Goal: Transaction & Acquisition: Purchase product/service

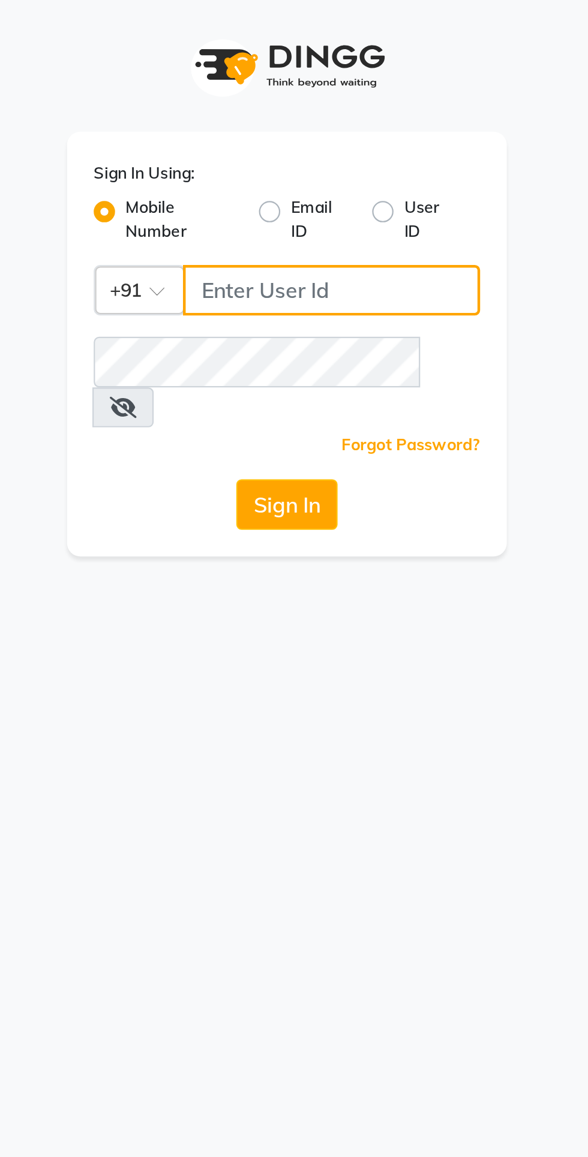
click at [326, 131] on input "Username" at bounding box center [314, 130] width 134 height 23
type input "9649241517"
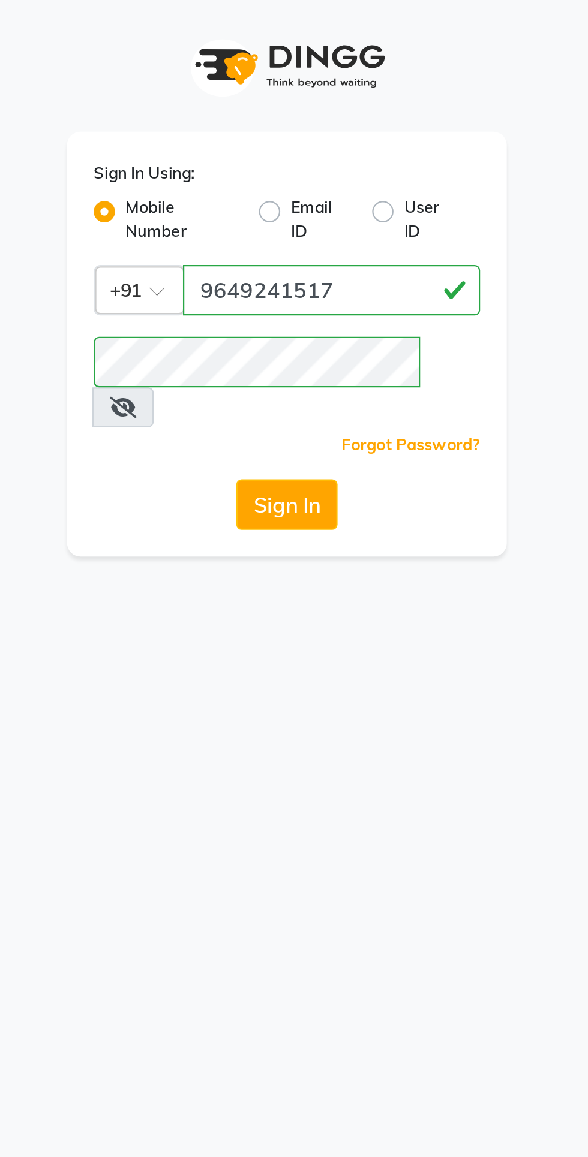
click at [303, 216] on button "Sign In" at bounding box center [294, 227] width 46 height 23
click at [226, 179] on icon at bounding box center [220, 184] width 12 height 10
click at [225, 179] on icon at bounding box center [219, 184] width 11 height 10
click at [226, 179] on icon at bounding box center [220, 184] width 12 height 10
click at [301, 216] on button "Sign In" at bounding box center [294, 227] width 46 height 23
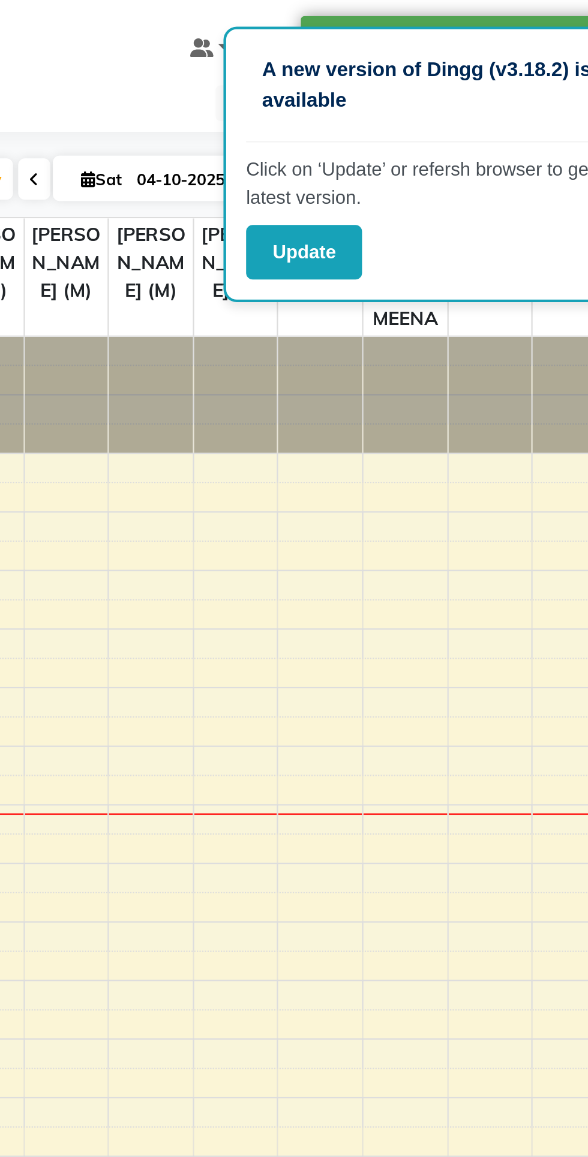
click at [407, 116] on button "Update" at bounding box center [402, 113] width 52 height 25
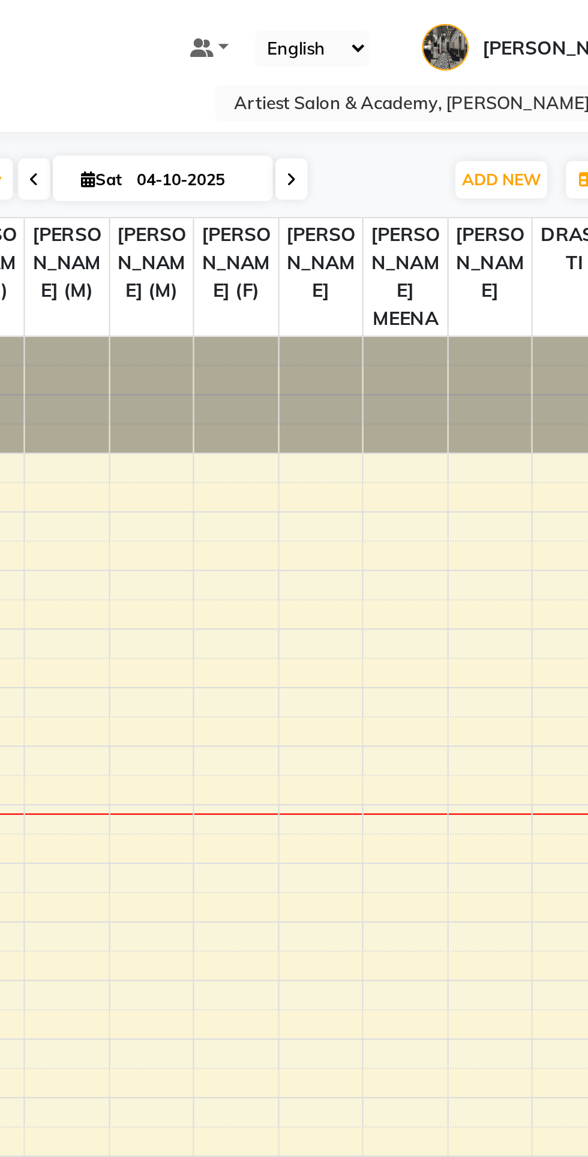
select select "35982"
select select "555"
select select "tentative"
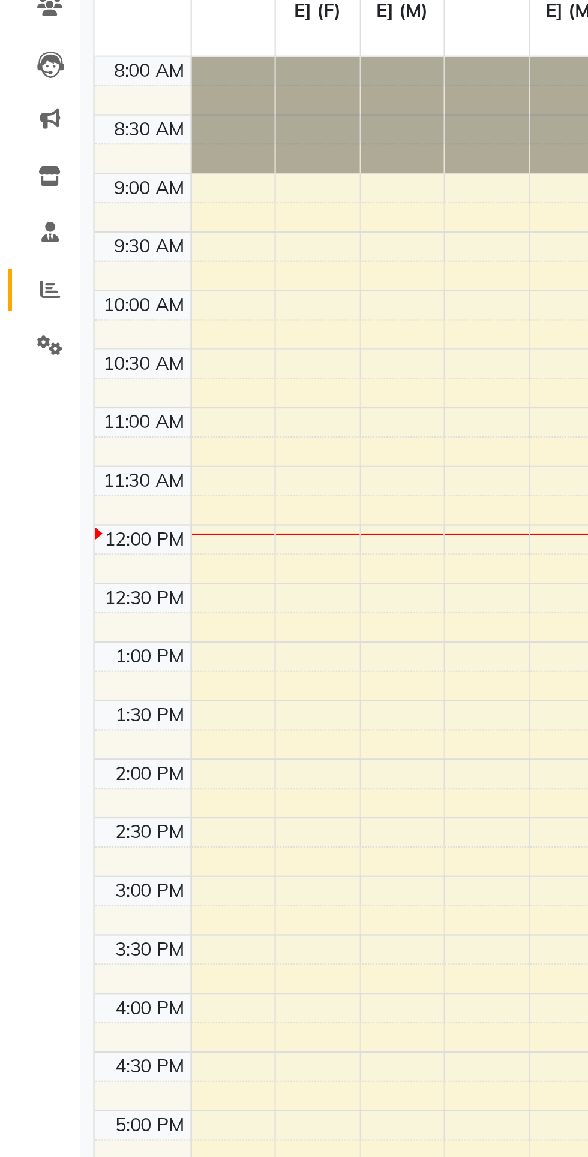
click at [25, 261] on span at bounding box center [22, 257] width 21 height 14
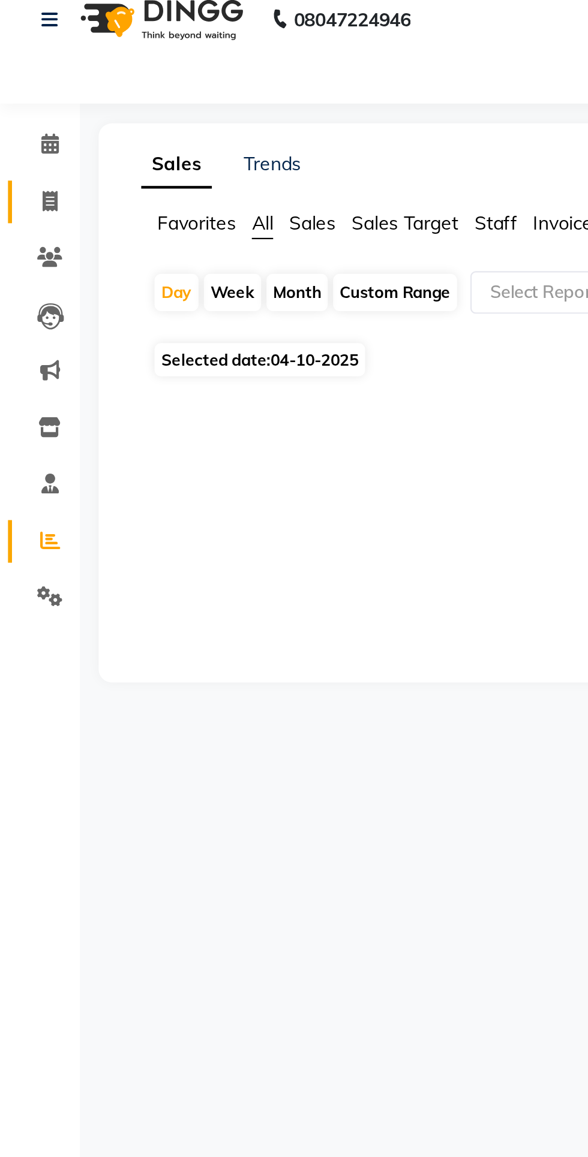
click at [18, 107] on span at bounding box center [22, 104] width 21 height 14
select select "service"
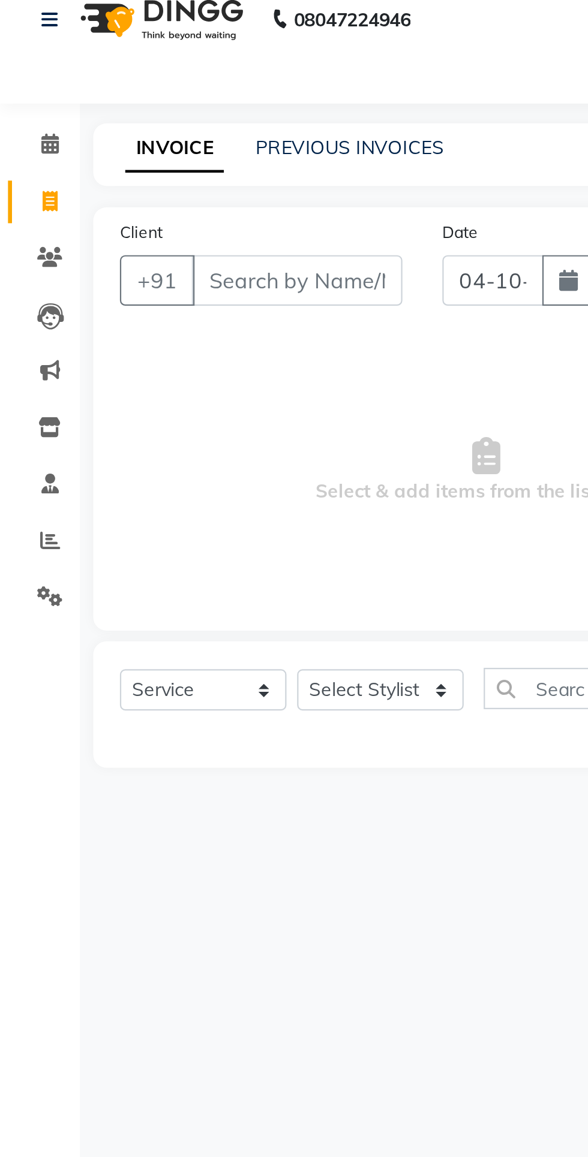
select select "5123"
type input "4063"
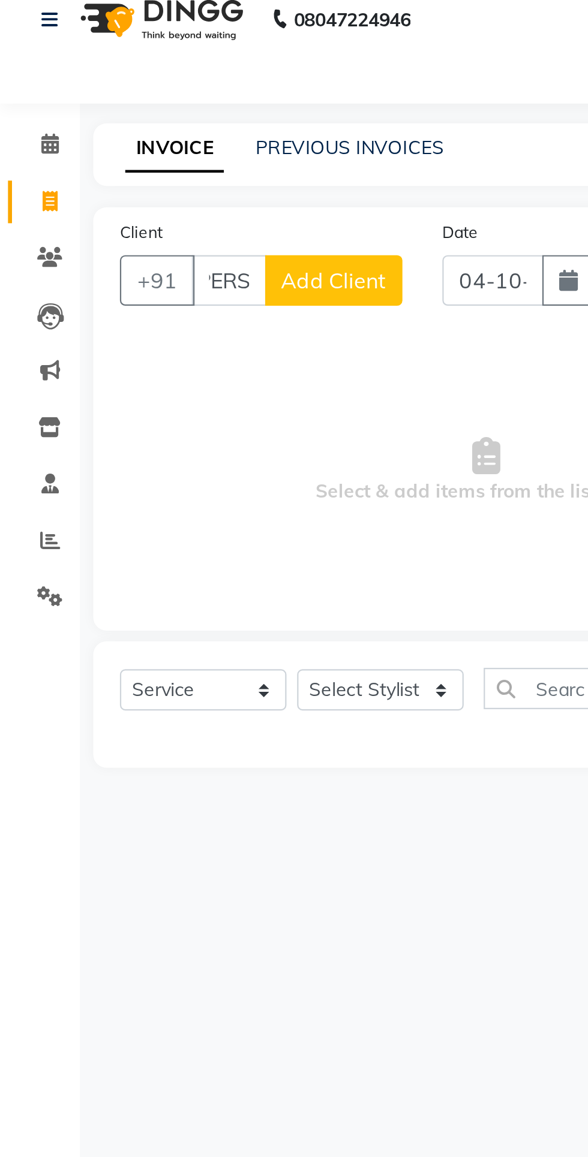
scroll to position [0, 13]
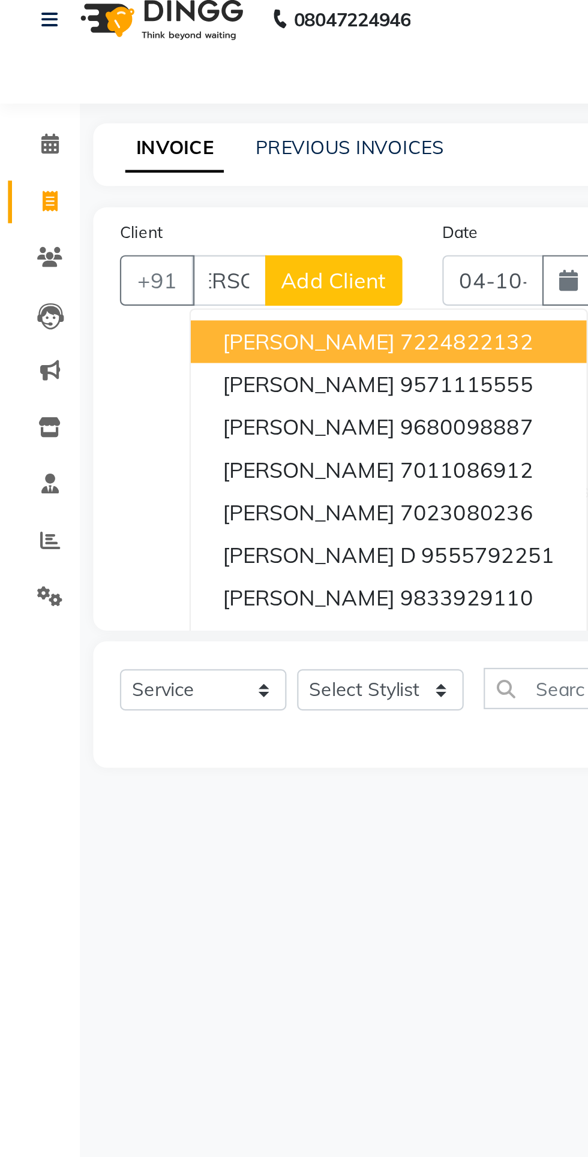
click at [232, 207] on ngb-highlight "9680098887" at bounding box center [210, 205] width 60 height 12
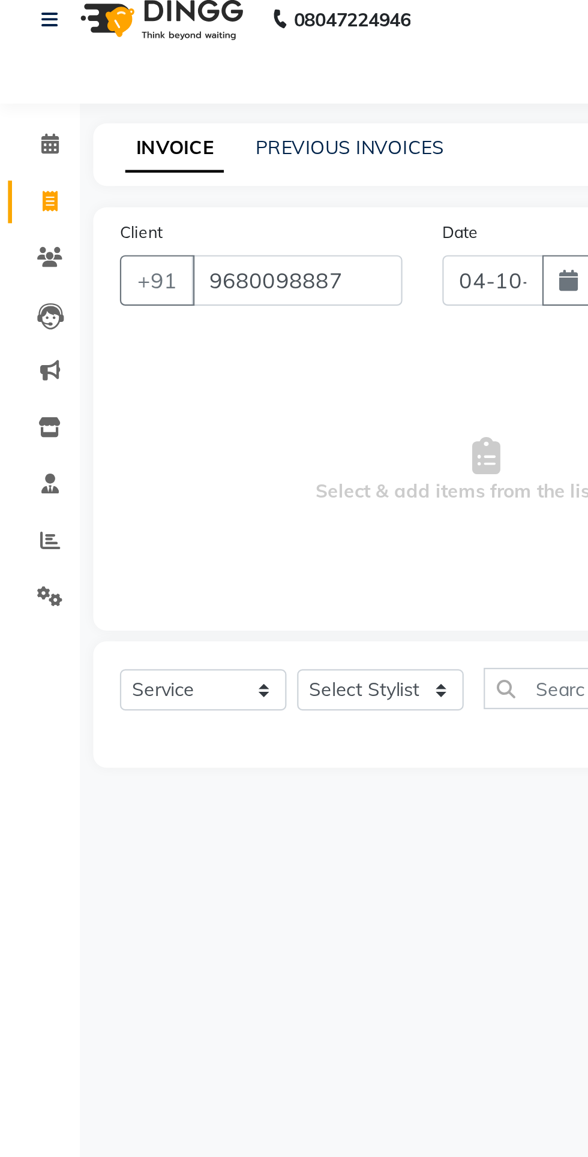
type input "9680098887"
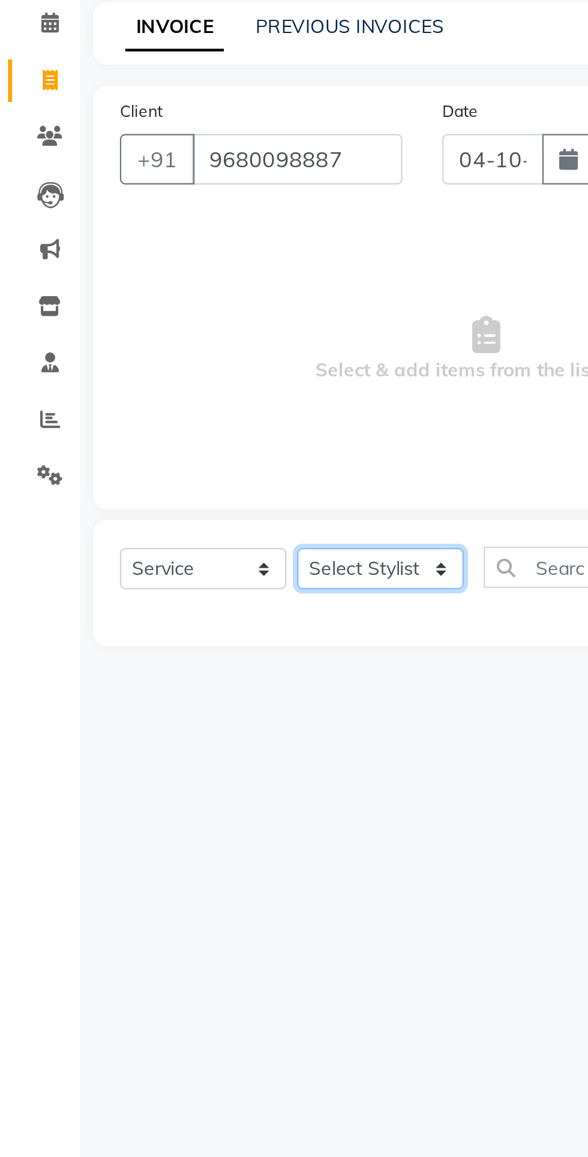
click at [173, 327] on select "Select Stylist [PERSON_NAME] (M) [PERSON_NAME] (F) [PERSON_NAME] DRASHTI [PERSO…" at bounding box center [171, 323] width 75 height 19
select select "33213"
click at [134, 314] on select "Select Stylist [PERSON_NAME] (M) [PERSON_NAME] (F) [PERSON_NAME] DRASHTI [PERSO…" at bounding box center [171, 323] width 75 height 19
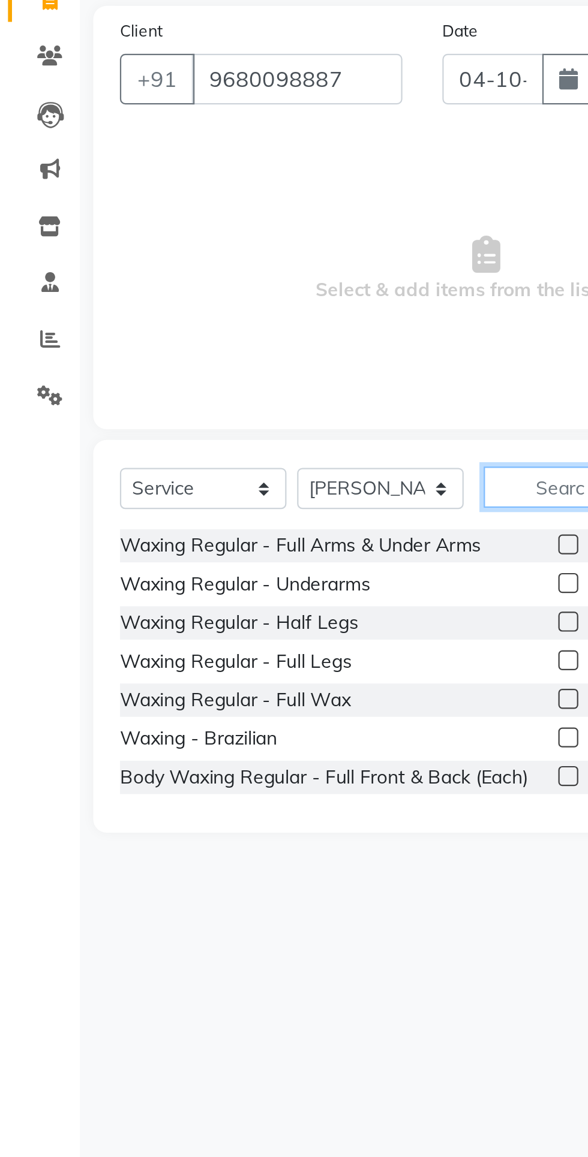
click at [242, 324] on input "text" at bounding box center [243, 323] width 51 height 19
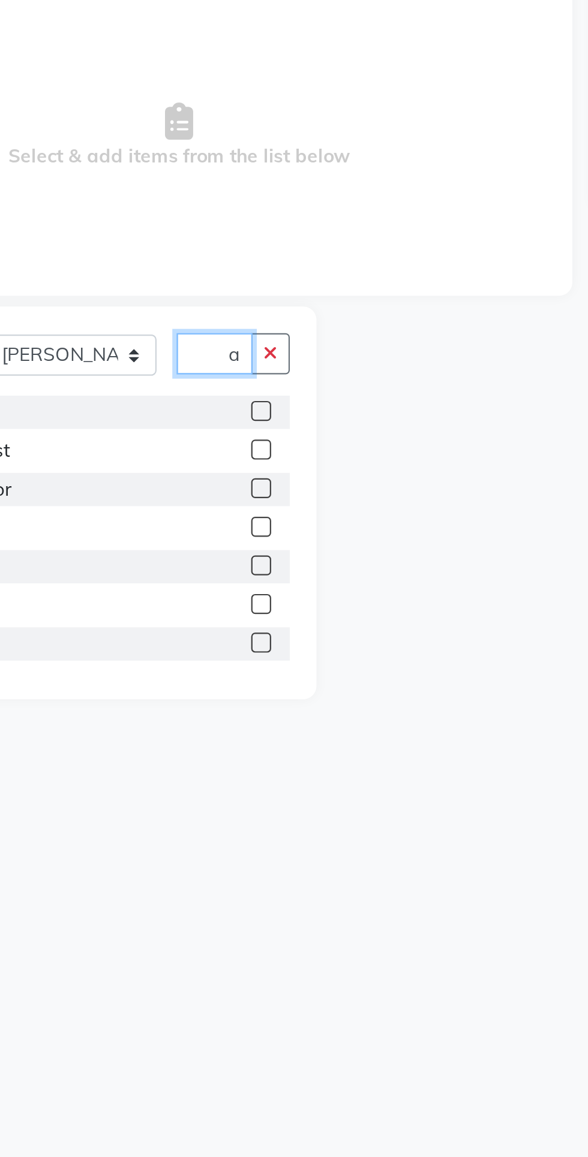
scroll to position [0, 10]
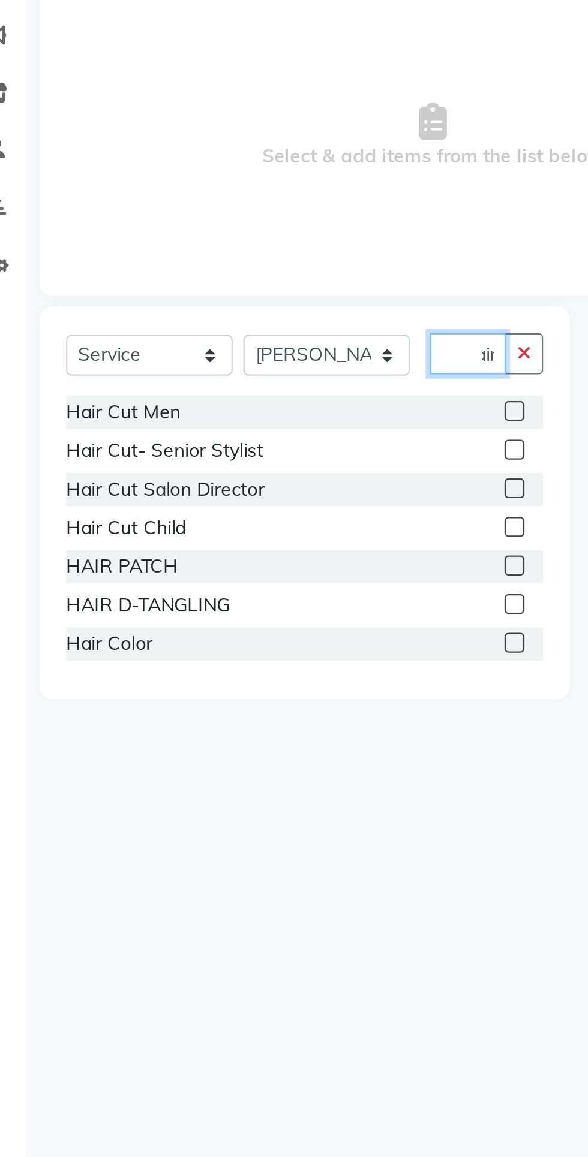
type input "Hair"
click at [154, 366] on div "Hair Cut- Senior Stylist" at bounding box center [161, 366] width 215 height 15
click at [254, 366] on label at bounding box center [255, 366] width 9 height 9
click at [254, 366] on input "checkbox" at bounding box center [255, 367] width 8 height 8
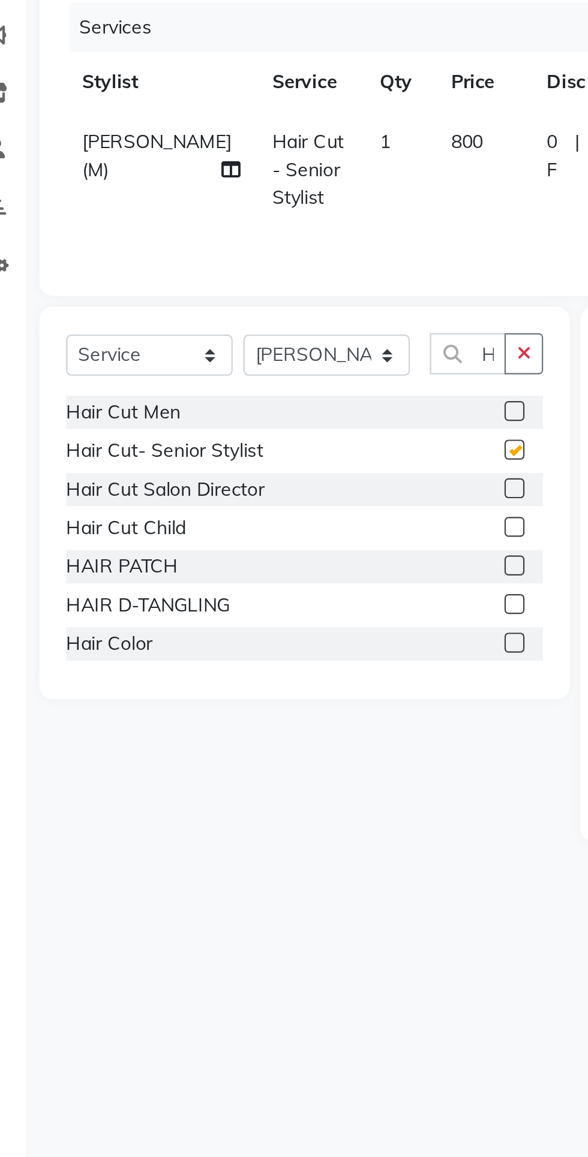
checkbox input "false"
click at [189, 324] on select "Select Stylist [PERSON_NAME] (M) [PERSON_NAME] (F) [PERSON_NAME] DRASHTI [PERSO…" at bounding box center [171, 323] width 75 height 19
select select "85448"
click at [134, 314] on select "Select Stylist [PERSON_NAME] (M) [PERSON_NAME] (F) [PERSON_NAME] DRASHTI [PERSO…" at bounding box center [171, 323] width 75 height 19
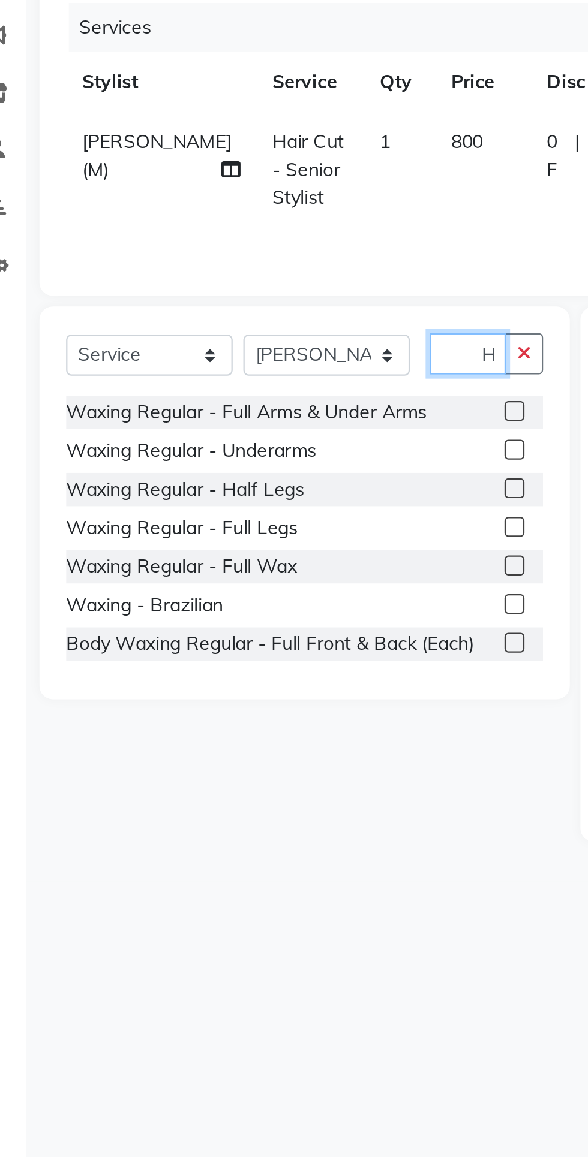
click at [242, 325] on input "Hair" at bounding box center [235, 323] width 34 height 19
click at [266, 326] on button "button" at bounding box center [259, 323] width 17 height 19
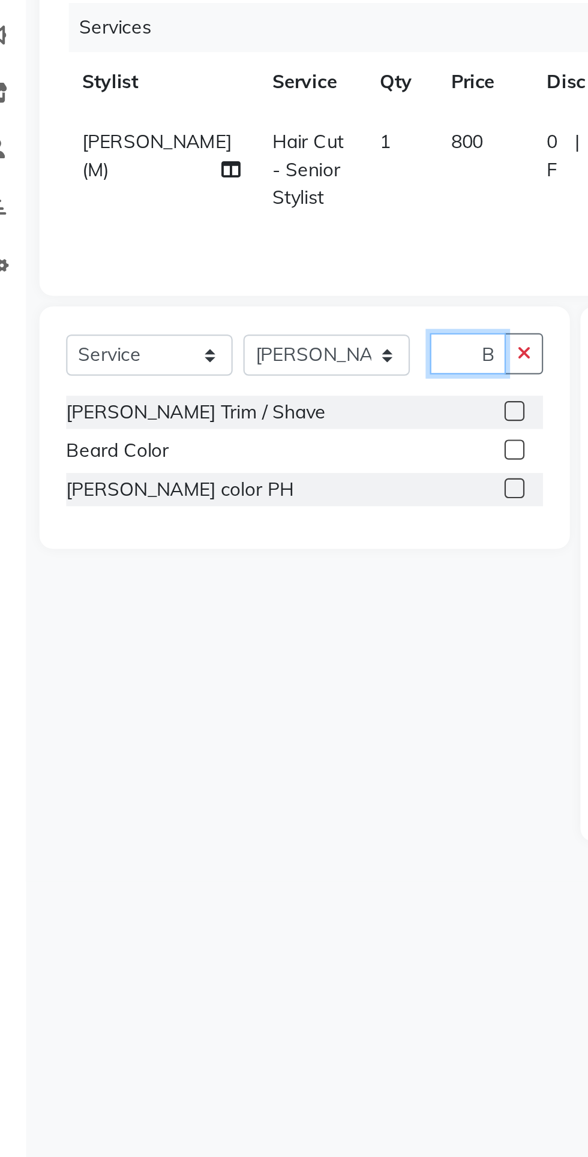
scroll to position [0, 4]
type input "Be"
click at [263, 347] on div at bounding box center [259, 349] width 17 height 15
click at [254, 348] on label at bounding box center [255, 348] width 9 height 9
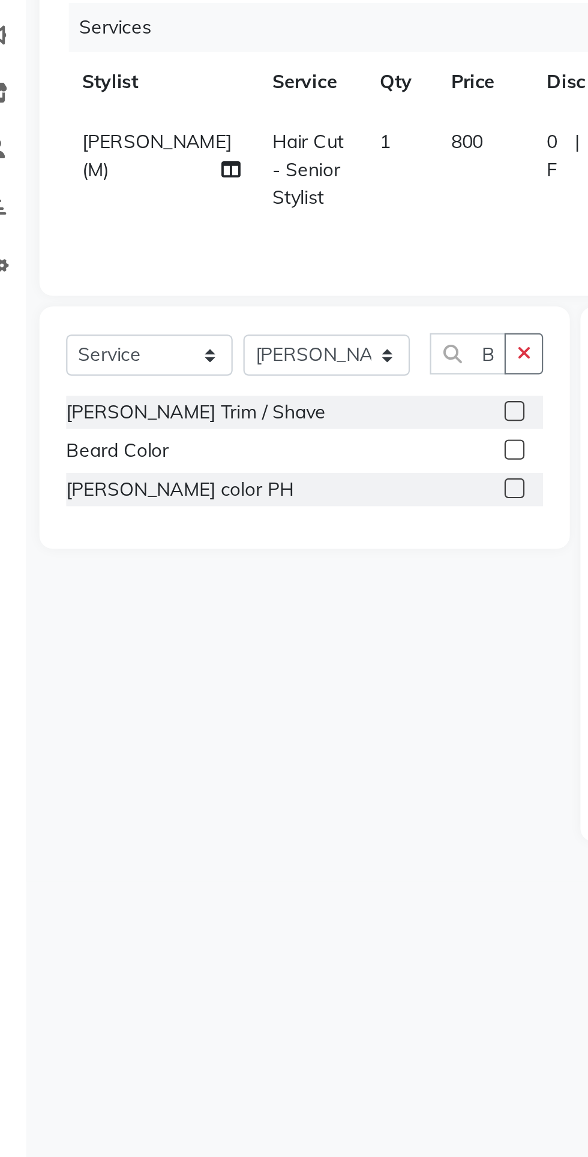
click at [254, 348] on input "checkbox" at bounding box center [255, 349] width 8 height 8
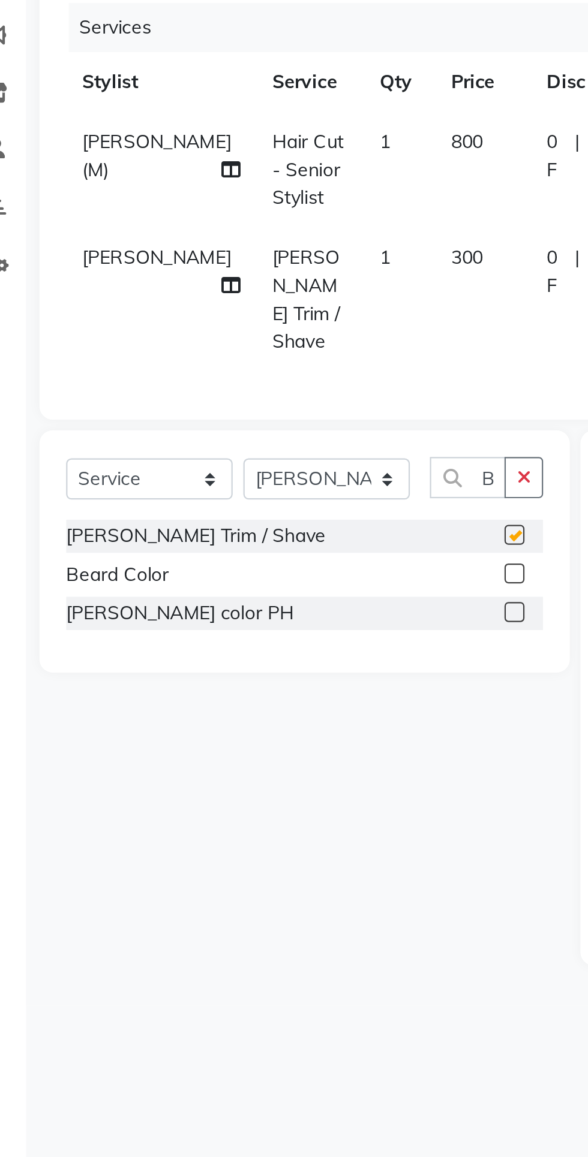
checkbox input "false"
click at [227, 231] on span "800" at bounding box center [234, 227] width 14 height 11
select select "33213"
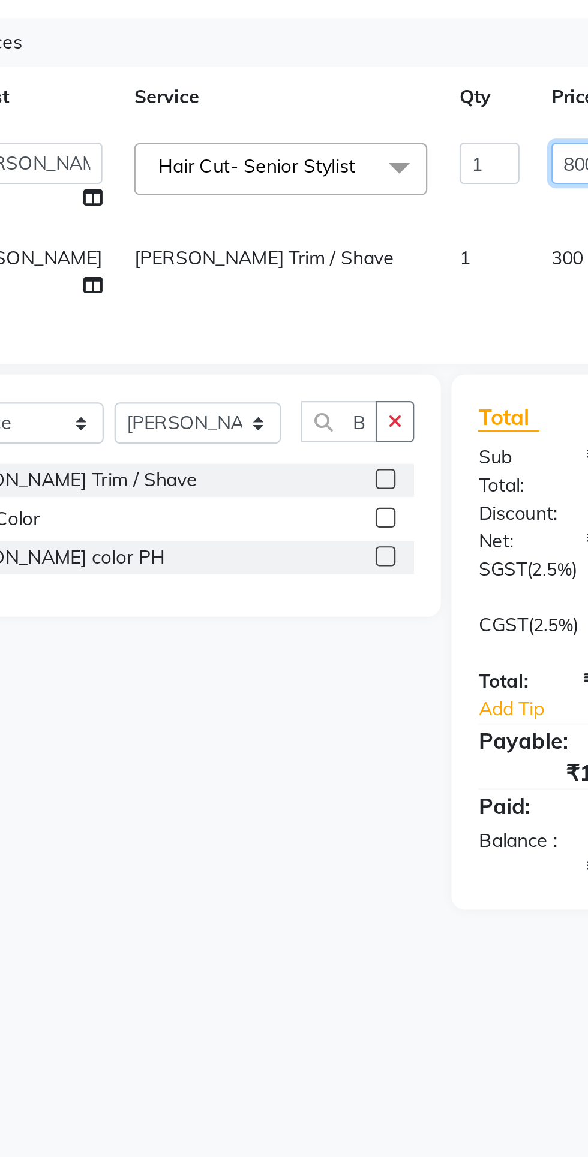
click at [330, 231] on input "800" at bounding box center [348, 230] width 36 height 19
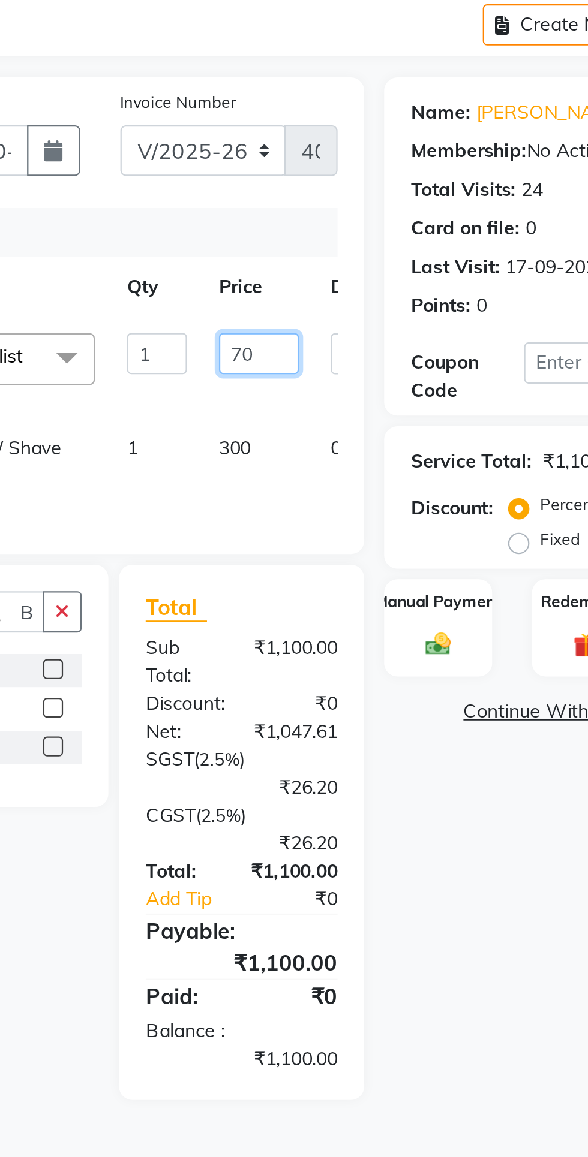
type input "700"
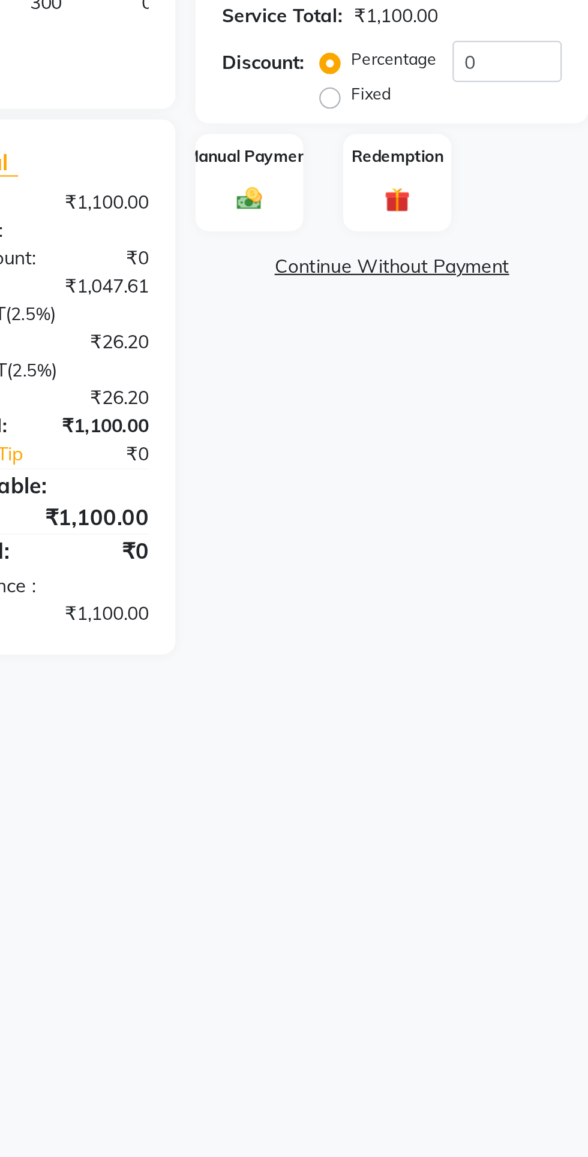
click at [511, 462] on div "Name: [PERSON_NAME] Membership: No Active Membership Total Visits: 24 Card on f…" at bounding box center [498, 336] width 186 height 461
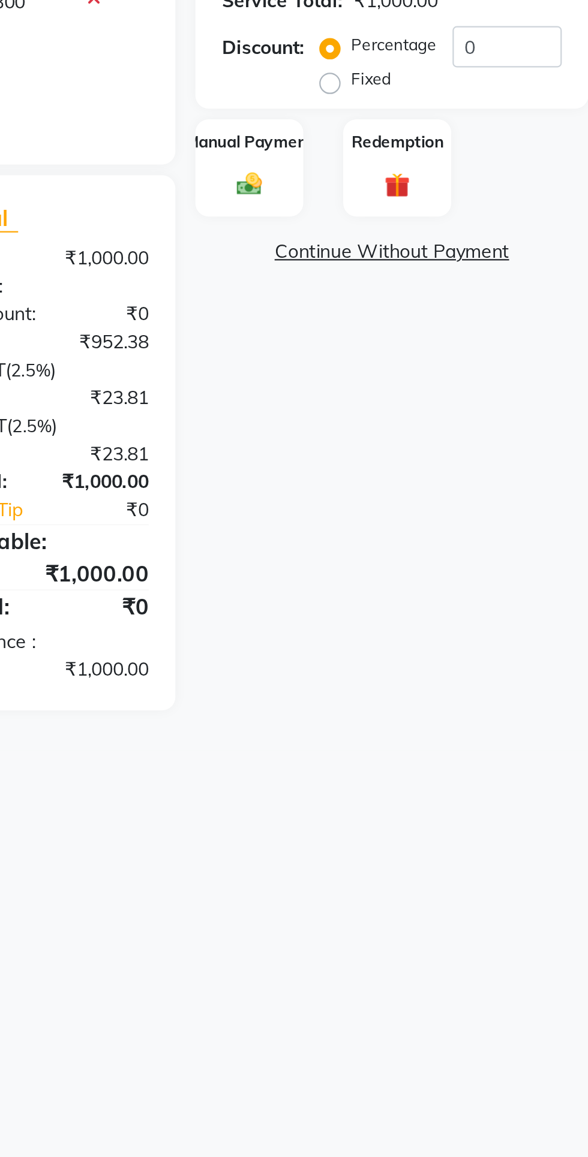
click at [434, 372] on div "Manual Payment" at bounding box center [429, 354] width 49 height 44
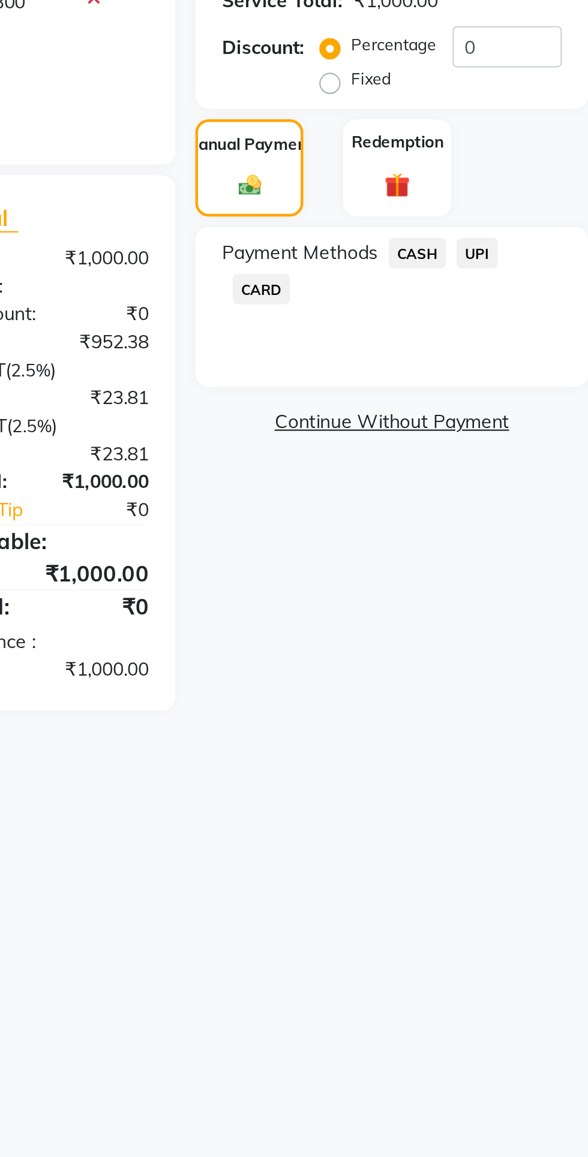
click at [507, 390] on span "CASH" at bounding box center [505, 393] width 26 height 14
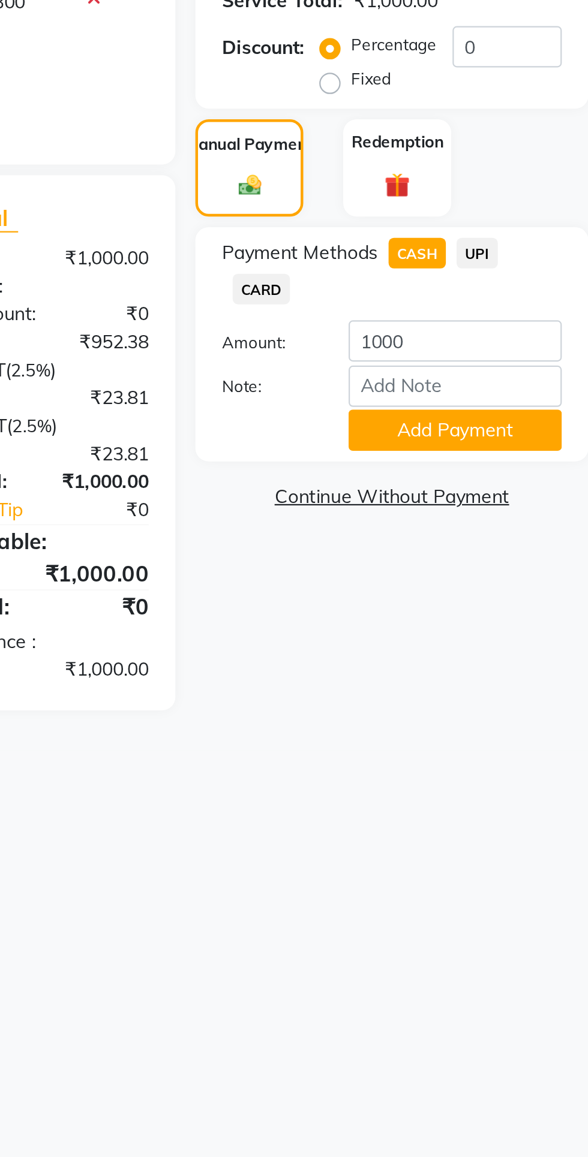
click at [529, 472] on button "Add Payment" at bounding box center [522, 472] width 96 height 19
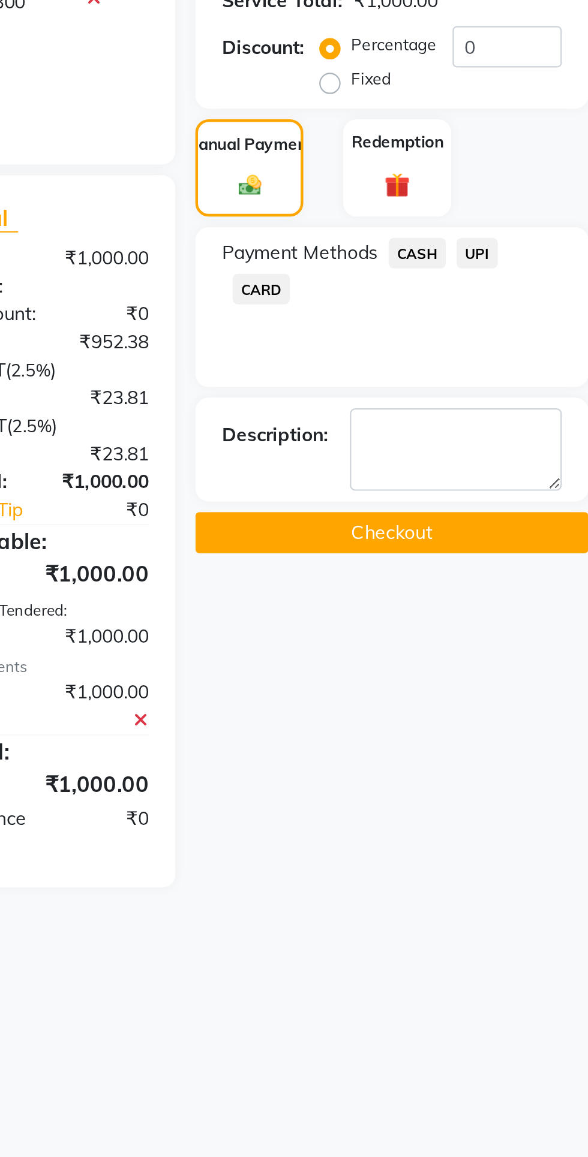
click at [550, 526] on button "Checkout" at bounding box center [493, 518] width 177 height 19
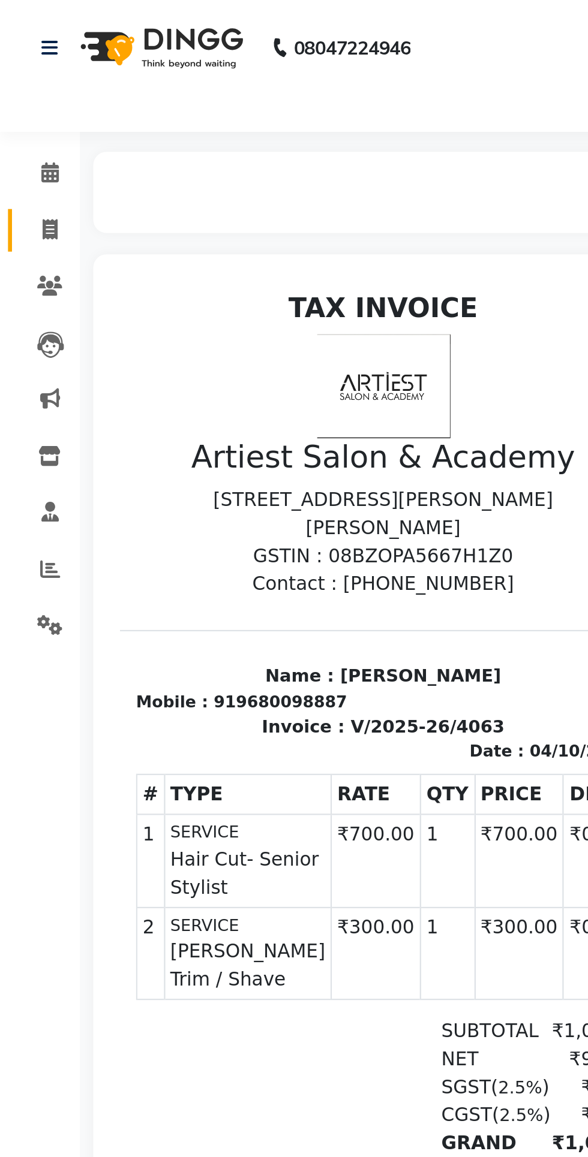
click at [23, 110] on link "Invoice" at bounding box center [18, 104] width 29 height 20
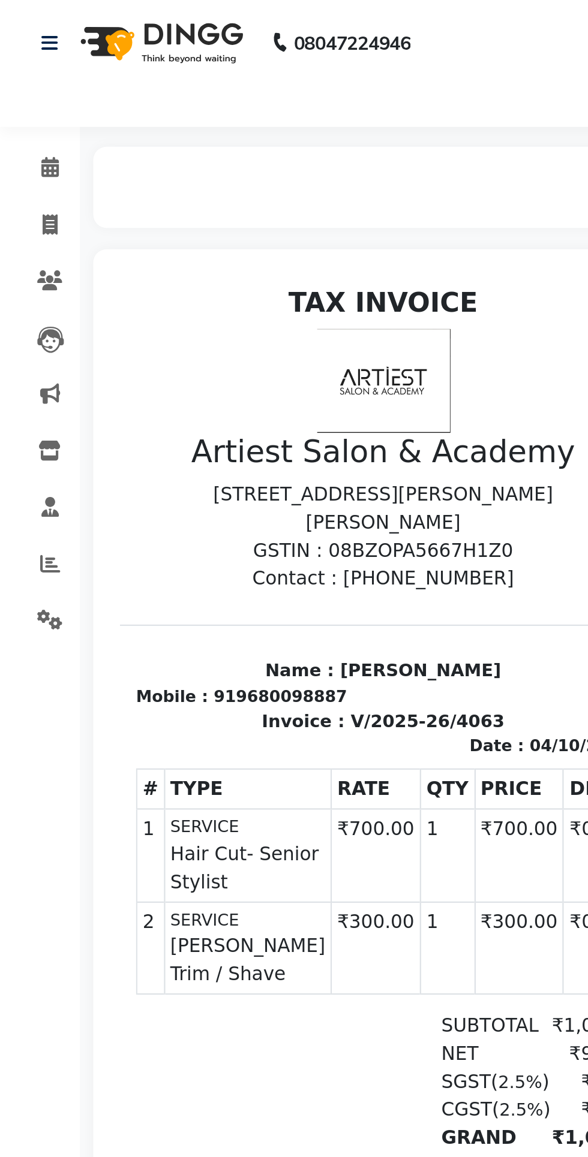
select select "service"
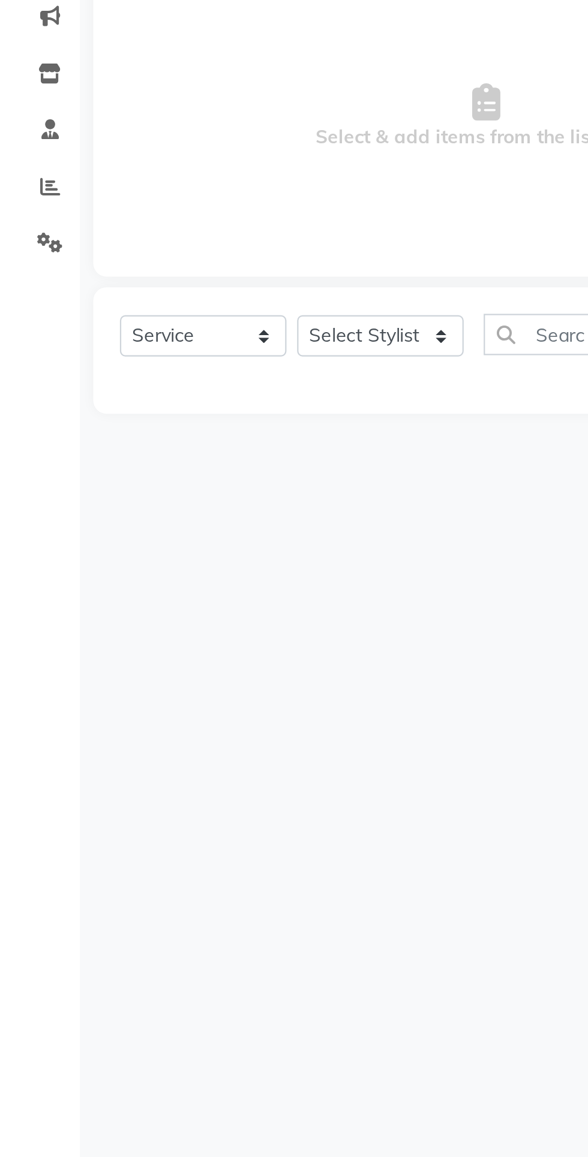
type input "4064"
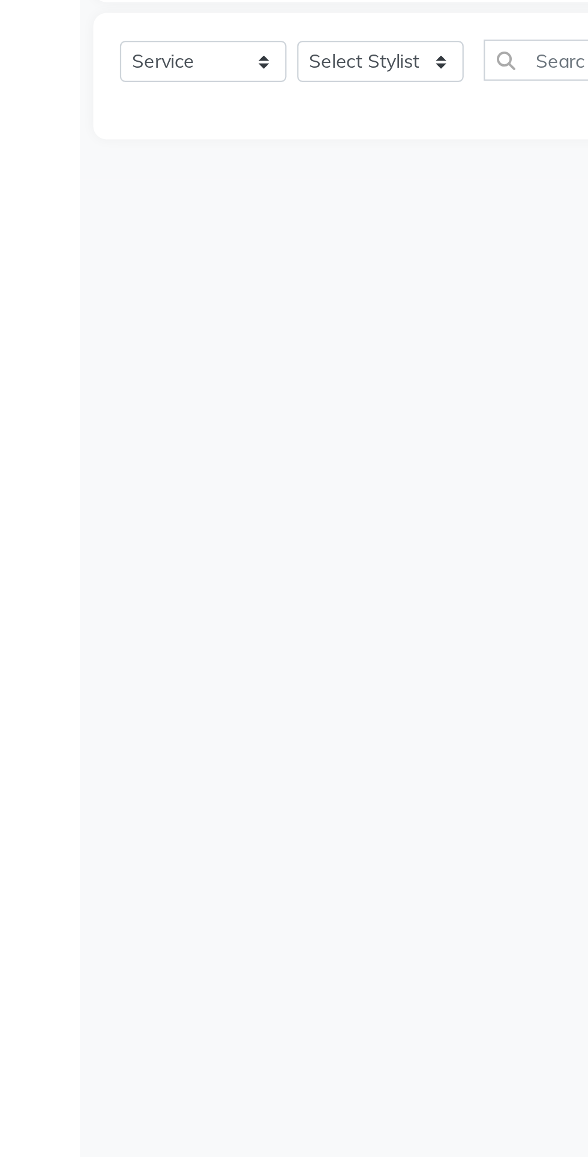
select select "5123"
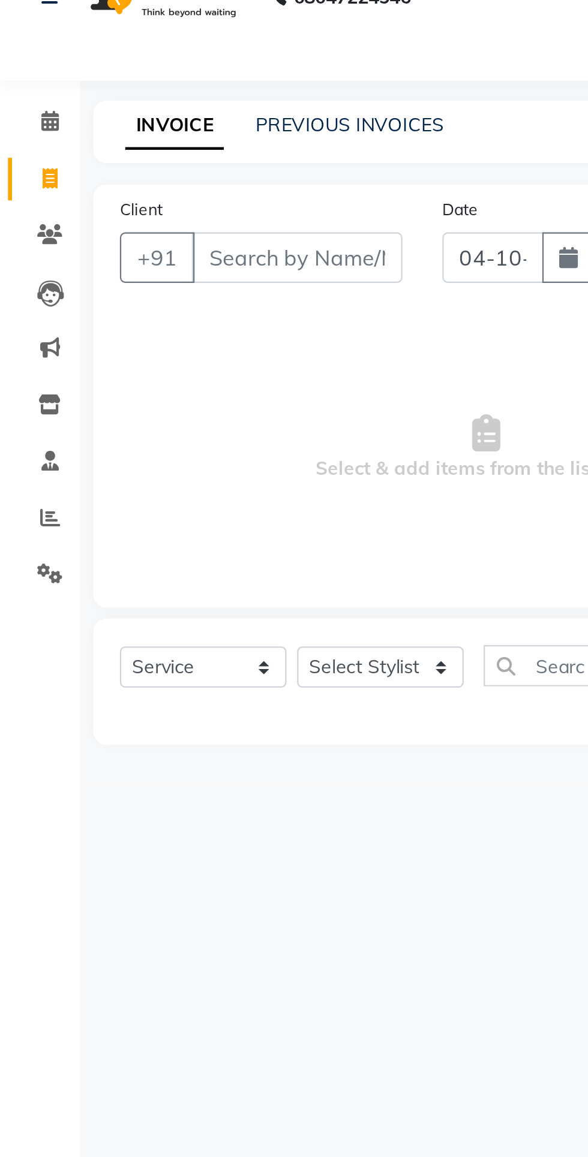
click at [140, 141] on input "Client" at bounding box center [133, 139] width 95 height 23
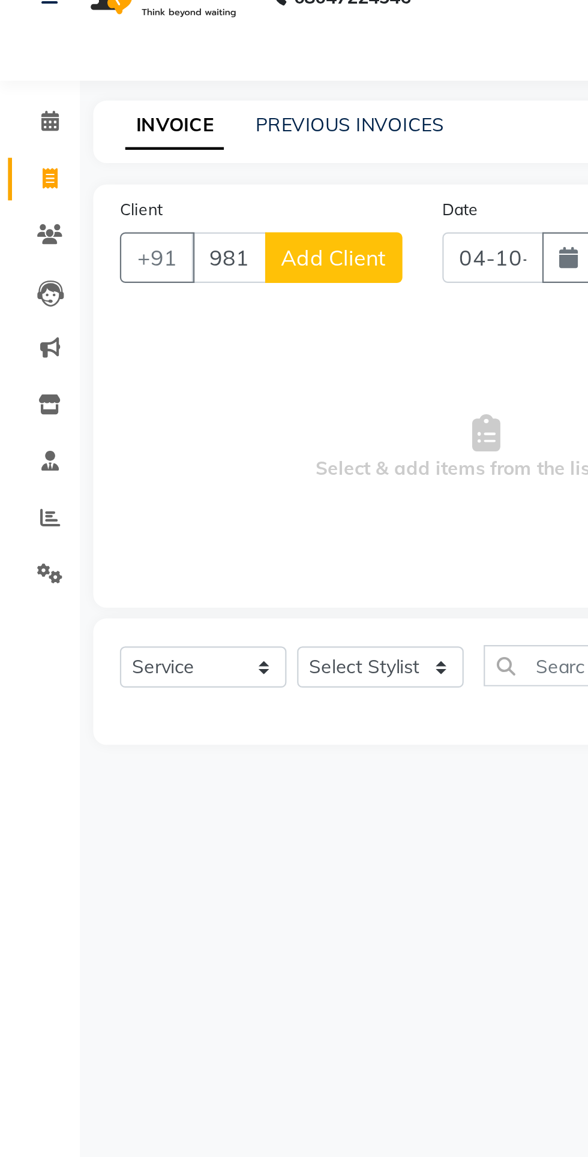
type input "9815804899"
click at [165, 140] on span "Add Client" at bounding box center [150, 139] width 47 height 12
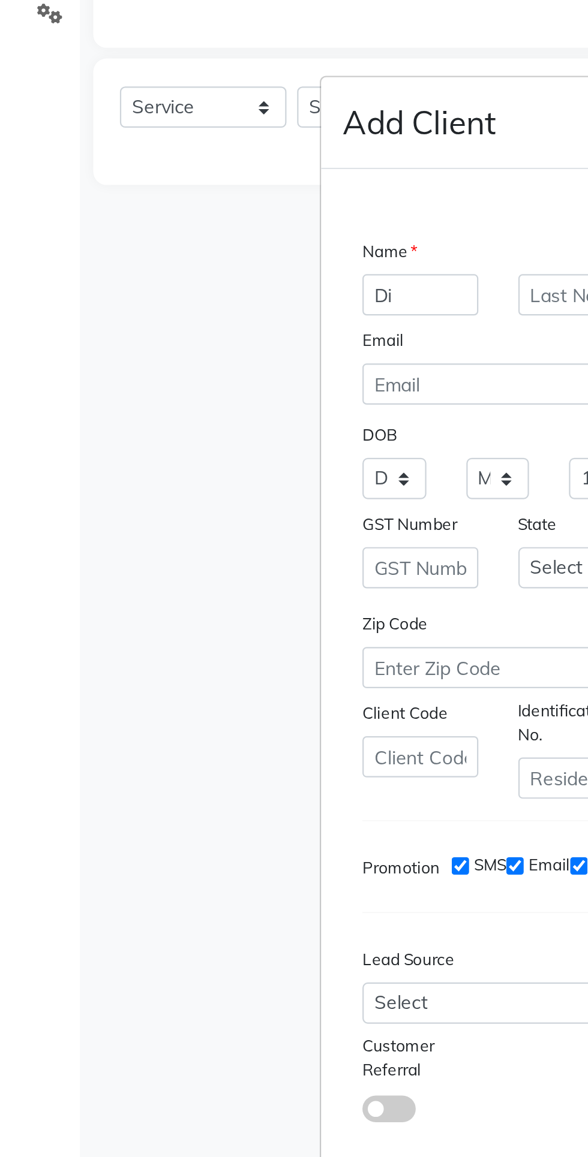
type input "D"
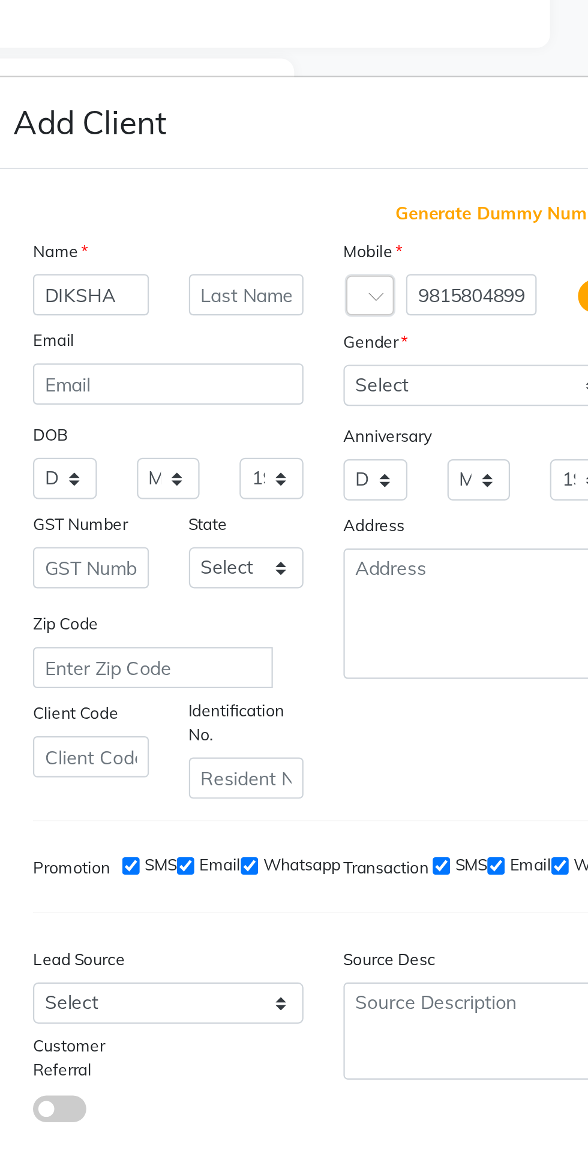
scroll to position [80, 0]
type input "DIKSHA"
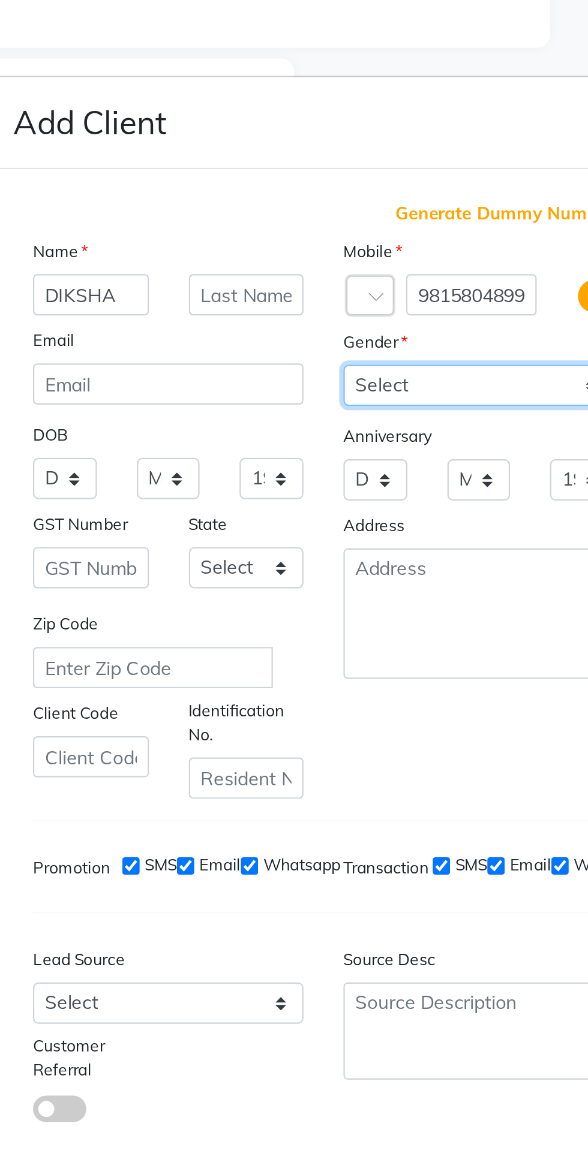
click at [350, 440] on select "Select [DEMOGRAPHIC_DATA] [DEMOGRAPHIC_DATA] Other Prefer Not To Say" at bounding box center [364, 449] width 122 height 19
select select "[DEMOGRAPHIC_DATA]"
click at [303, 440] on select "Select [DEMOGRAPHIC_DATA] [DEMOGRAPHIC_DATA] Other Prefer Not To Say" at bounding box center [364, 449] width 122 height 19
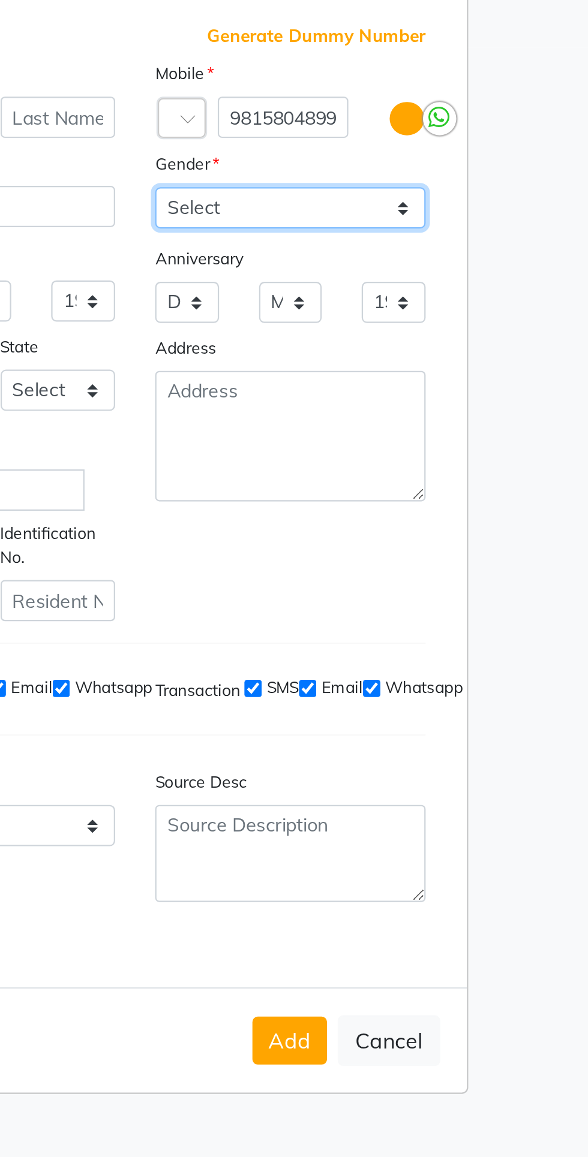
scroll to position [0, 0]
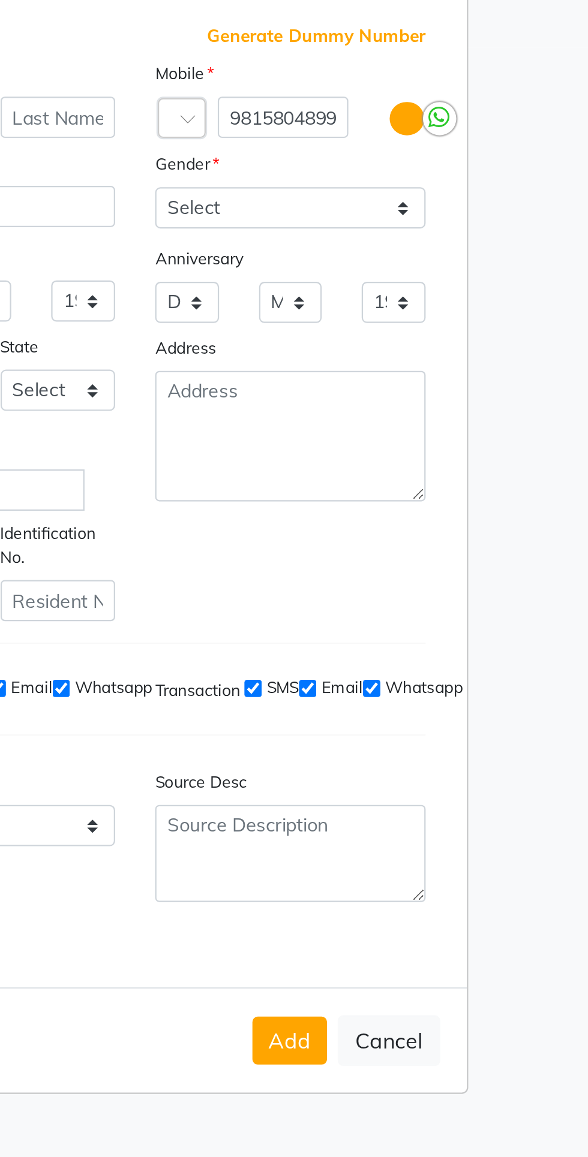
click at [366, 835] on button "Add" at bounding box center [364, 824] width 34 height 22
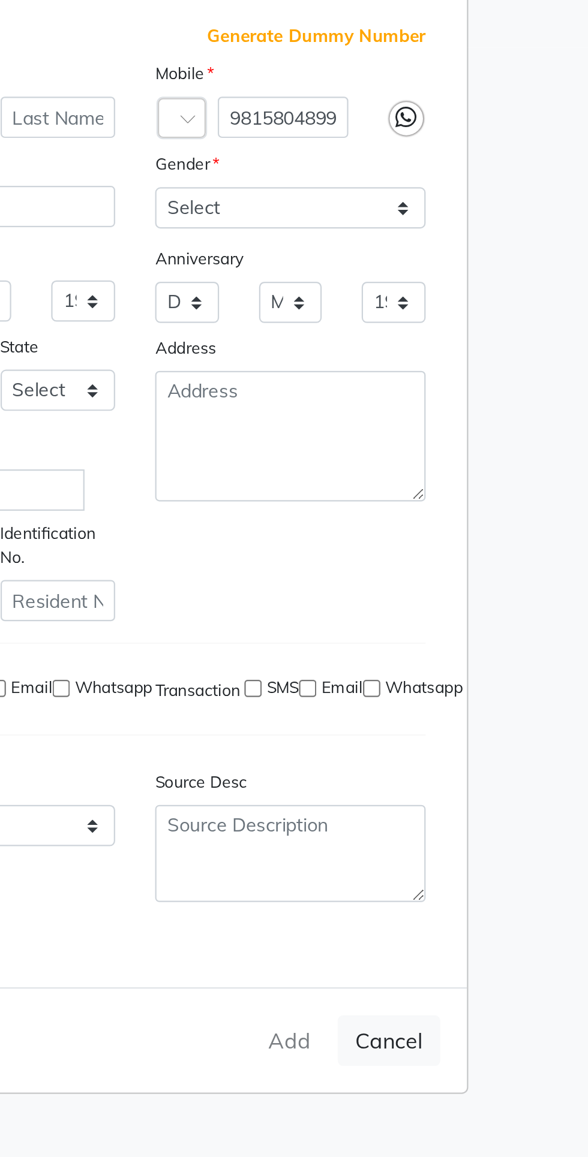
select select
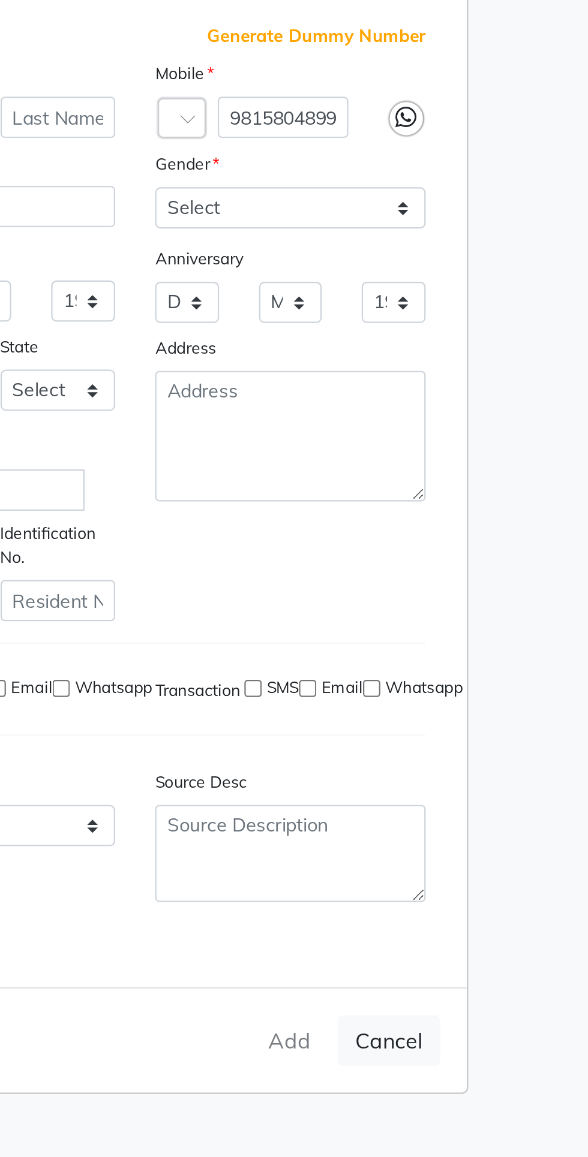
select select
checkbox input "false"
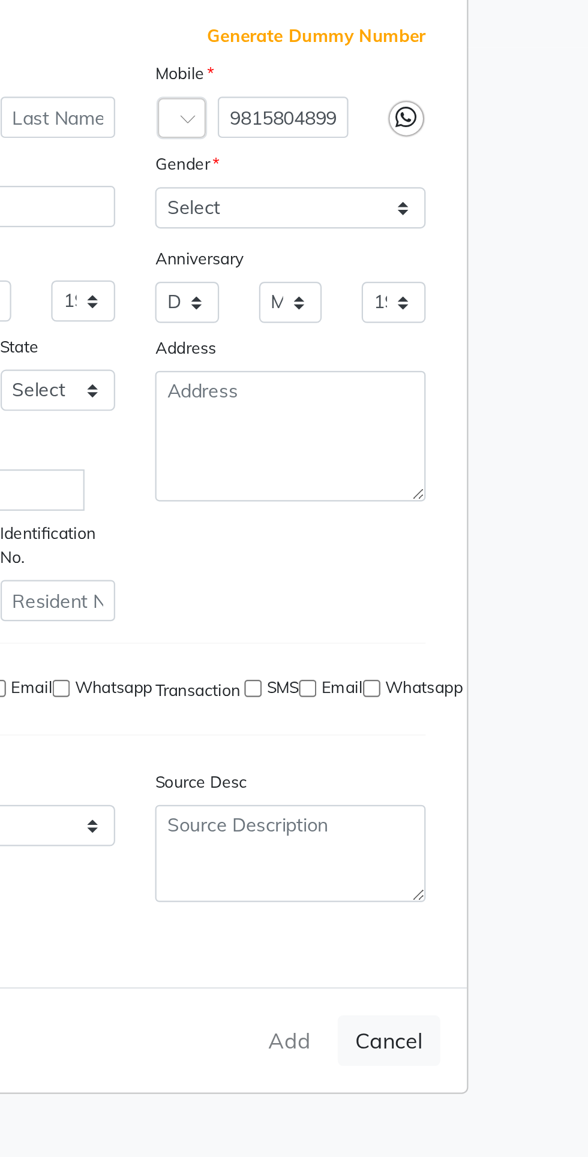
checkbox input "false"
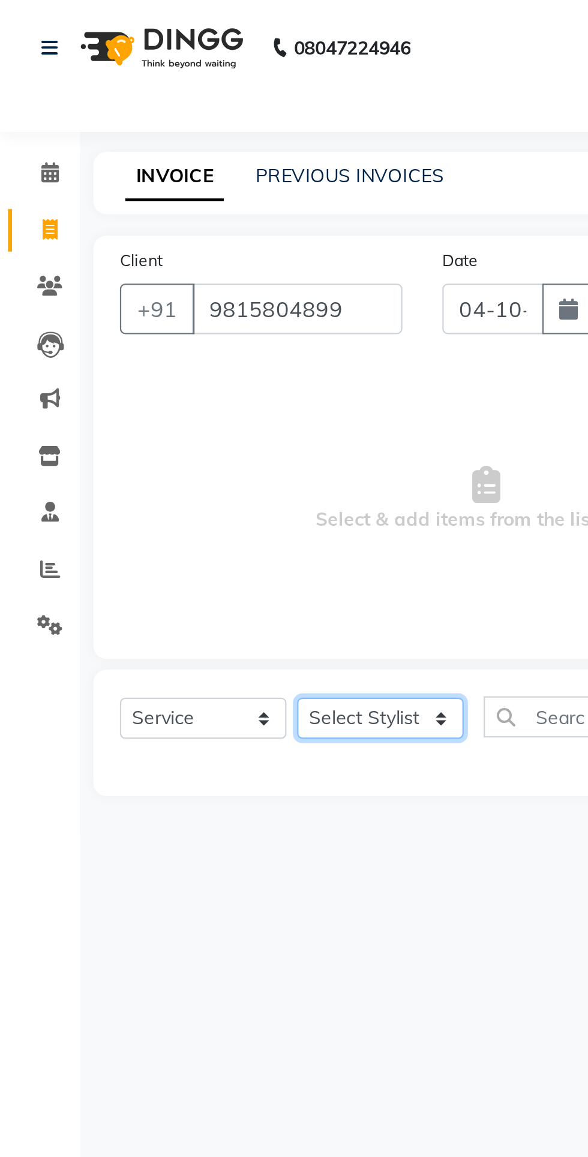
click at [180, 323] on select "Select Stylist [PERSON_NAME] (M) [PERSON_NAME] (F) [PERSON_NAME] DRASHTI [PERSO…" at bounding box center [171, 323] width 75 height 19
select select "33211"
click at [134, 314] on select "Select Stylist [PERSON_NAME] (M) [PERSON_NAME] (F) [PERSON_NAME] DRASHTI [PERSO…" at bounding box center [171, 323] width 75 height 19
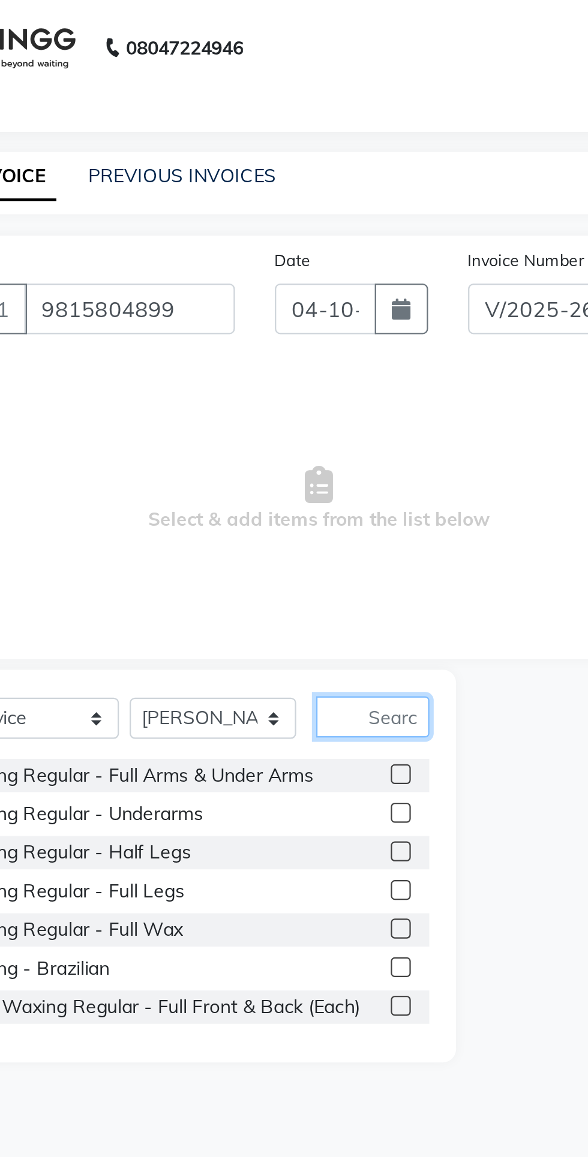
click at [249, 324] on input "text" at bounding box center [243, 323] width 51 height 19
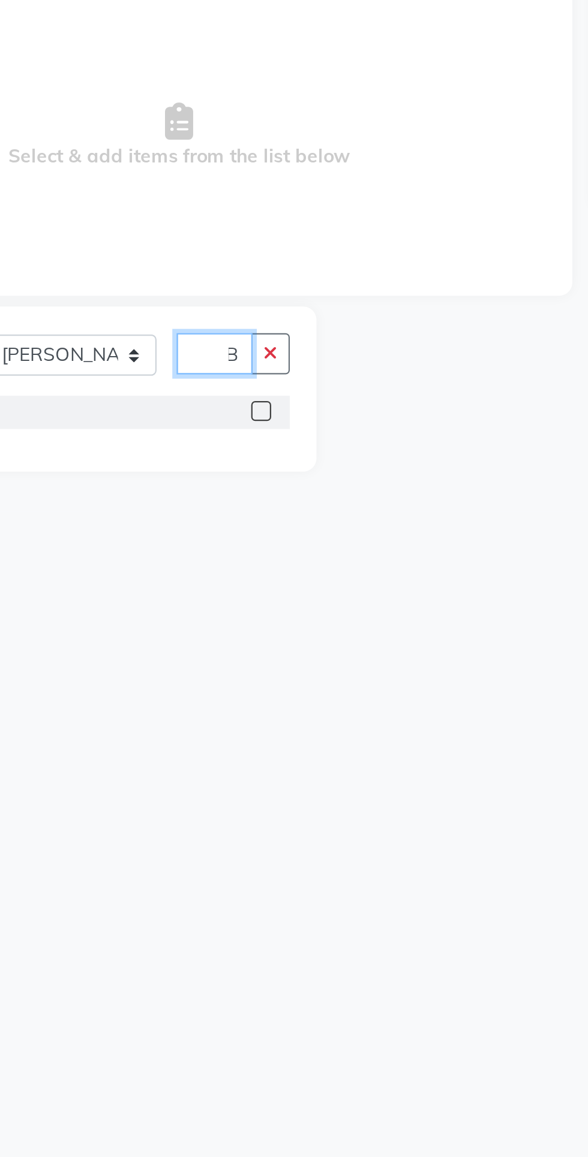
scroll to position [0, 6]
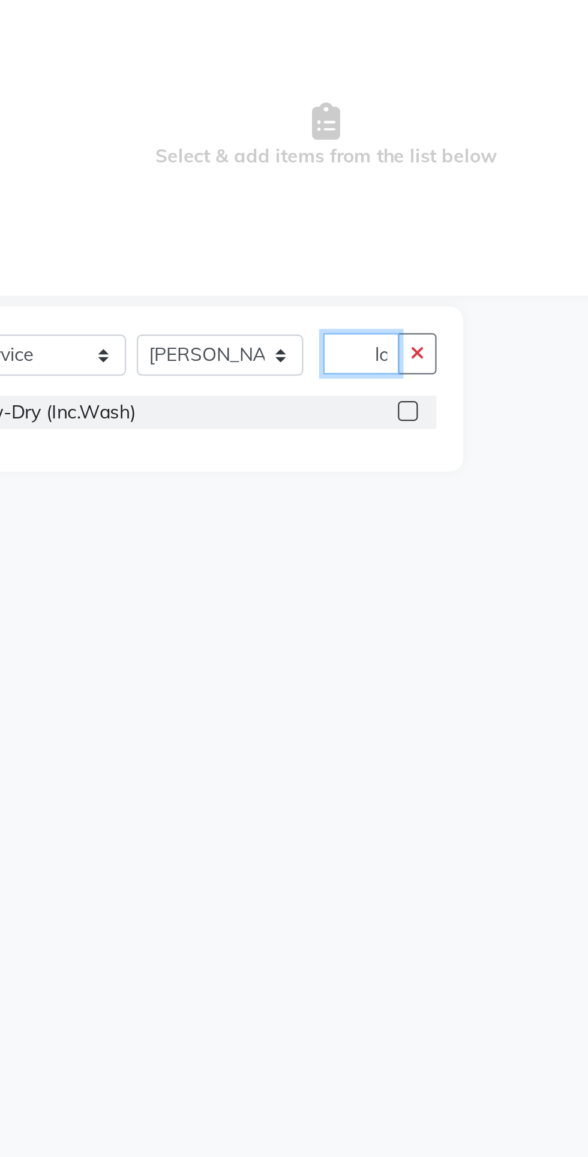
type input "Blo"
click at [254, 350] on label at bounding box center [255, 348] width 9 height 9
click at [254, 350] on input "checkbox" at bounding box center [255, 349] width 8 height 8
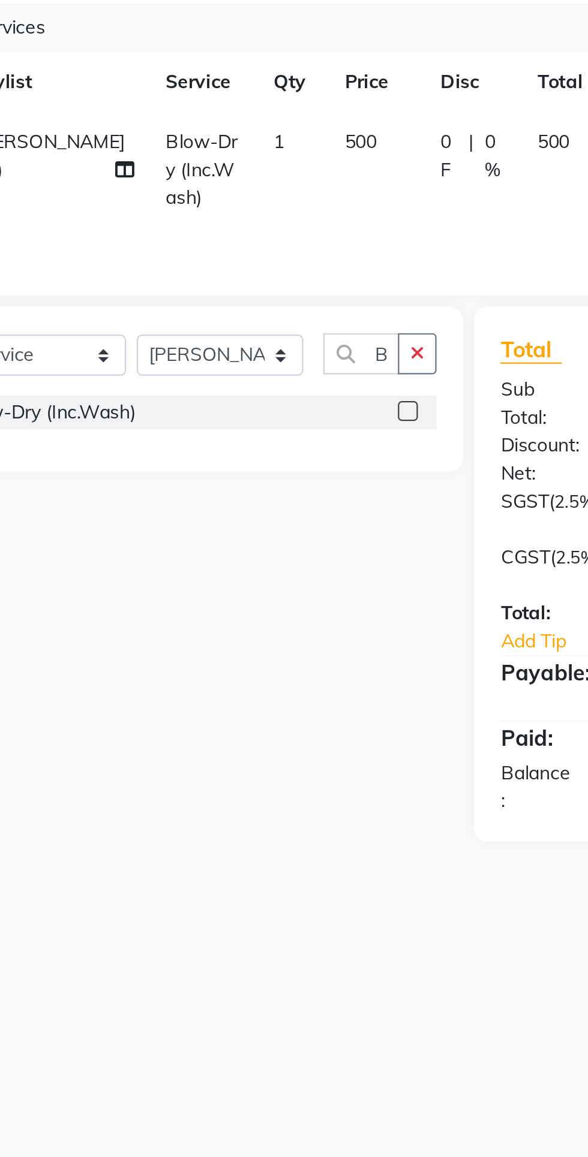
checkbox input "false"
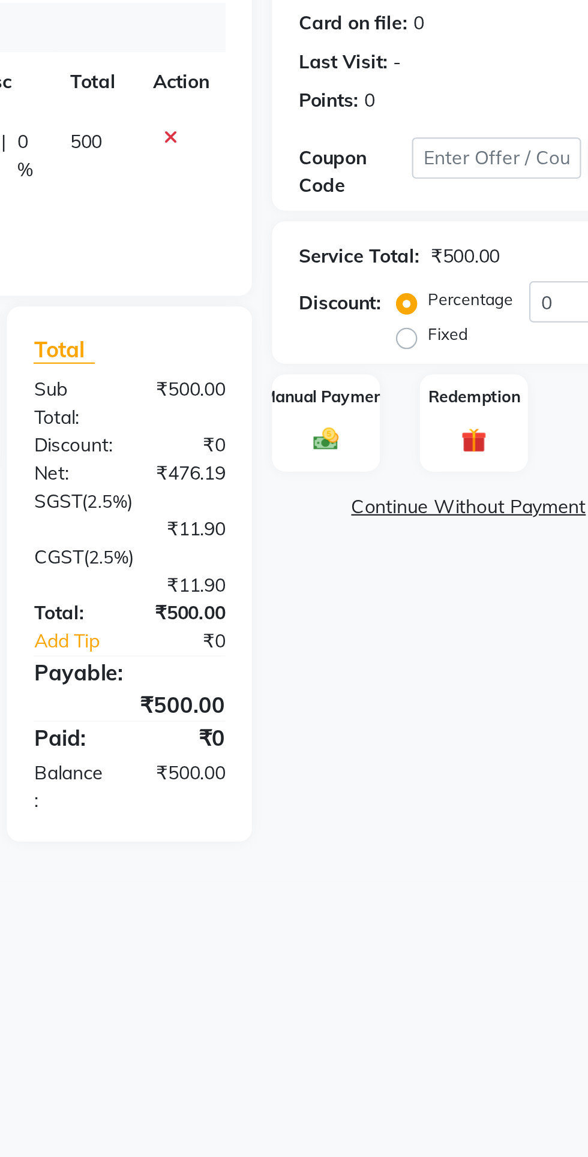
click at [437, 351] on div "Manual Payment" at bounding box center [429, 354] width 49 height 44
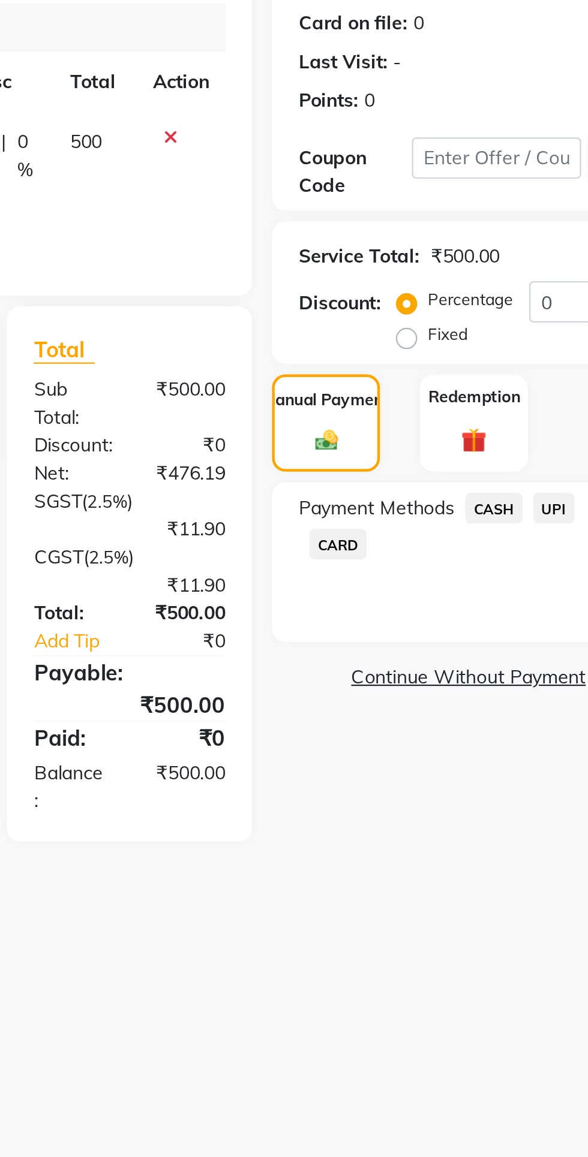
click at [505, 393] on span "CASH" at bounding box center [505, 393] width 26 height 14
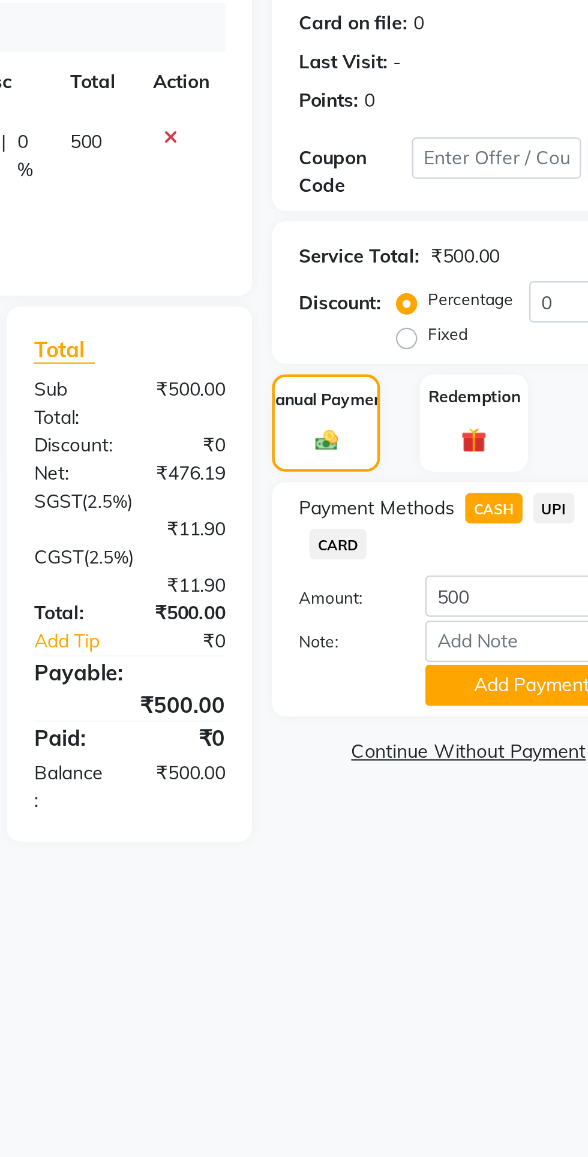
click at [521, 469] on button "Add Payment" at bounding box center [522, 472] width 96 height 19
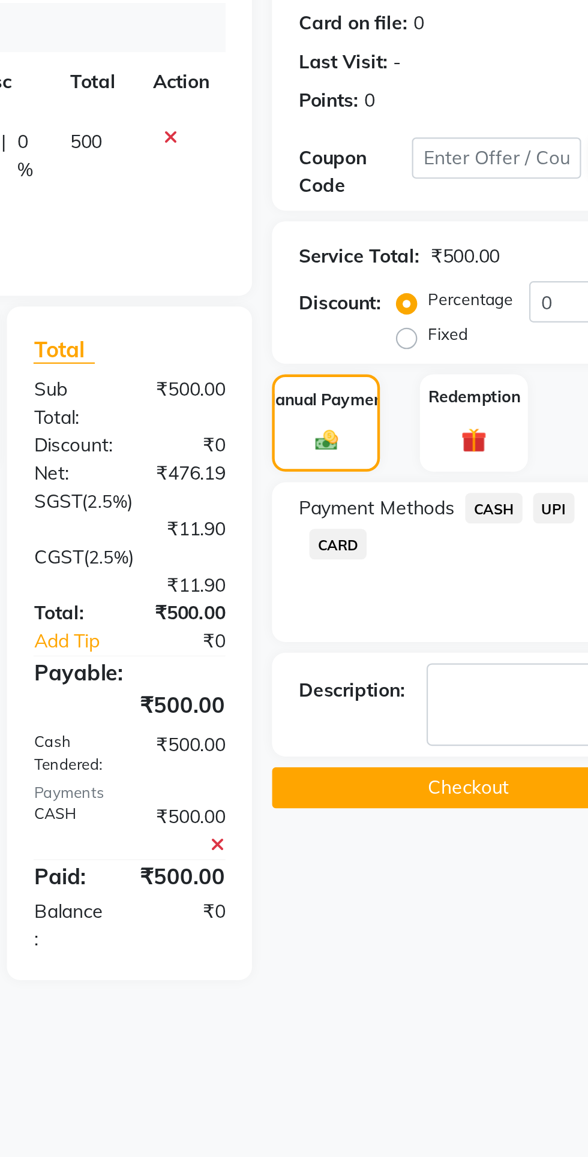
click at [516, 520] on button "Checkout" at bounding box center [493, 518] width 177 height 19
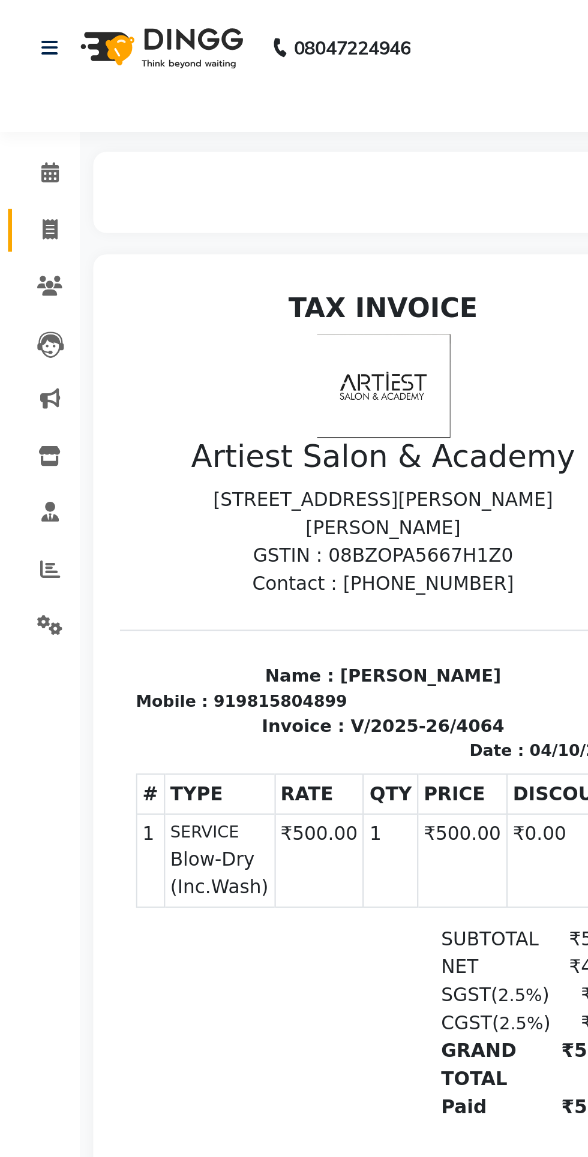
click at [29, 108] on span at bounding box center [22, 104] width 21 height 14
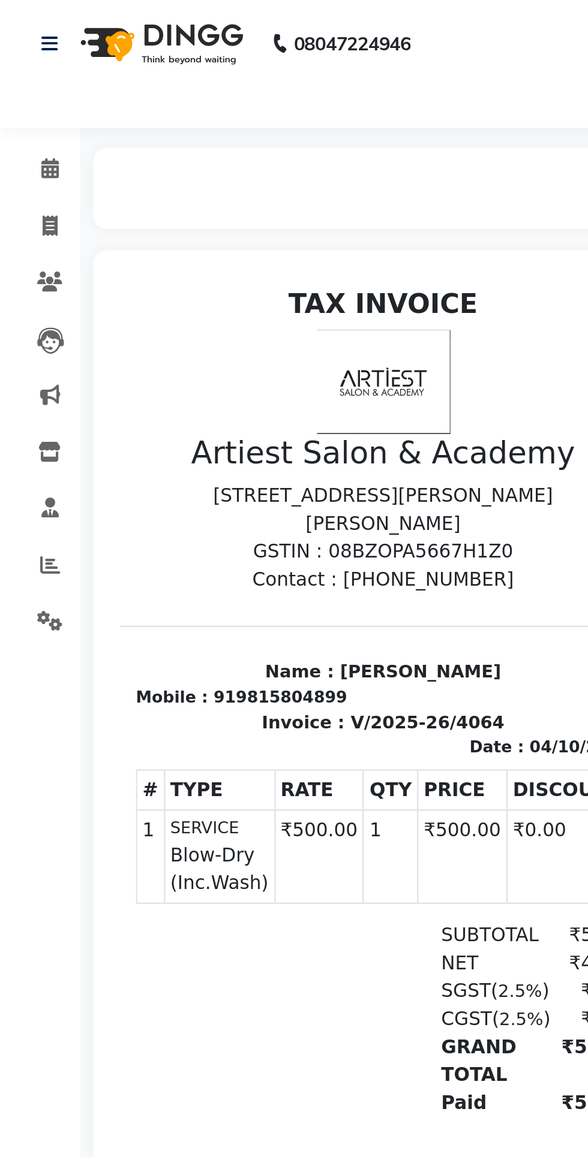
select select "service"
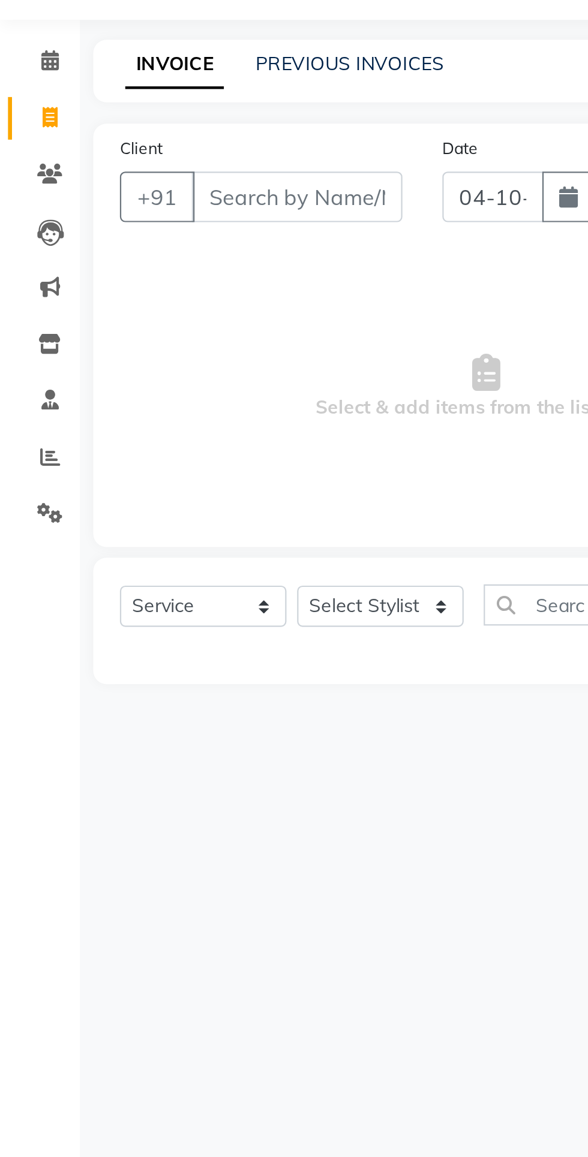
type input "4065"
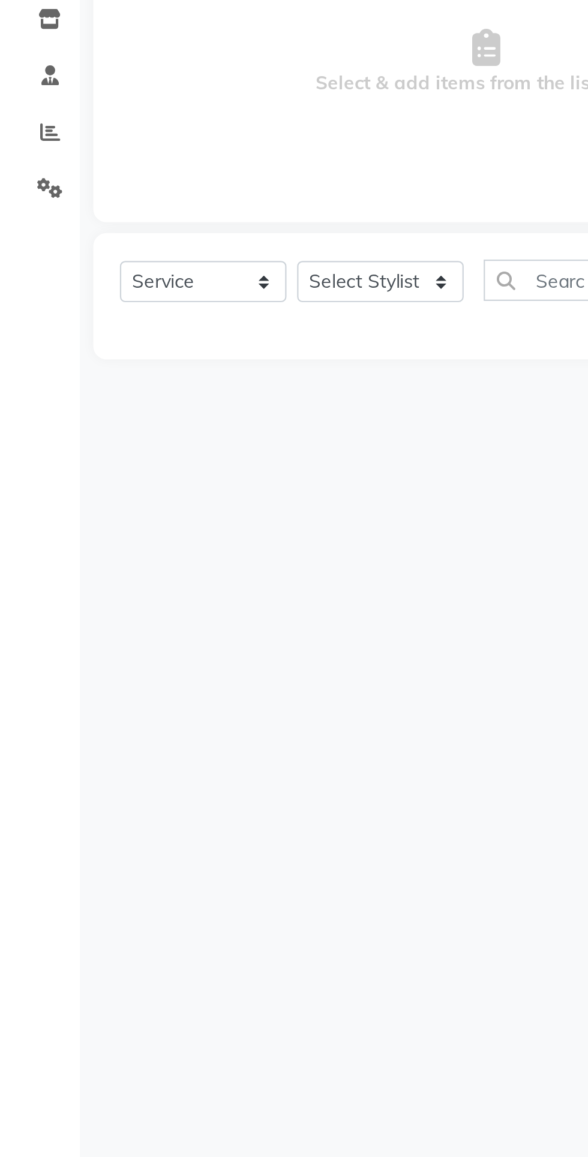
select select "5123"
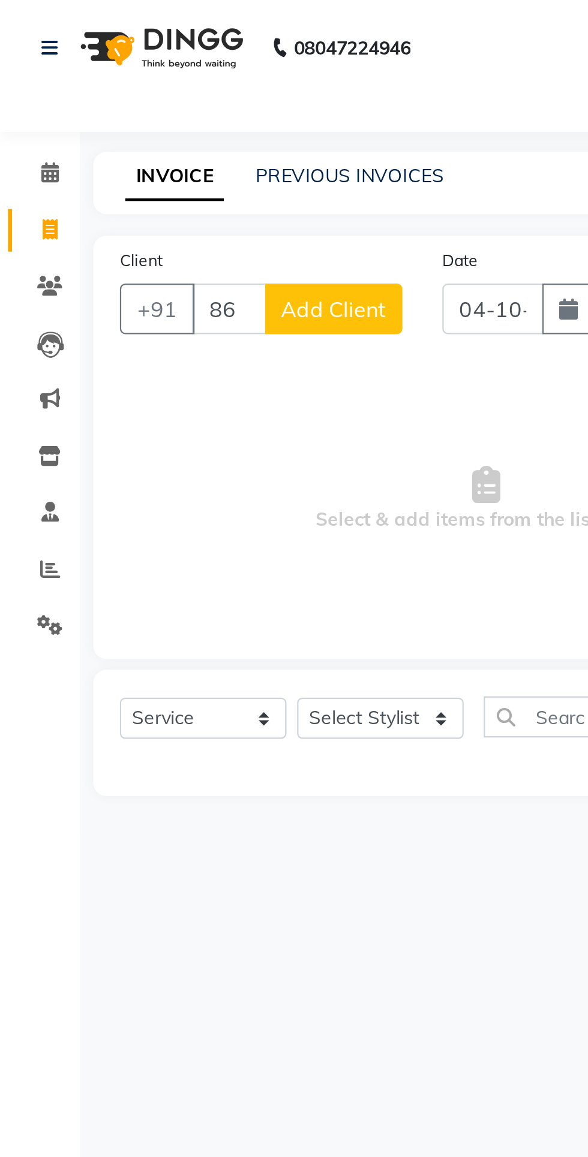
type input "8"
type input "8616622111"
click at [156, 145] on span "Add Client" at bounding box center [150, 139] width 47 height 12
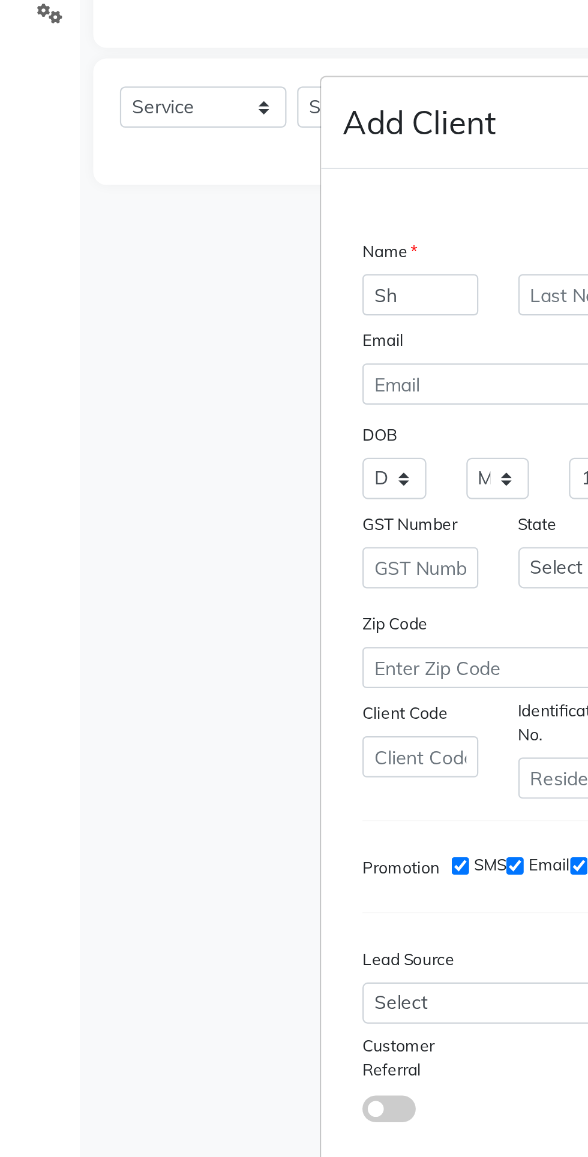
type input "S"
click at [107, 500] on ngb-modal-window "Add Client Generate Dummy Number Name Email DOB Day 01 02 03 04 05 06 07 08 09 …" at bounding box center [294, 578] width 588 height 1157
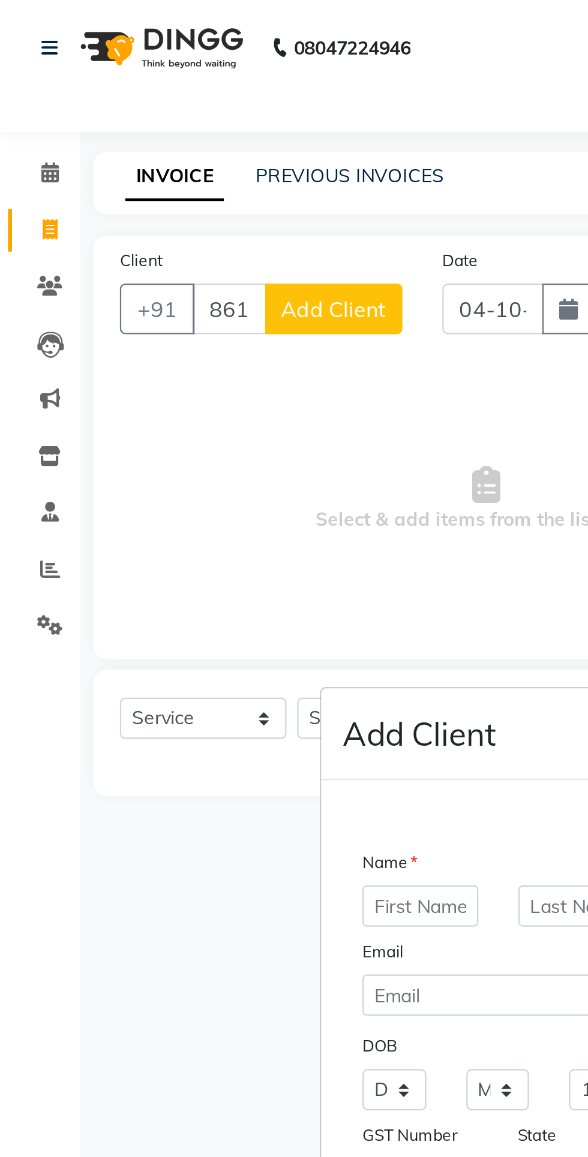
click at [179, 193] on ngb-modal-window "Add Client Generate Dummy Number Name Email DOB Day 01 02 03 04 05 06 07 08 09 …" at bounding box center [294, 578] width 588 height 1157
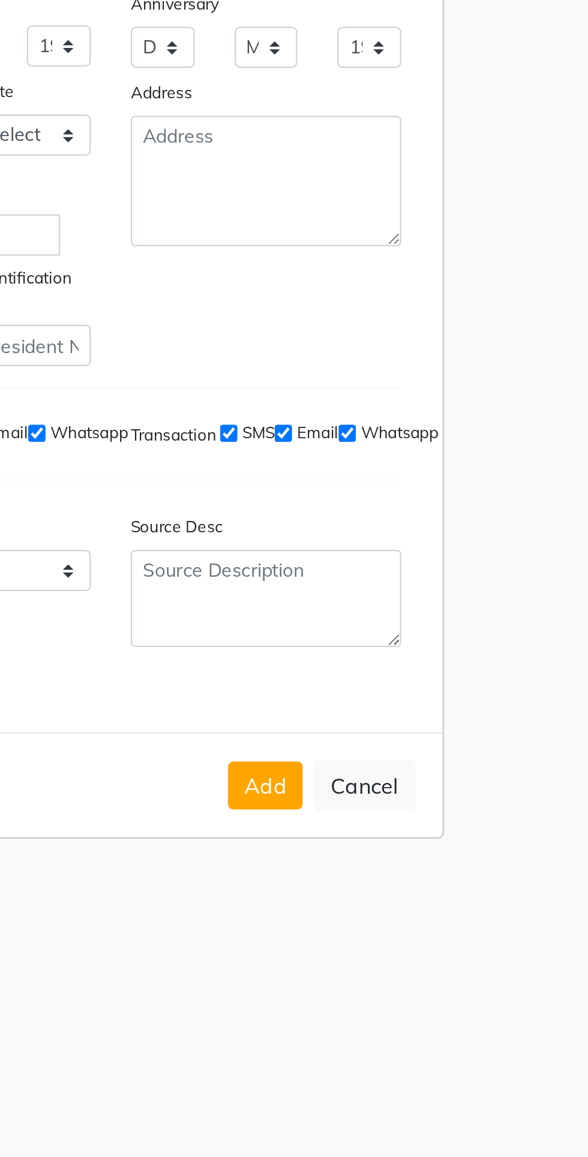
click at [419, 835] on button "Cancel" at bounding box center [408, 823] width 46 height 23
select select
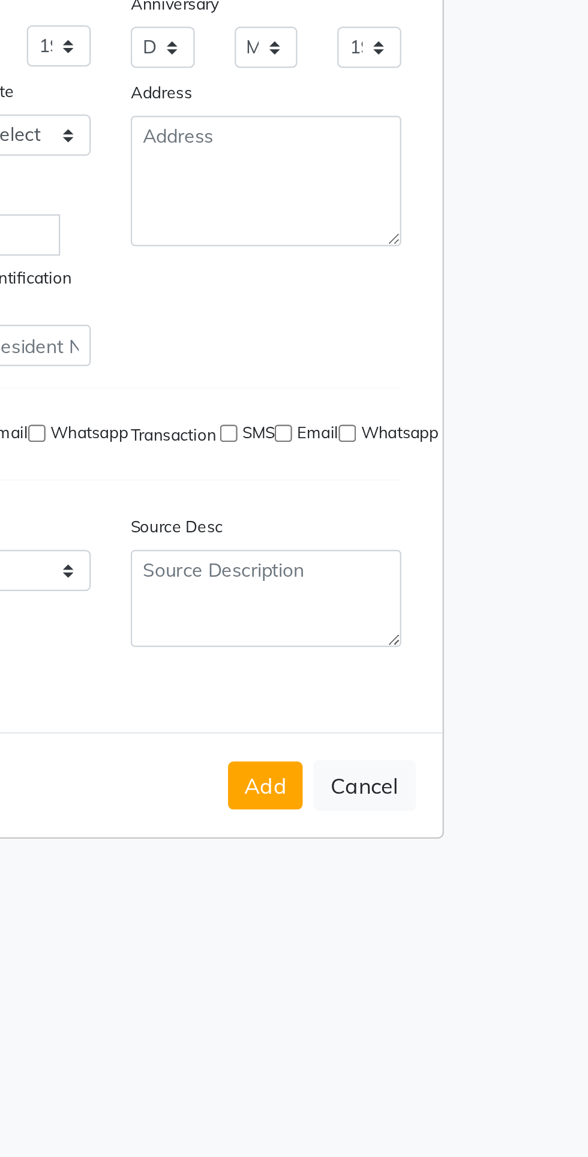
select select
checkbox input "false"
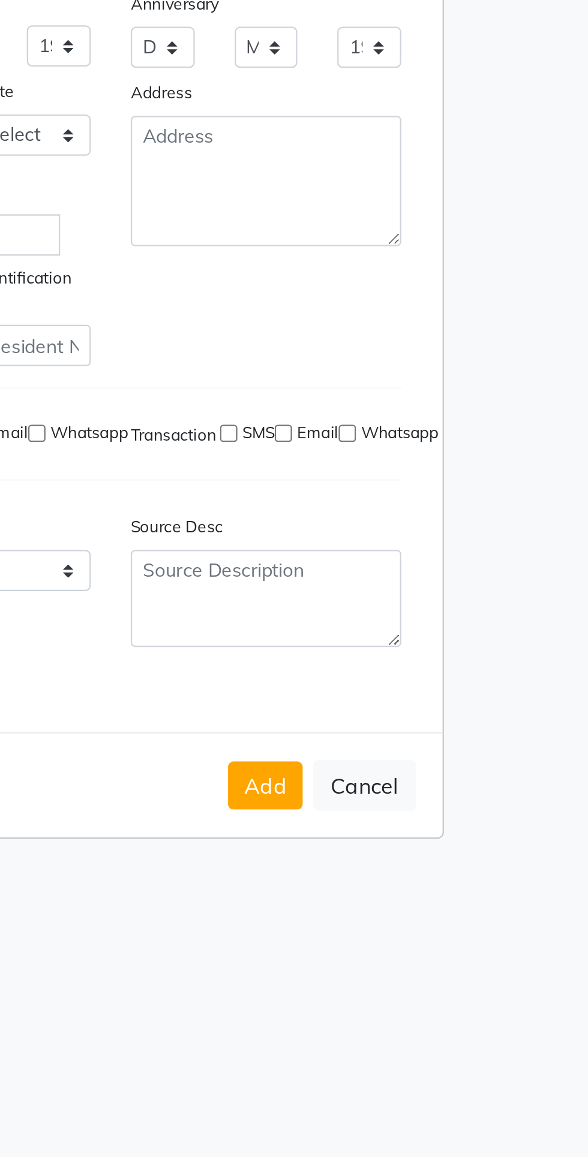
checkbox input "false"
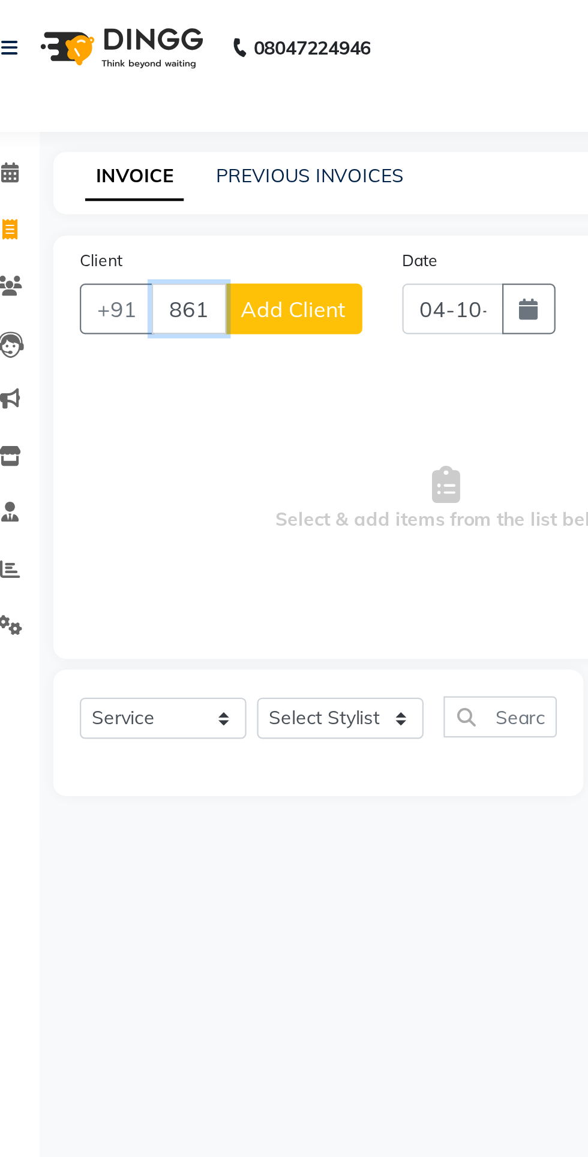
click at [110, 138] on input "8616622111" at bounding box center [103, 139] width 34 height 23
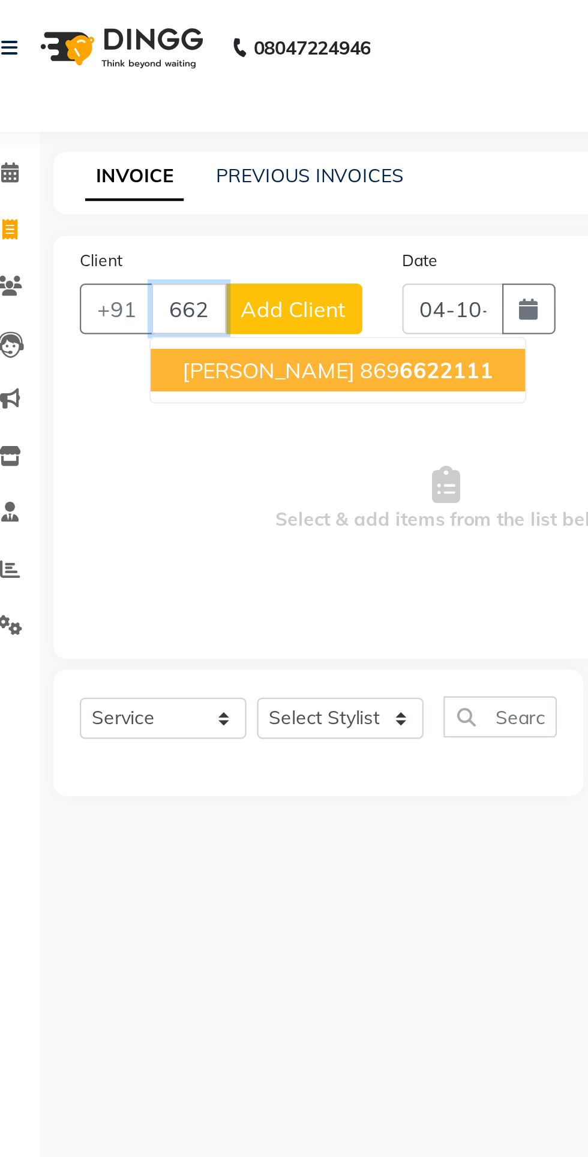
click at [111, 139] on input "6622111" at bounding box center [103, 139] width 34 height 23
click at [213, 168] on ngb-highlight "[PHONE_NUMBER]" at bounding box center [210, 167] width 60 height 12
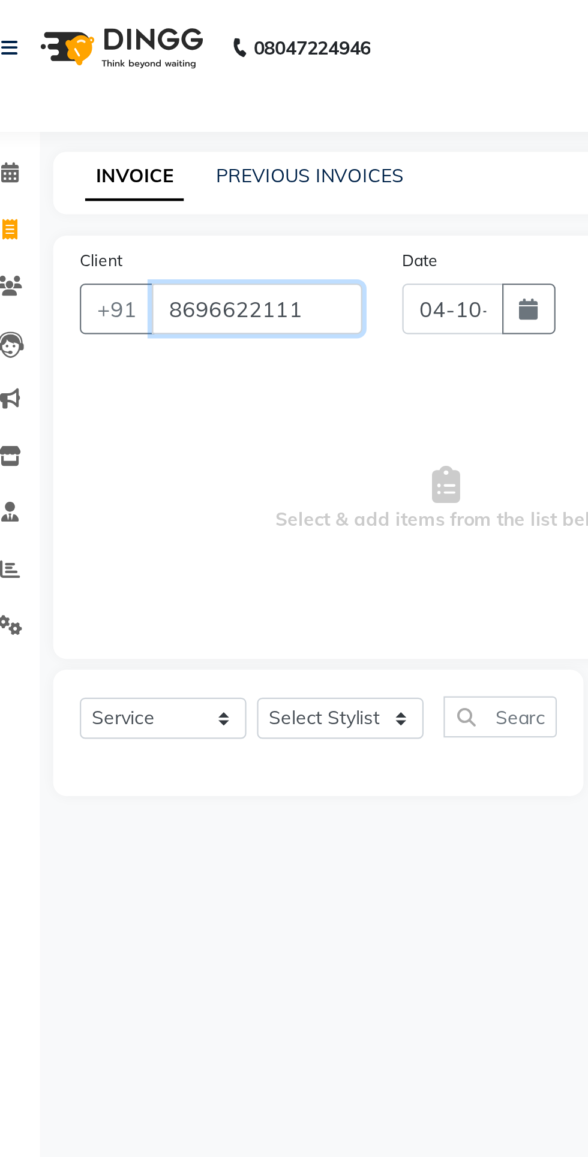
type input "8696622111"
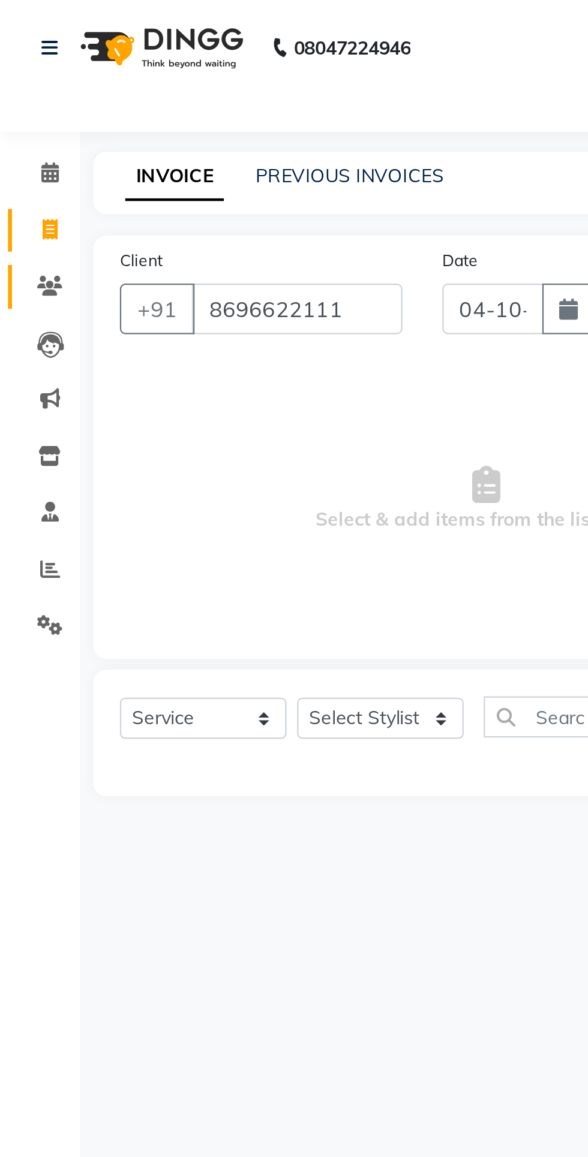
click at [29, 129] on span at bounding box center [22, 129] width 21 height 14
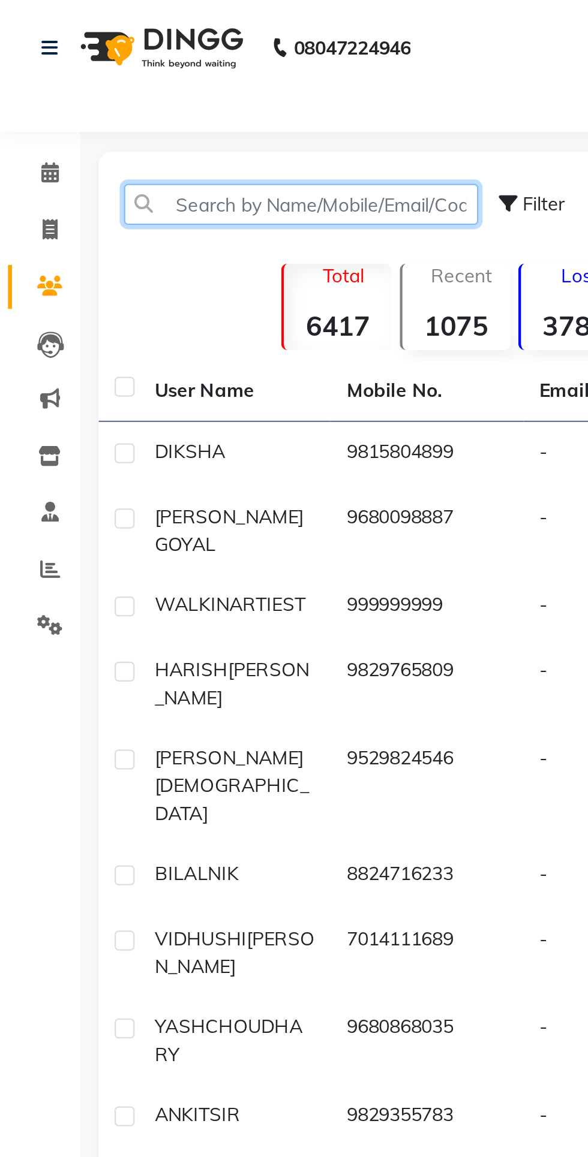
click at [139, 89] on input "text" at bounding box center [135, 92] width 159 height 19
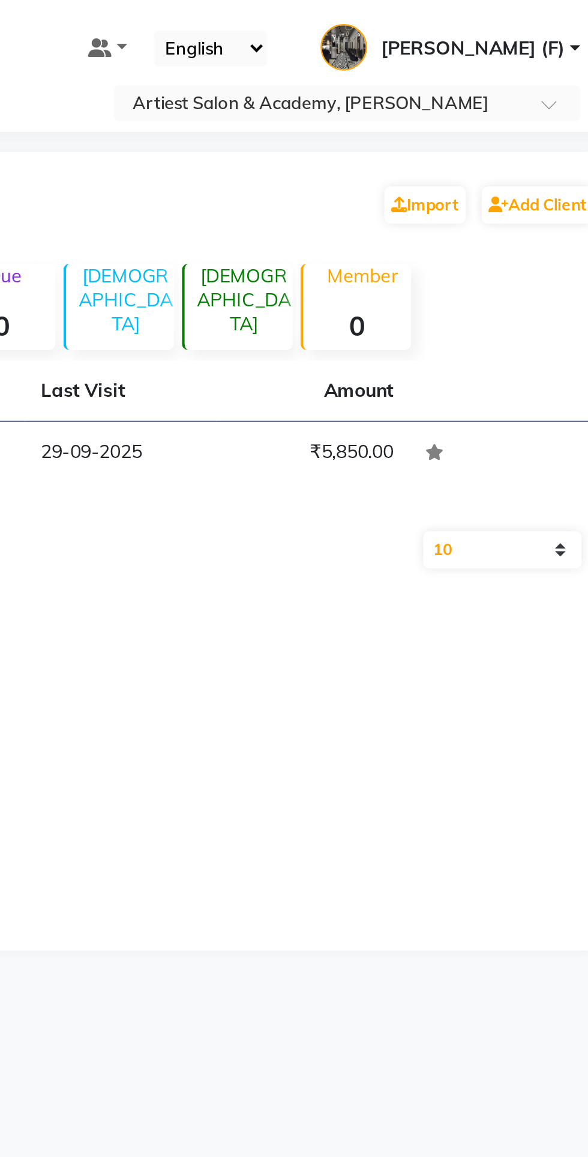
type input "977393"
click at [461, 207] on td "₹5,850.00" at bounding box center [451, 210] width 86 height 40
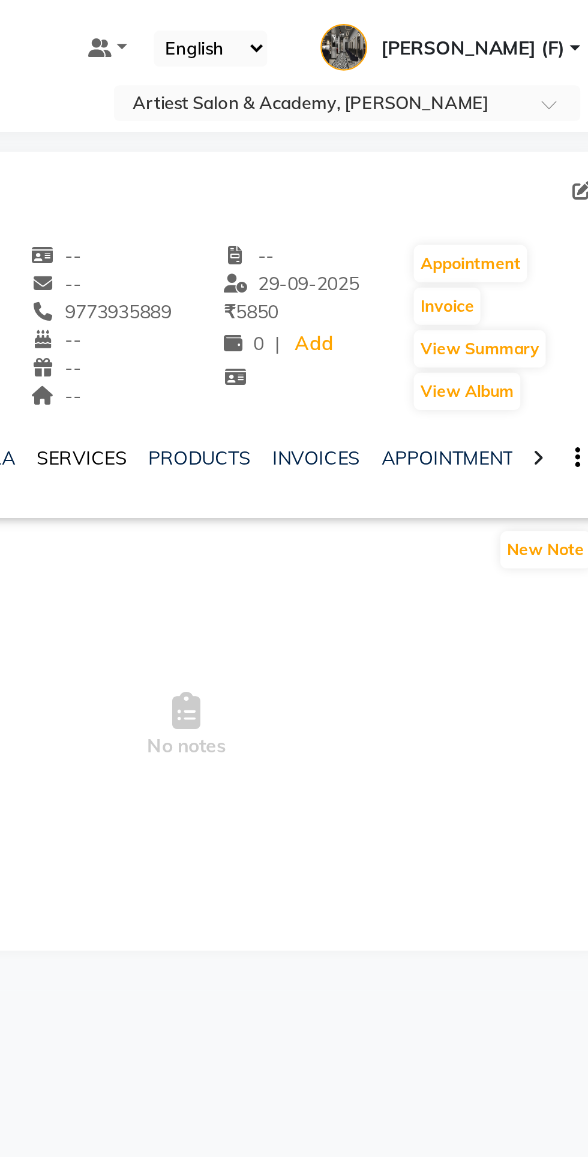
click at [342, 207] on link "SERVICES" at bounding box center [347, 206] width 41 height 11
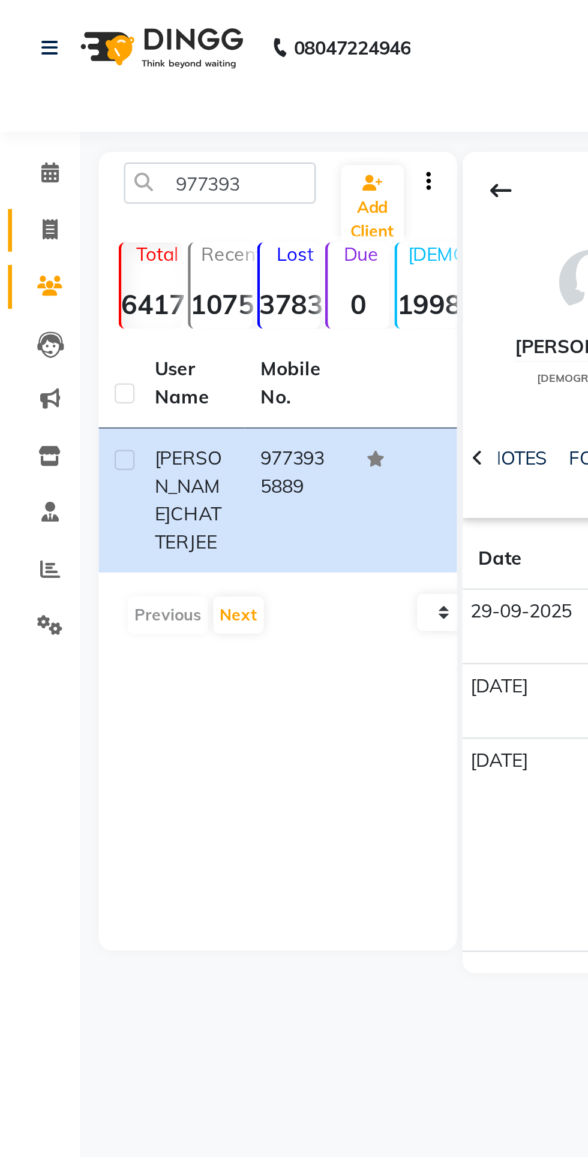
click at [26, 102] on span at bounding box center [22, 104] width 21 height 14
select select "service"
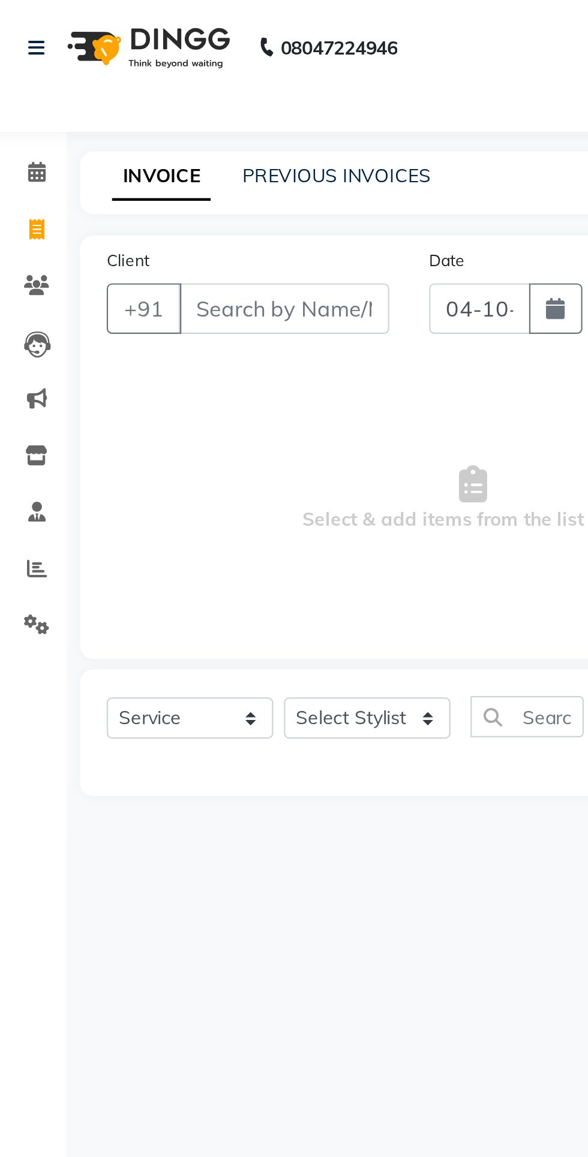
type input "4065"
select select "5123"
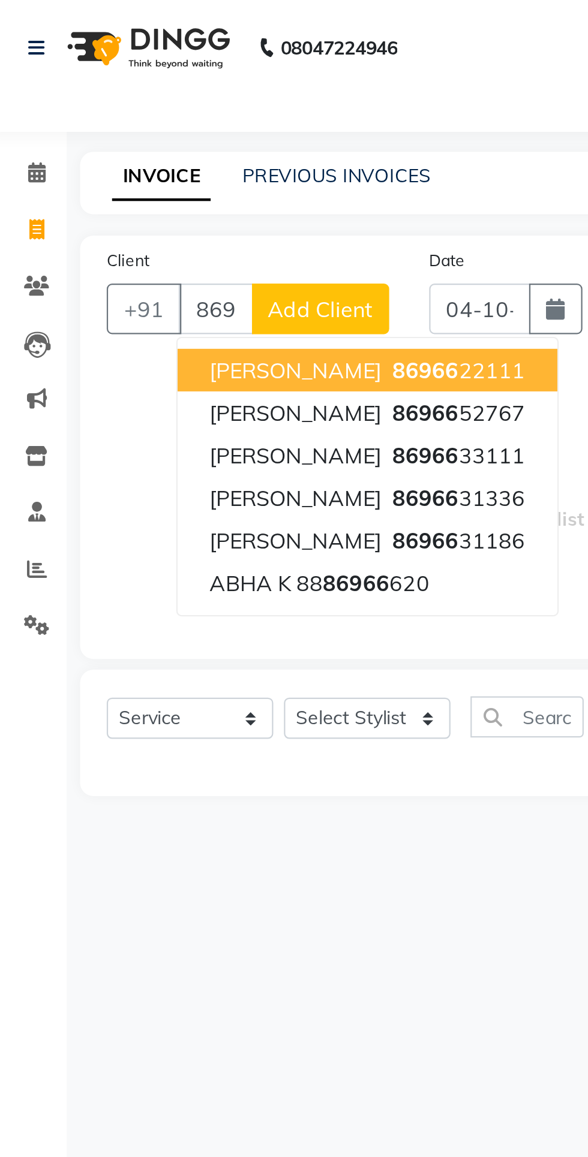
click at [236, 168] on ngb-highlight "86966 22111" at bounding box center [211, 167] width 62 height 12
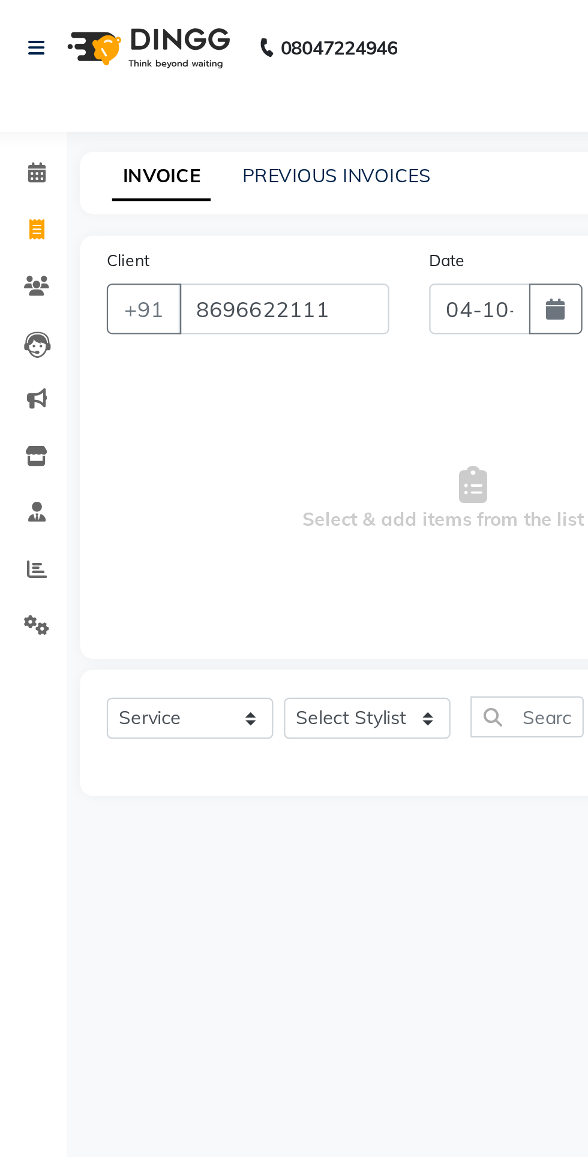
type input "8696622111"
click at [164, 331] on select "Select Stylist [PERSON_NAME] (M) [PERSON_NAME] (F) [PERSON_NAME] DRASHTI [PERSO…" at bounding box center [171, 323] width 75 height 19
select select "33199"
click at [134, 314] on select "Select Stylist [PERSON_NAME] (M) [PERSON_NAME] (F) [PERSON_NAME] DRASHTI [PERSO…" at bounding box center [171, 323] width 75 height 19
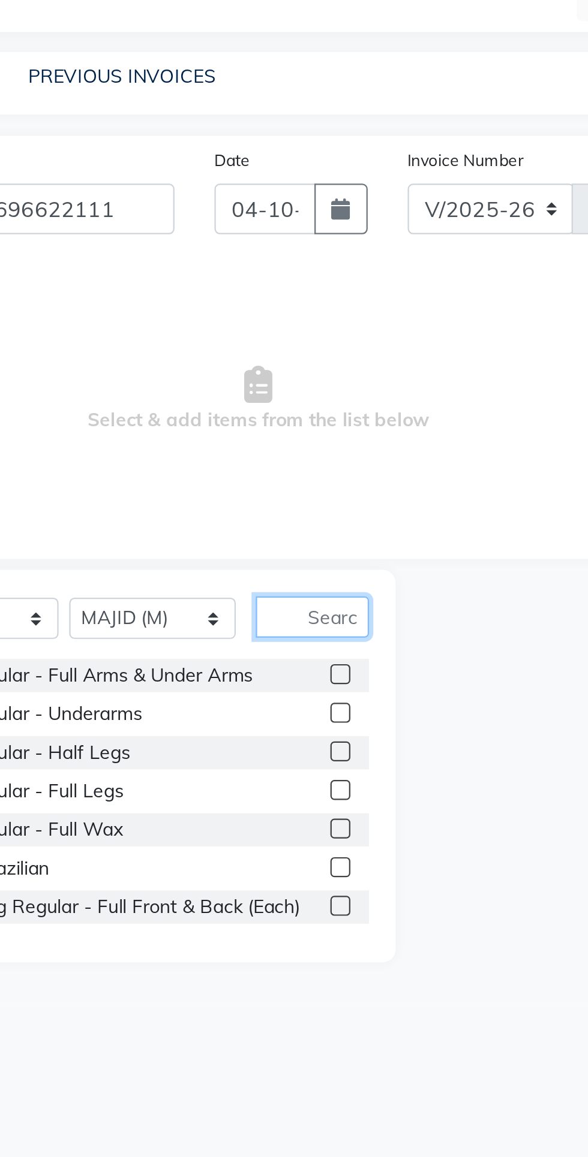
click at [257, 323] on input "text" at bounding box center [243, 323] width 51 height 19
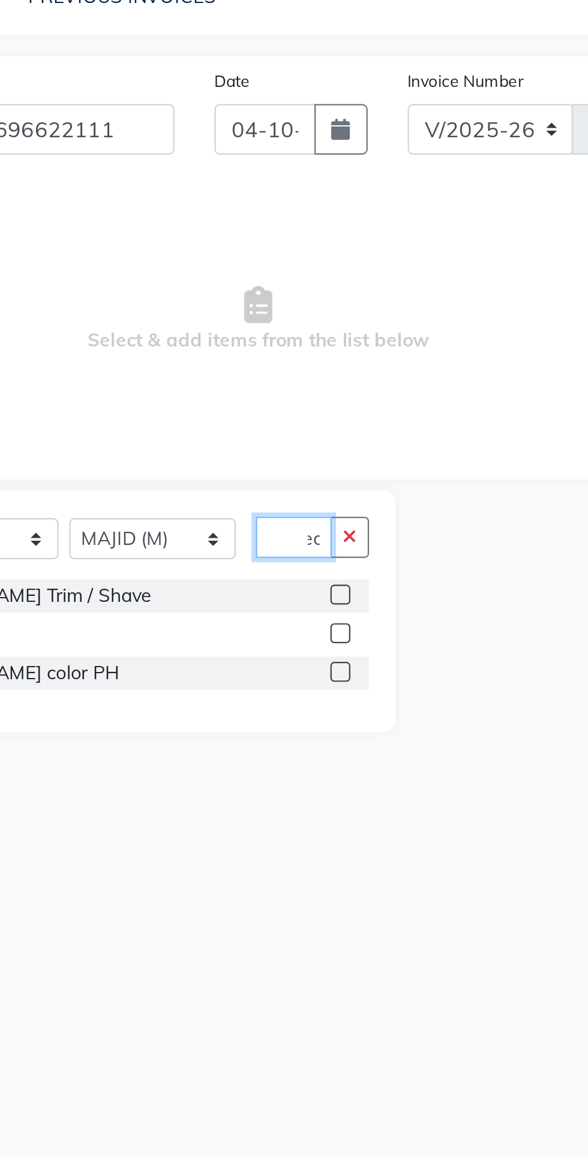
scroll to position [0, 11]
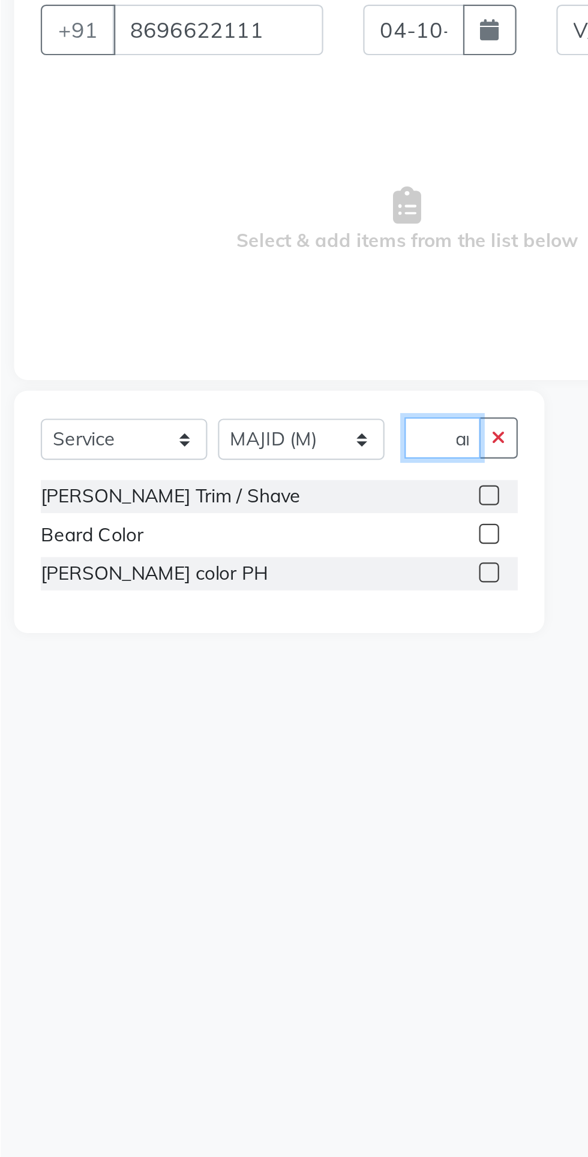
type input "Bear"
click at [254, 348] on label at bounding box center [255, 348] width 9 height 9
click at [254, 348] on input "checkbox" at bounding box center [255, 349] width 8 height 8
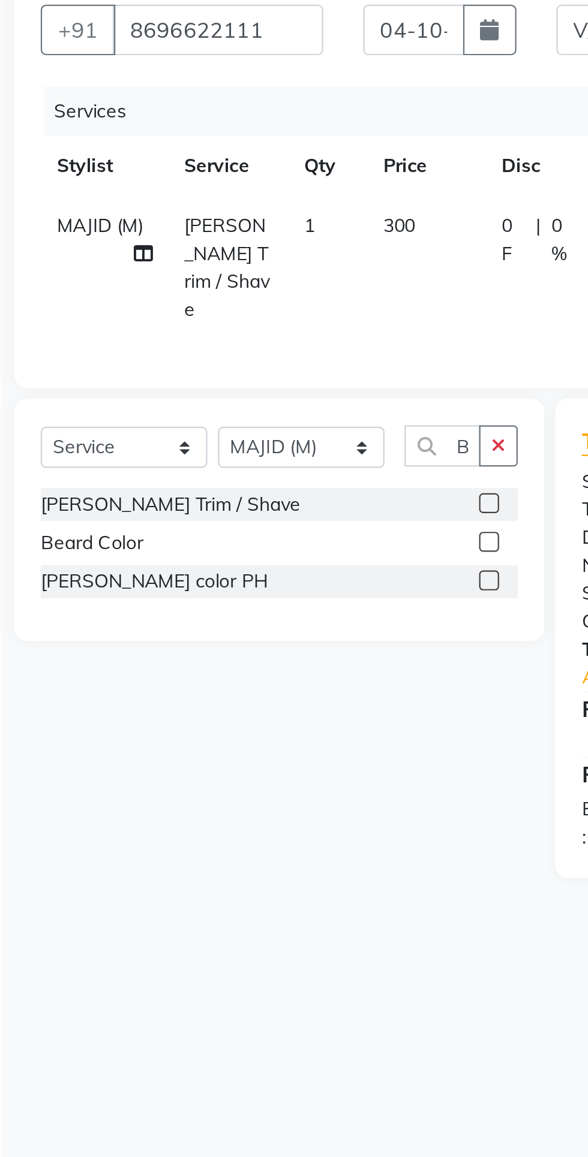
checkbox input "false"
click at [182, 323] on select "Select Stylist [PERSON_NAME] (M) [PERSON_NAME] (F) [PERSON_NAME] DRASHTI [PERSO…" at bounding box center [171, 327] width 75 height 19
click at [134, 318] on select "Select Stylist [PERSON_NAME] (M) [PERSON_NAME] (F) [PERSON_NAME] DRASHTI [PERSO…" at bounding box center [171, 327] width 75 height 19
click at [185, 326] on select "Select Stylist [PERSON_NAME] (M) [PERSON_NAME] (F) [PERSON_NAME] DRASHTI [PERSO…" at bounding box center [171, 327] width 75 height 19
select select "33211"
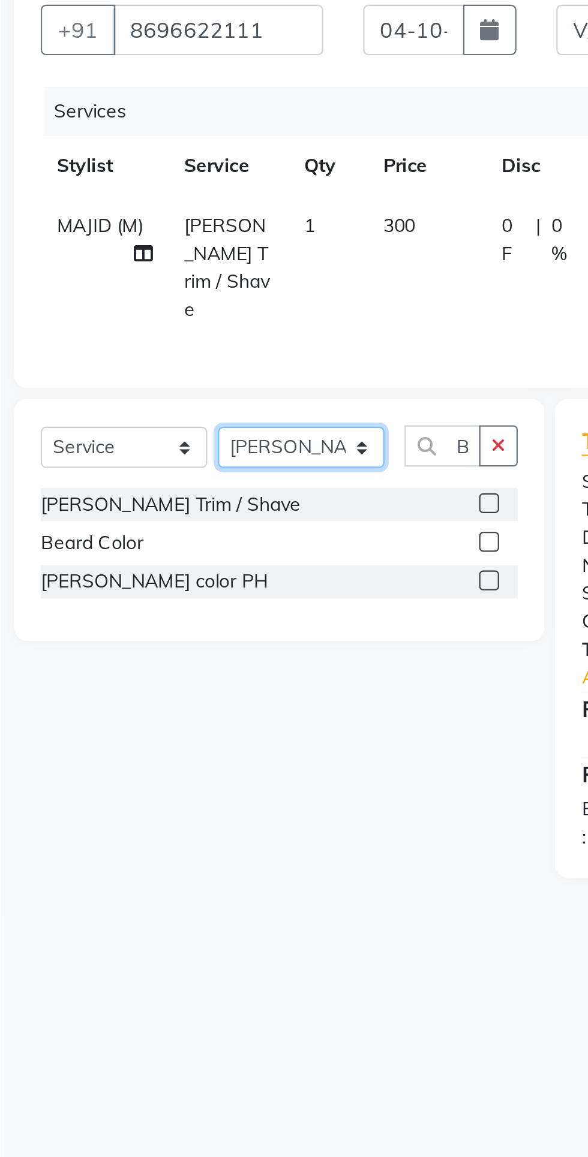
click at [134, 318] on select "Select Stylist [PERSON_NAME] (M) [PERSON_NAME] (F) [PERSON_NAME] DRASHTI [PERSO…" at bounding box center [171, 327] width 75 height 19
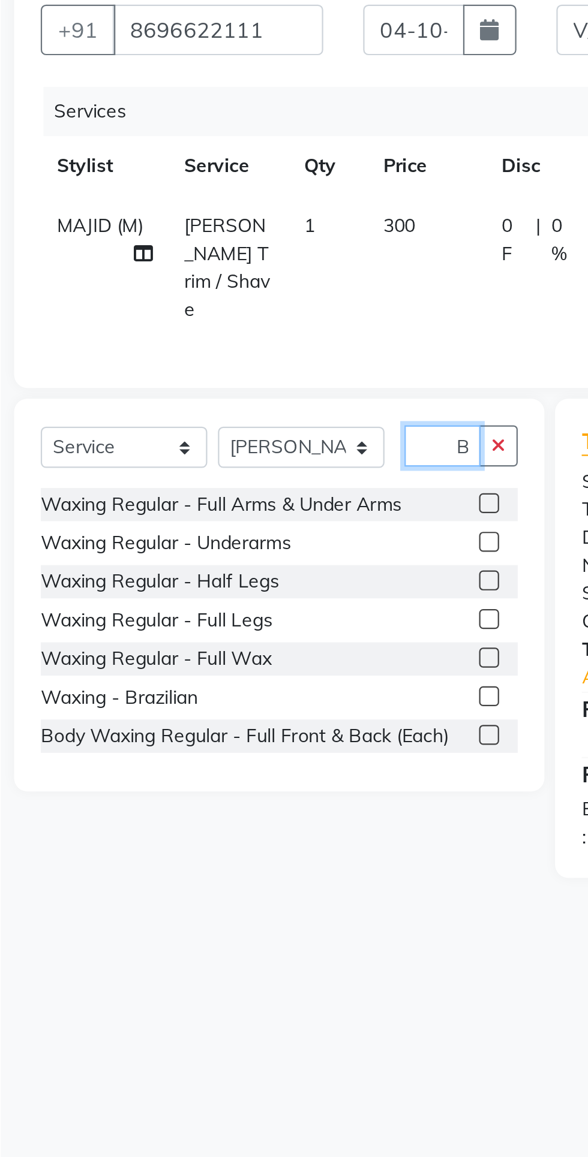
click at [243, 325] on input "Bear" at bounding box center [235, 326] width 34 height 19
click at [262, 323] on icon "button" at bounding box center [260, 326] width 7 height 8
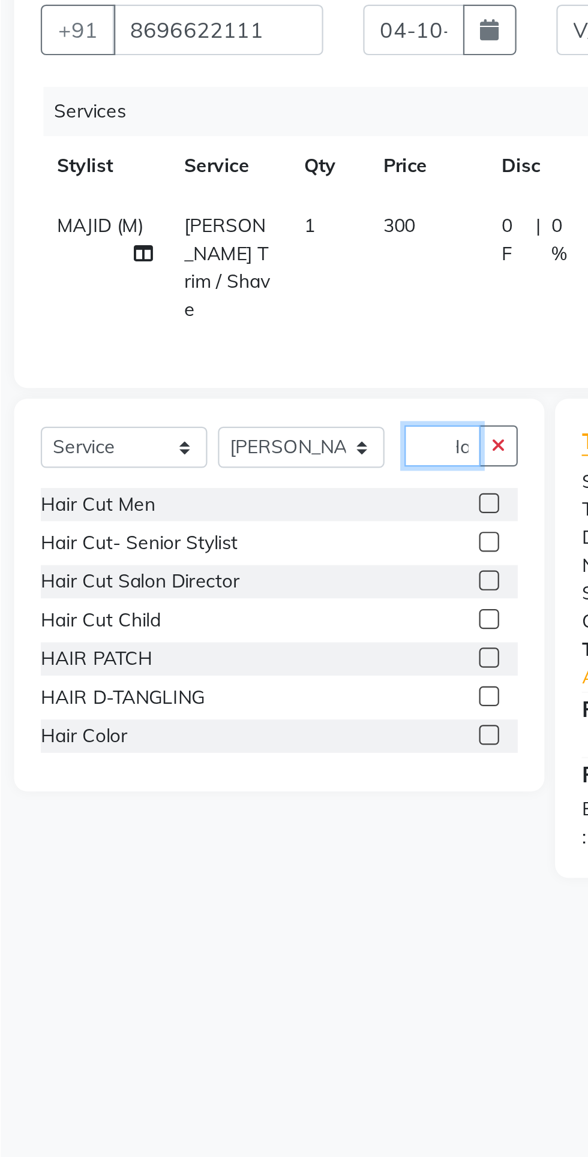
scroll to position [0, 7]
type input "Hai"
click at [163, 345] on div "Hair Cut Men" at bounding box center [161, 352] width 215 height 15
click at [254, 348] on label at bounding box center [255, 352] width 9 height 9
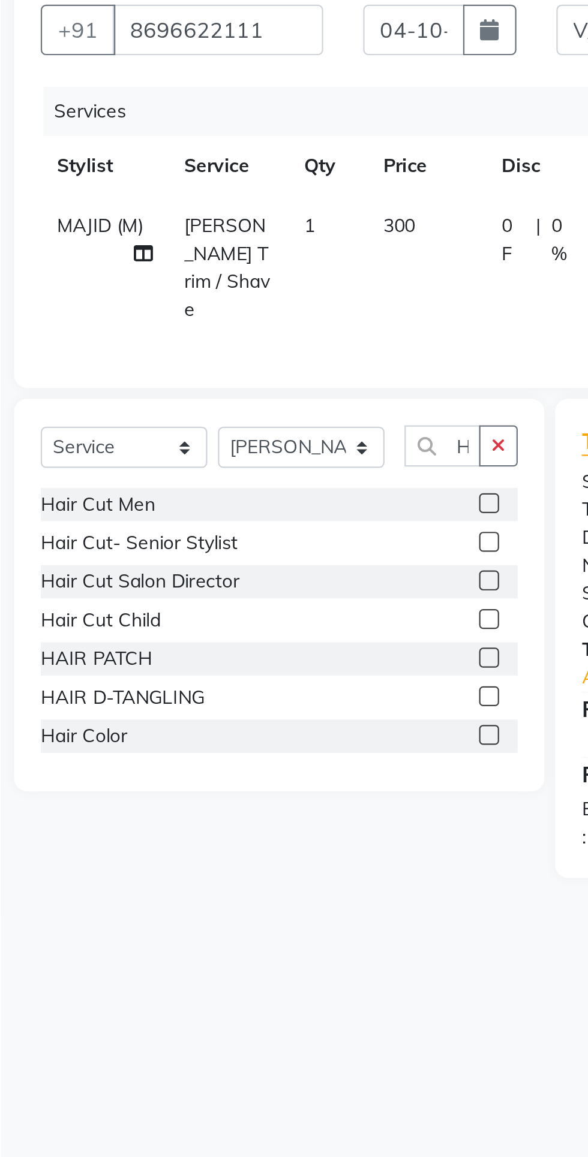
click at [254, 349] on input "checkbox" at bounding box center [255, 353] width 8 height 8
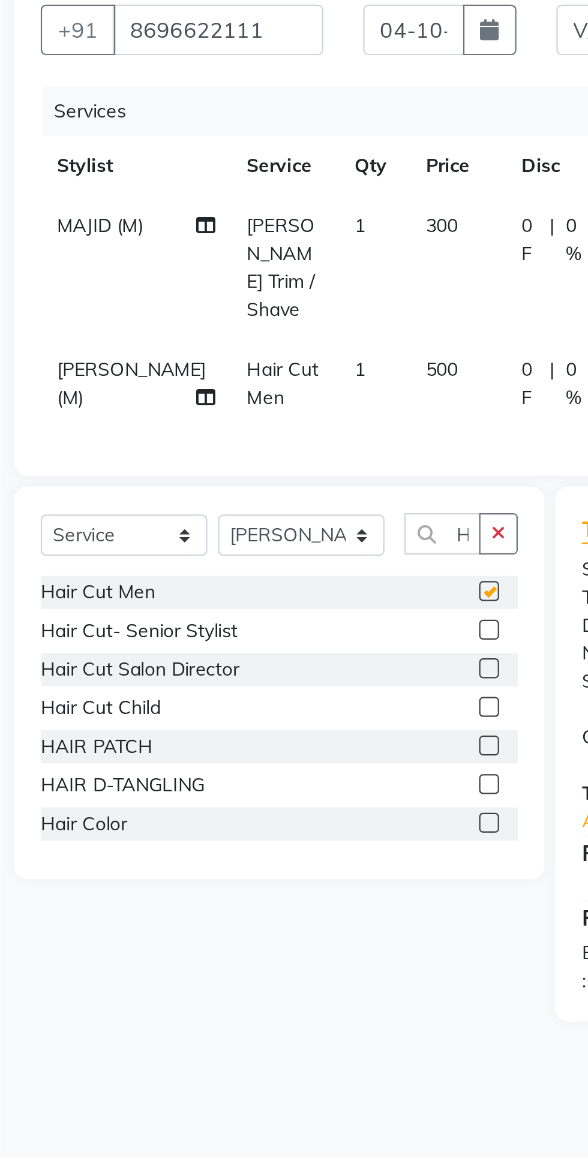
checkbox input "false"
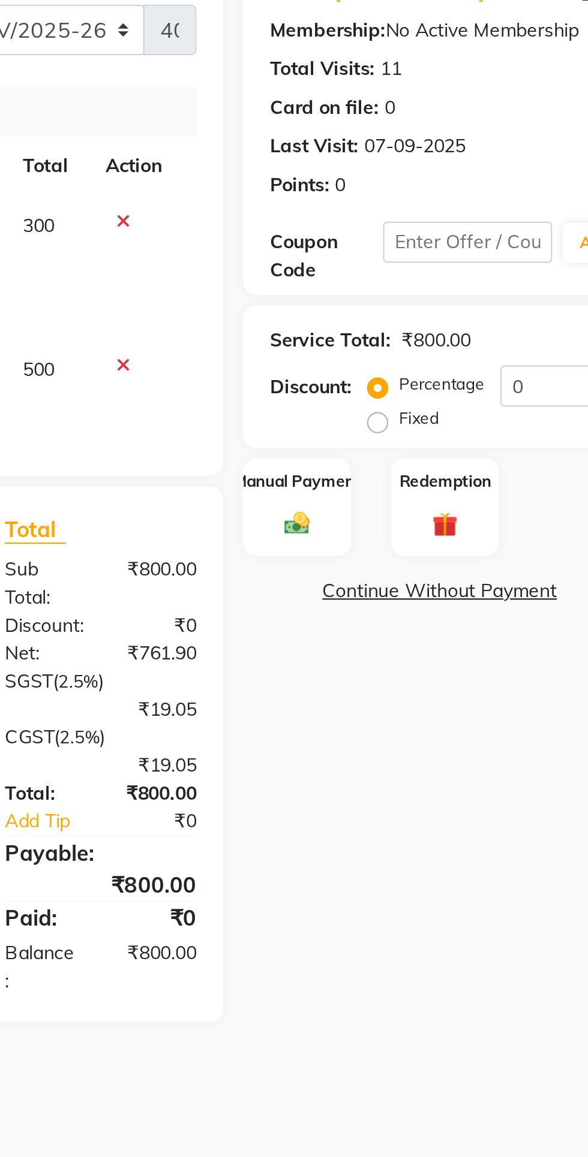
click at [429, 366] on img at bounding box center [429, 361] width 19 height 13
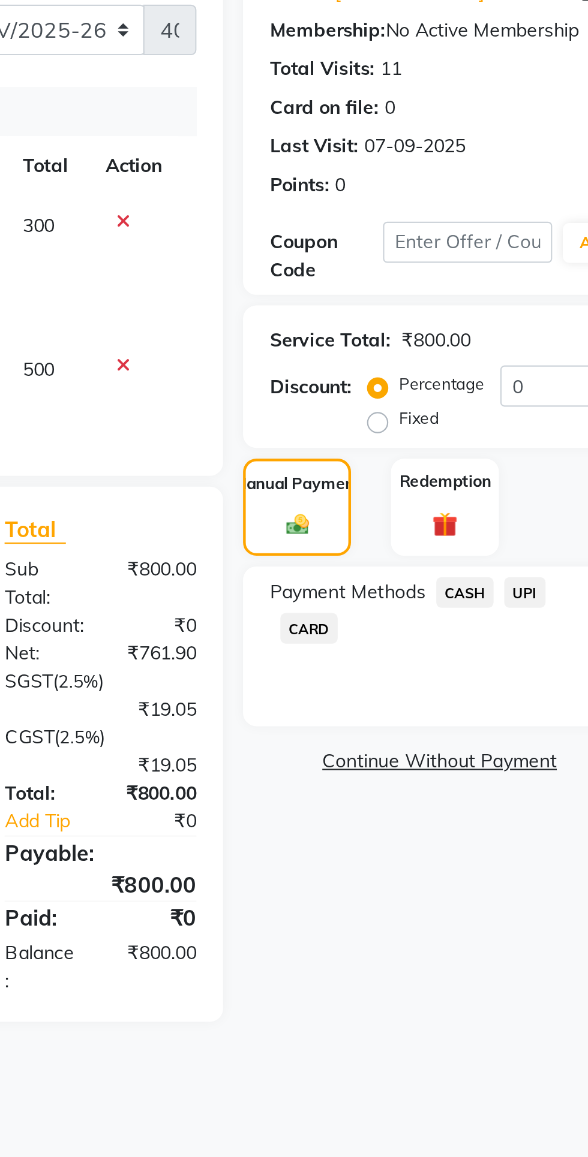
click at [510, 396] on span "CASH" at bounding box center [505, 393] width 26 height 14
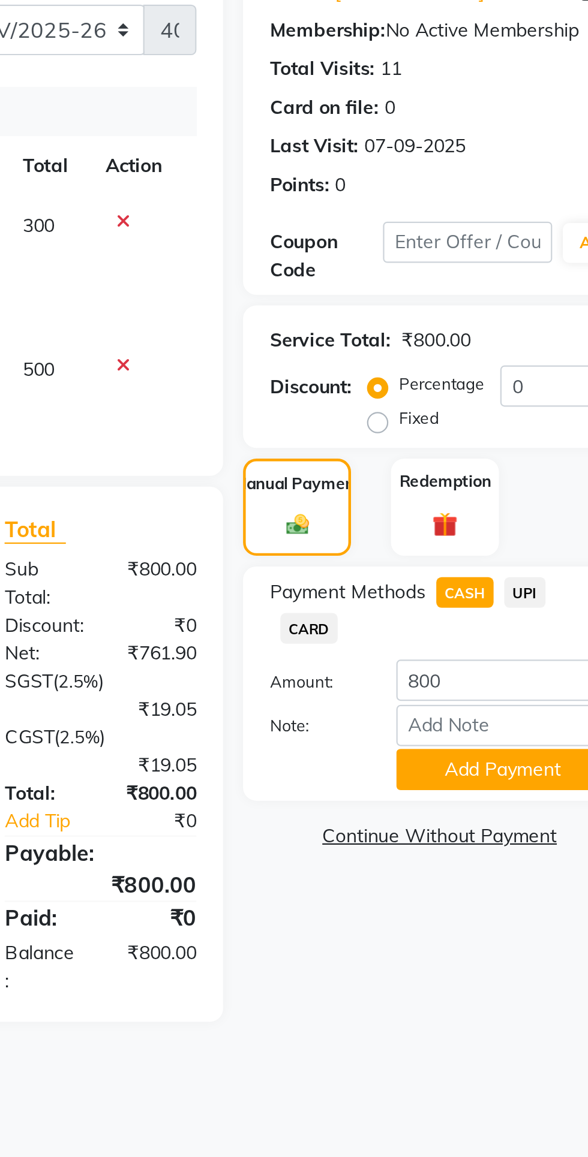
click at [529, 479] on button "Add Payment" at bounding box center [522, 472] width 96 height 19
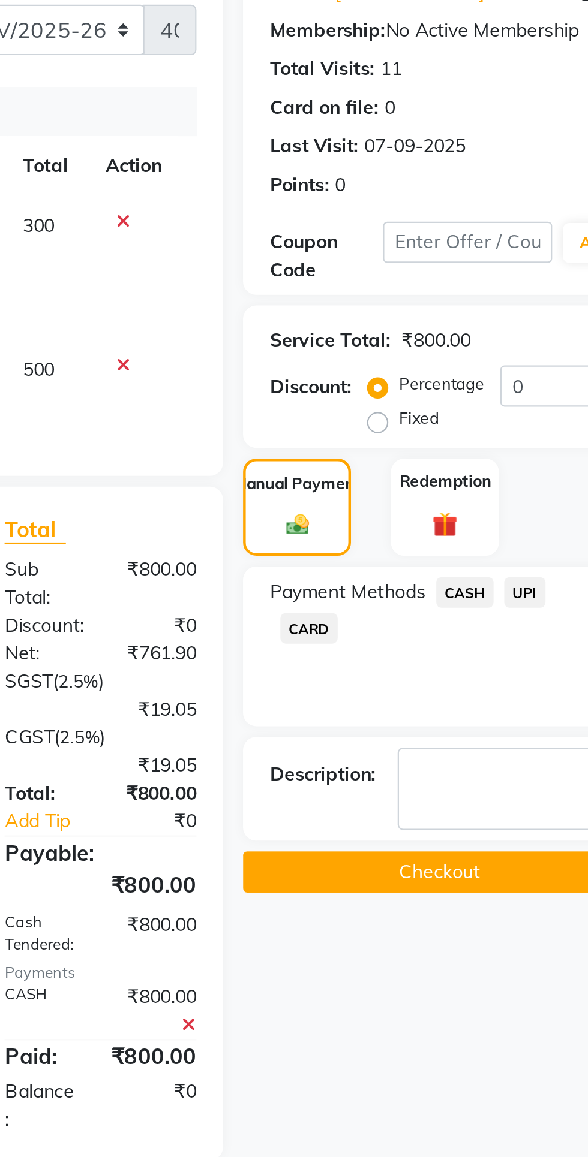
click at [494, 523] on button "Checkout" at bounding box center [493, 518] width 177 height 19
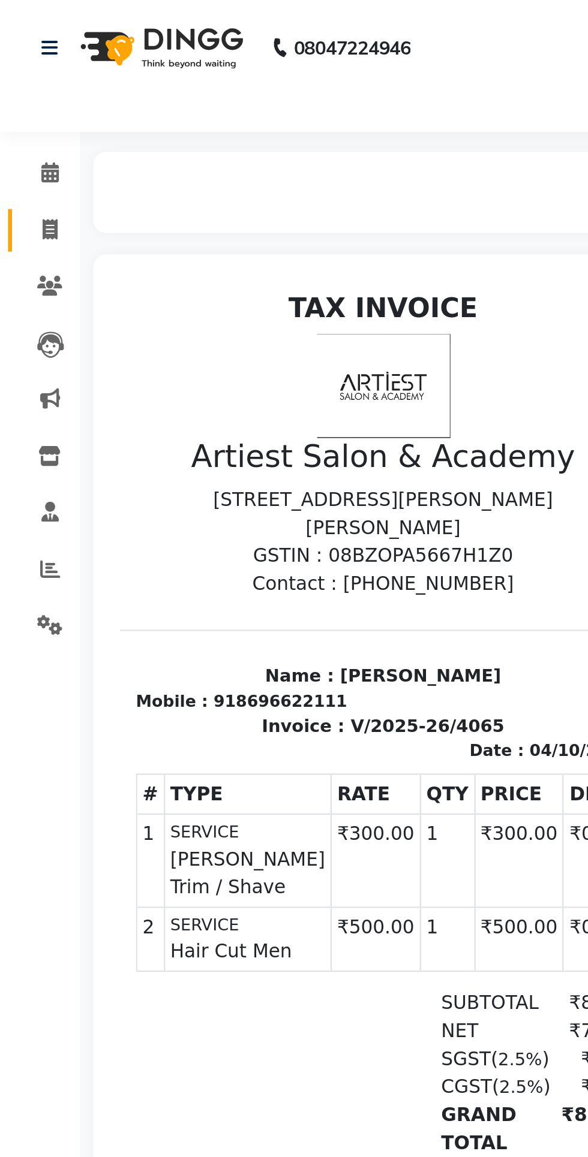
click at [20, 103] on icon at bounding box center [22, 103] width 7 height 9
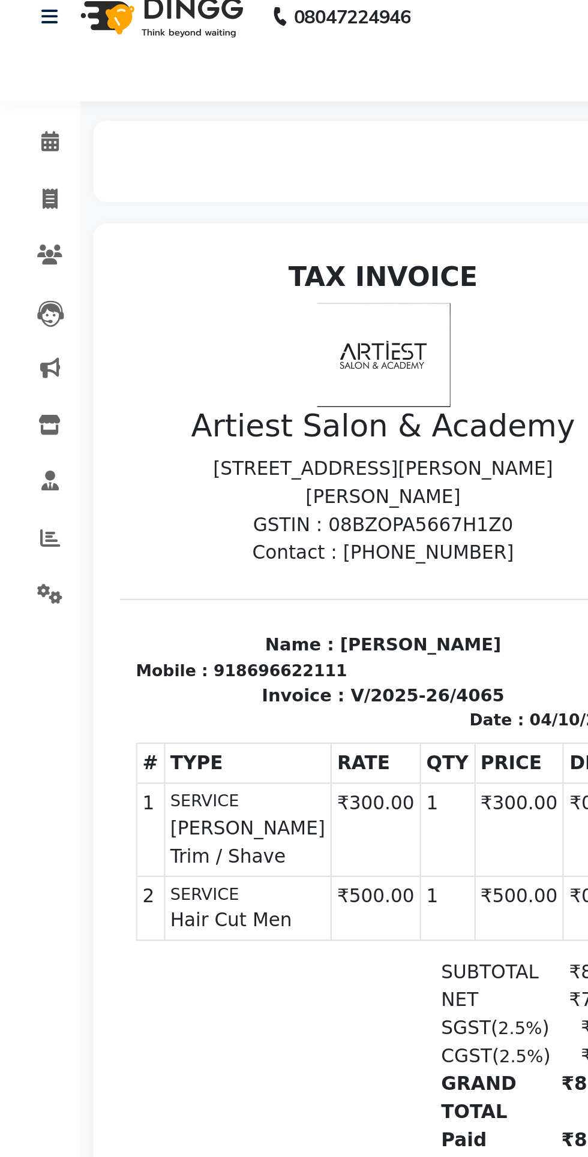
select select "service"
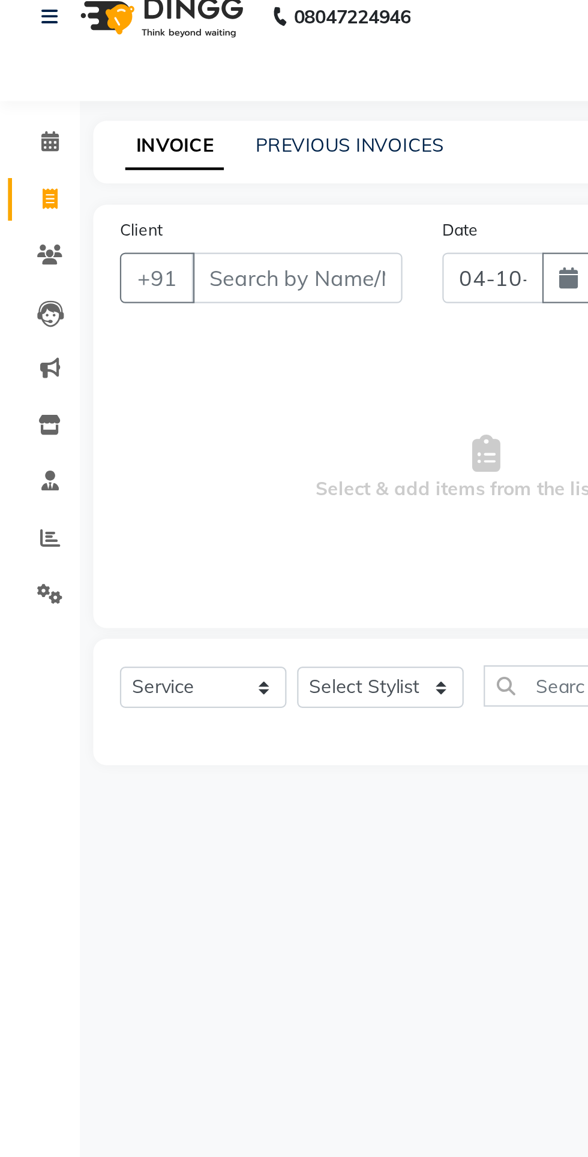
type input "4066"
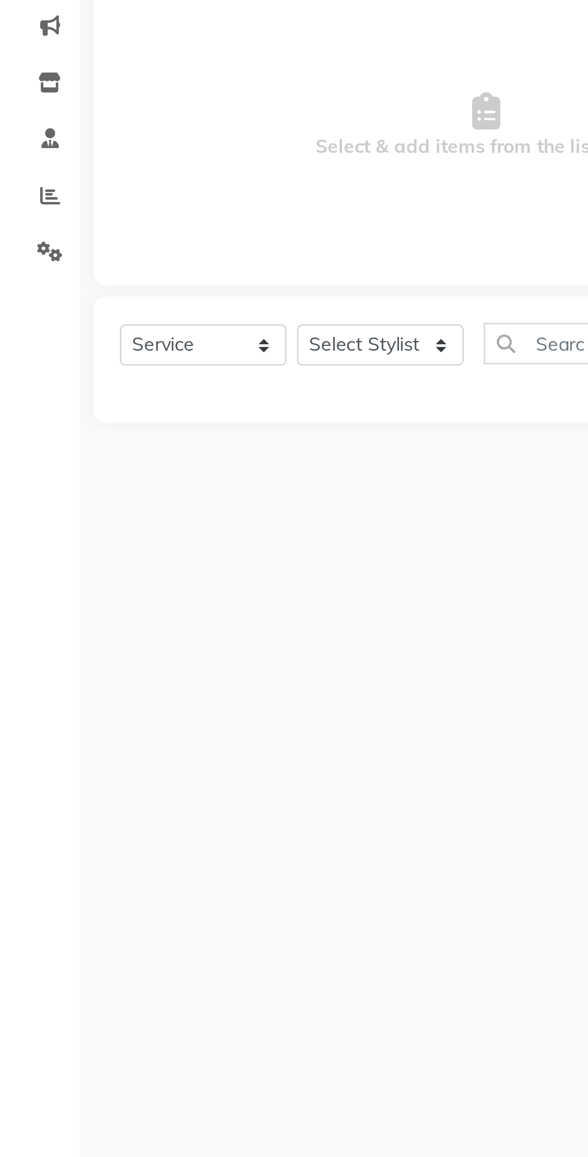
select select "5123"
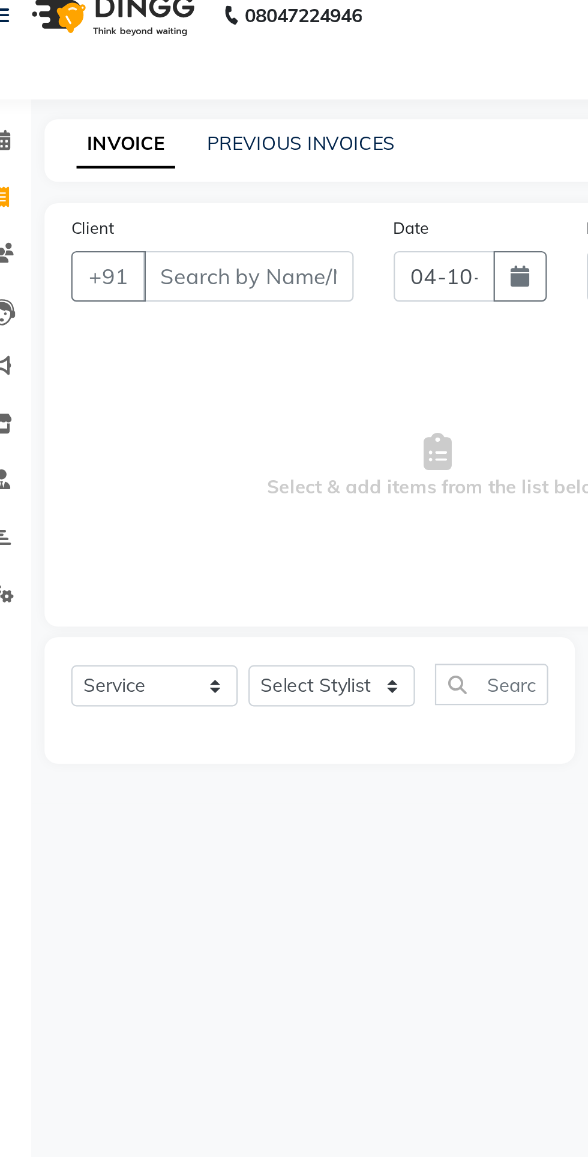
click at [132, 138] on input "Client" at bounding box center [133, 139] width 95 height 23
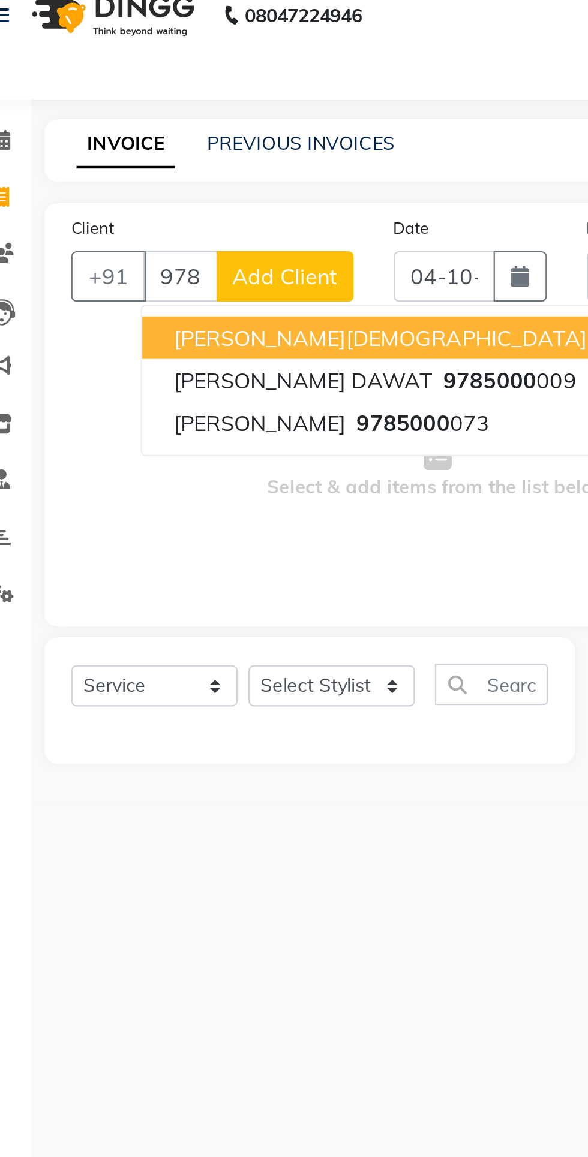
click at [230, 185] on ngb-highlight "9785000 009" at bounding box center [250, 186] width 62 height 12
type input "9785000009"
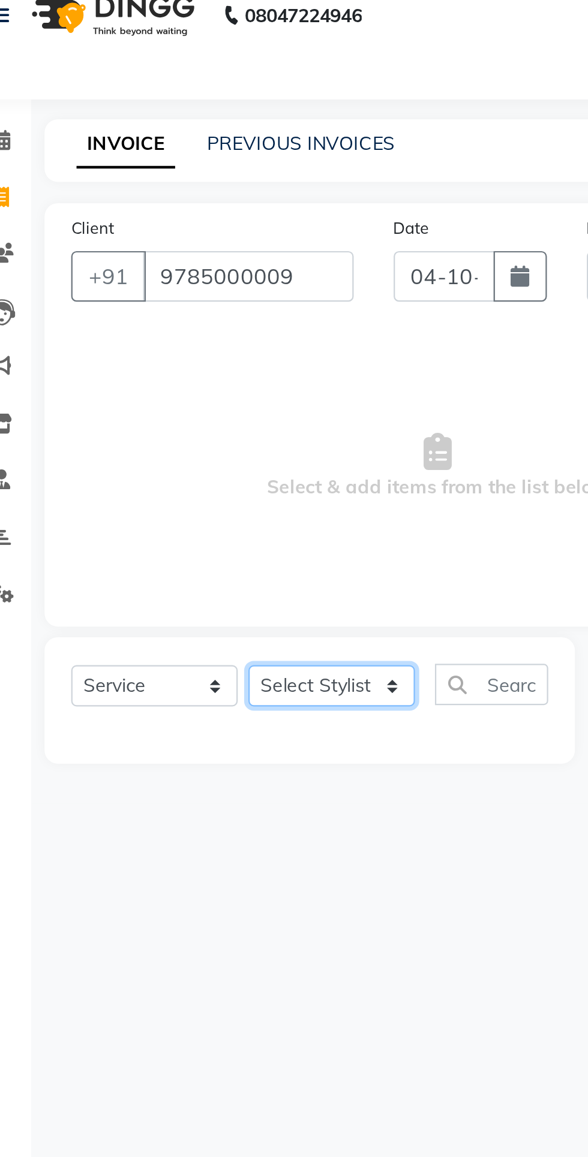
click at [176, 327] on select "Select Stylist [PERSON_NAME] (M) [PERSON_NAME] (F) [PERSON_NAME] DRASHTI [PERSO…" at bounding box center [171, 323] width 75 height 19
select select "85433"
click at [134, 314] on select "Select Stylist [PERSON_NAME] (M) [PERSON_NAME] (F) [PERSON_NAME] DRASHTI [PERSO…" at bounding box center [171, 323] width 75 height 19
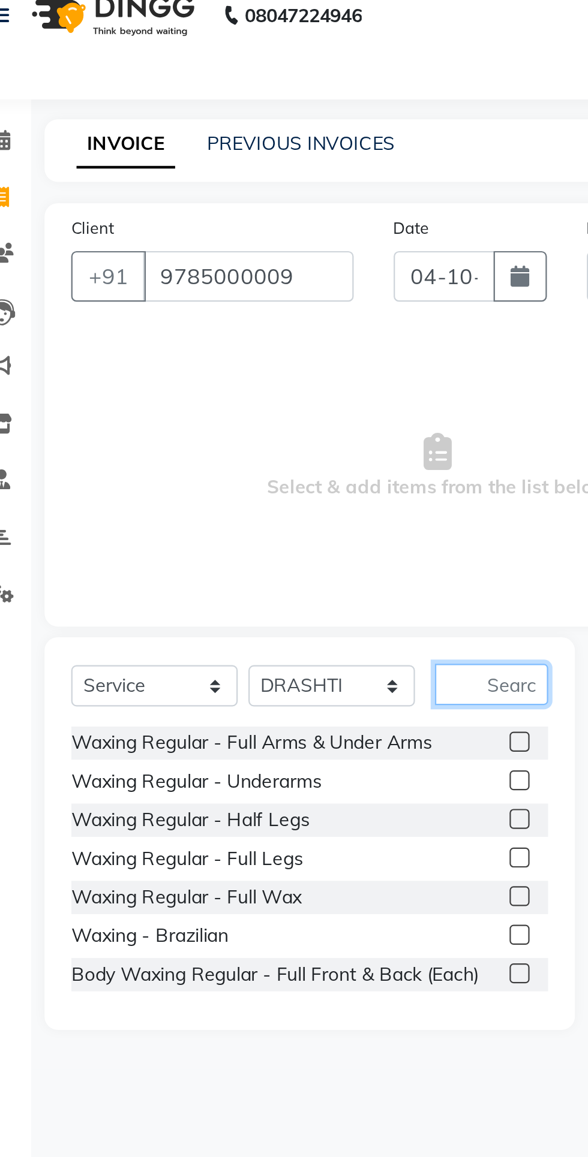
click at [252, 325] on input "text" at bounding box center [243, 323] width 51 height 19
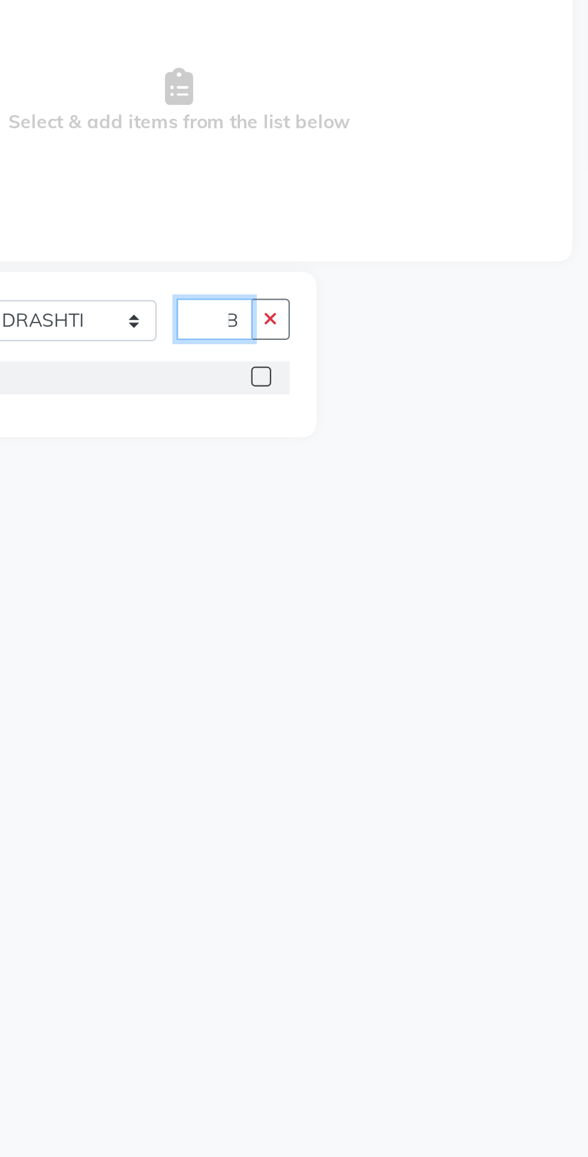
scroll to position [0, 6]
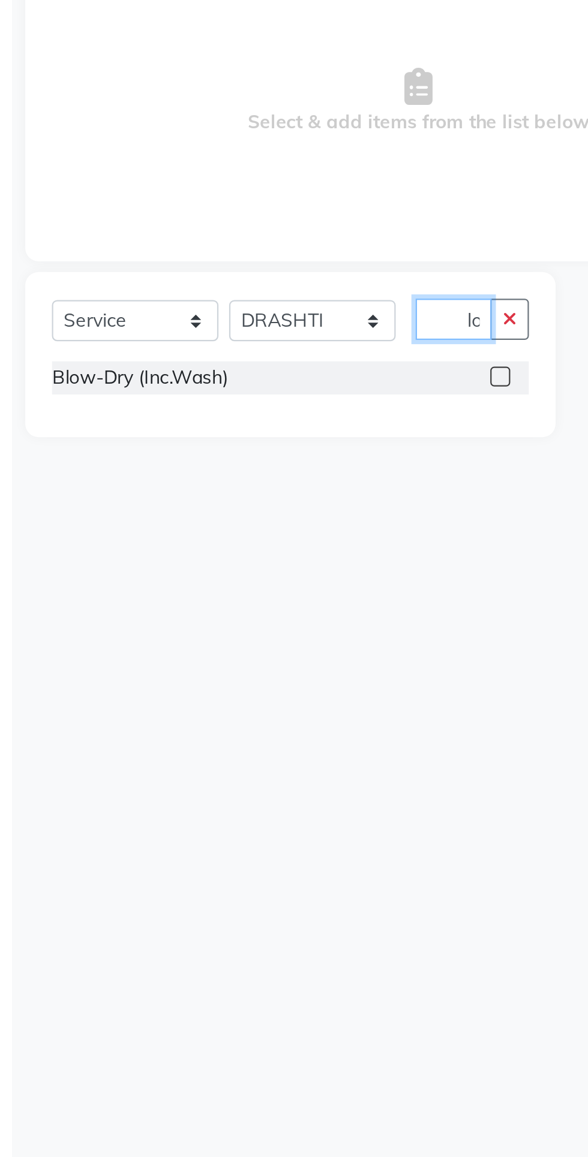
type input "Blo"
click at [206, 348] on div "Blow-Dry (Inc.Wash)" at bounding box center [161, 349] width 215 height 15
click at [257, 348] on label at bounding box center [255, 348] width 9 height 9
click at [257, 348] on input "checkbox" at bounding box center [255, 349] width 8 height 8
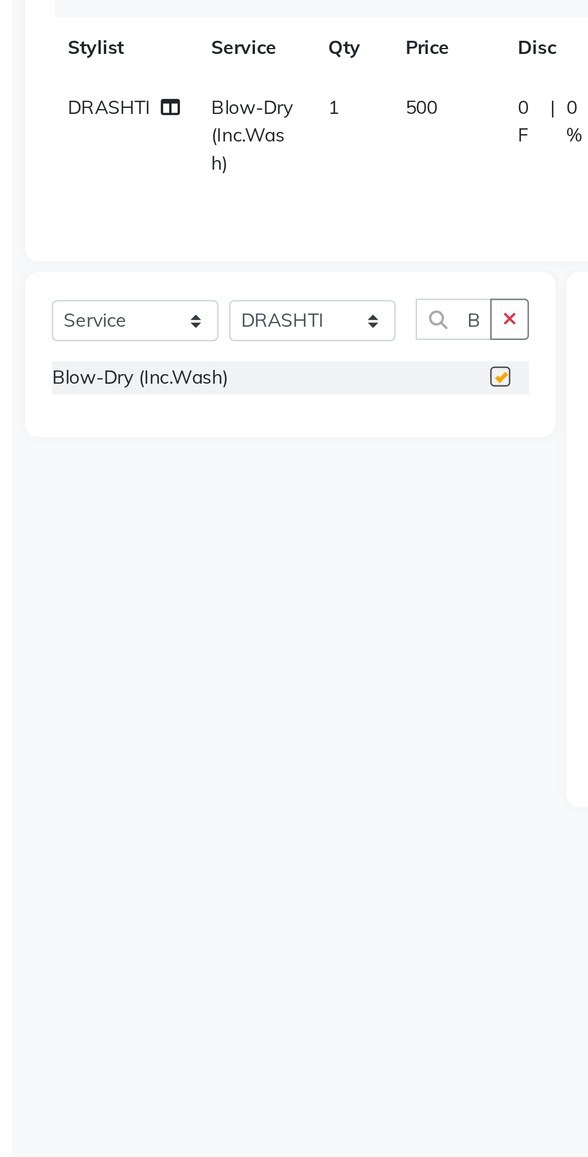
checkbox input "false"
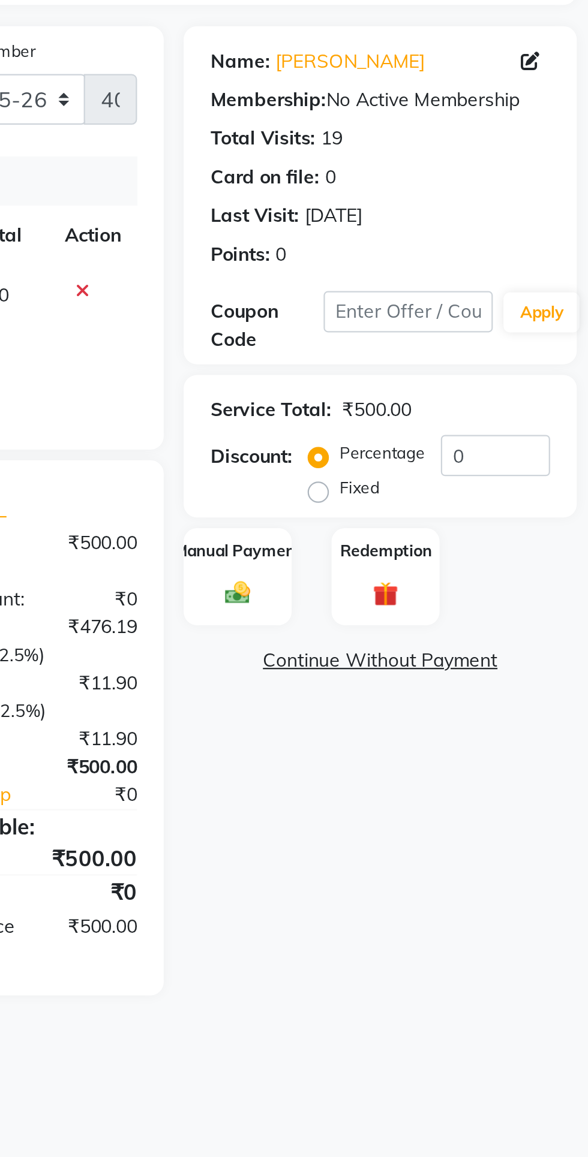
click at [429, 359] on img at bounding box center [429, 361] width 19 height 13
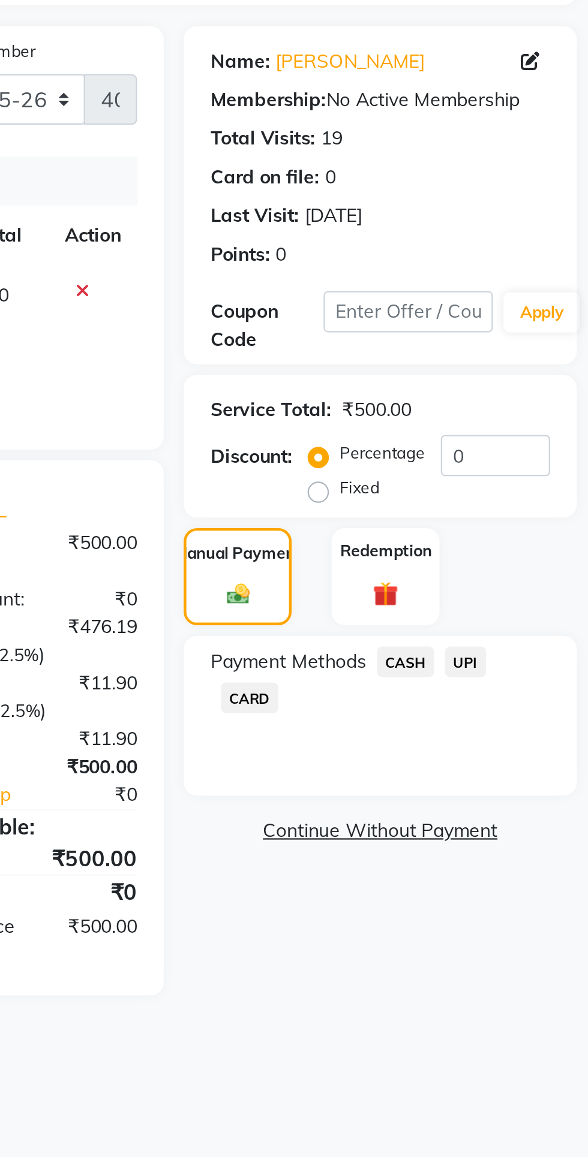
click at [502, 393] on span "CASH" at bounding box center [505, 393] width 26 height 14
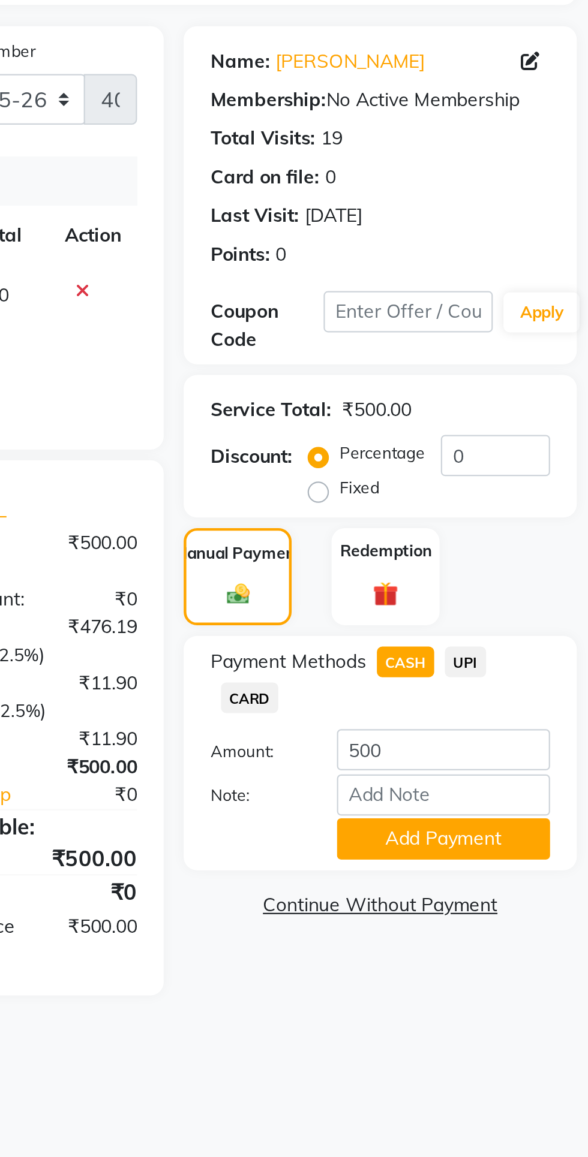
click at [542, 468] on button "Add Payment" at bounding box center [522, 472] width 96 height 19
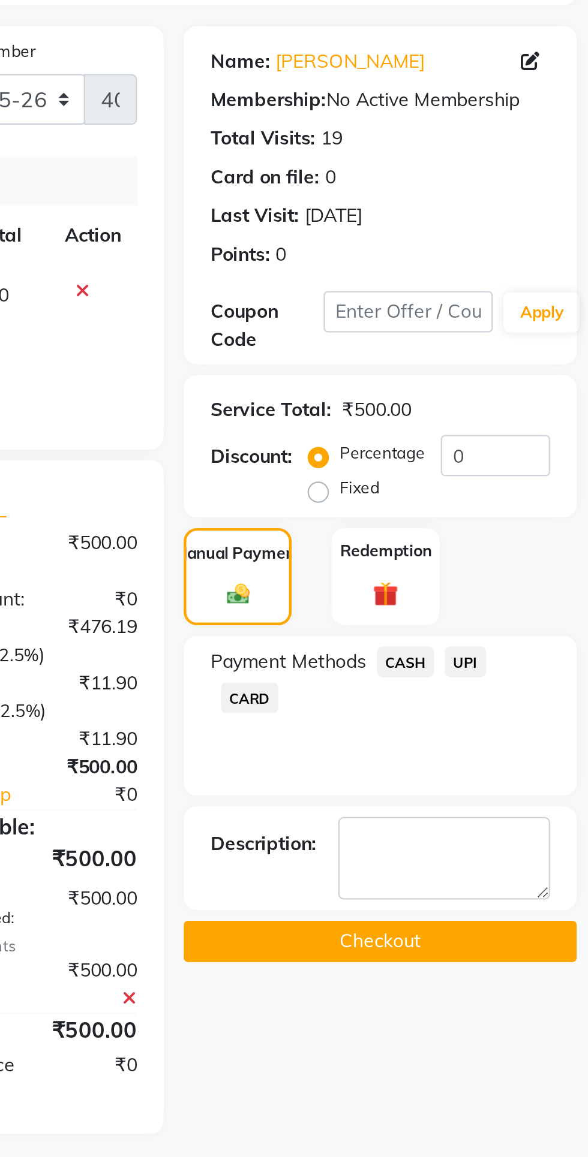
click at [468, 525] on button "Checkout" at bounding box center [493, 518] width 177 height 19
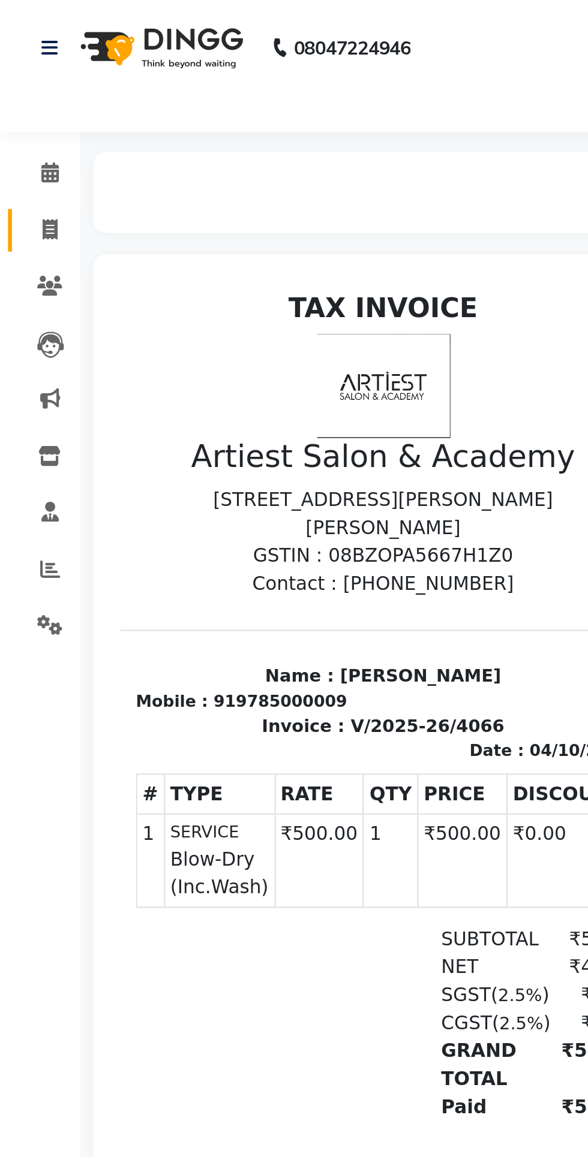
click at [20, 106] on icon at bounding box center [22, 103] width 7 height 9
select select "service"
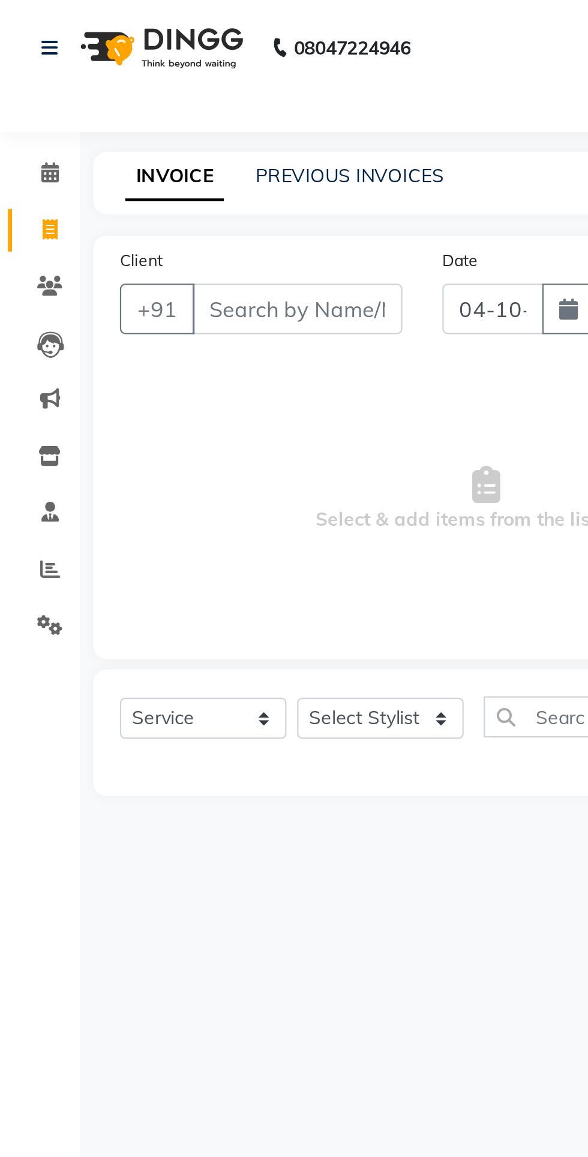
type input "4067"
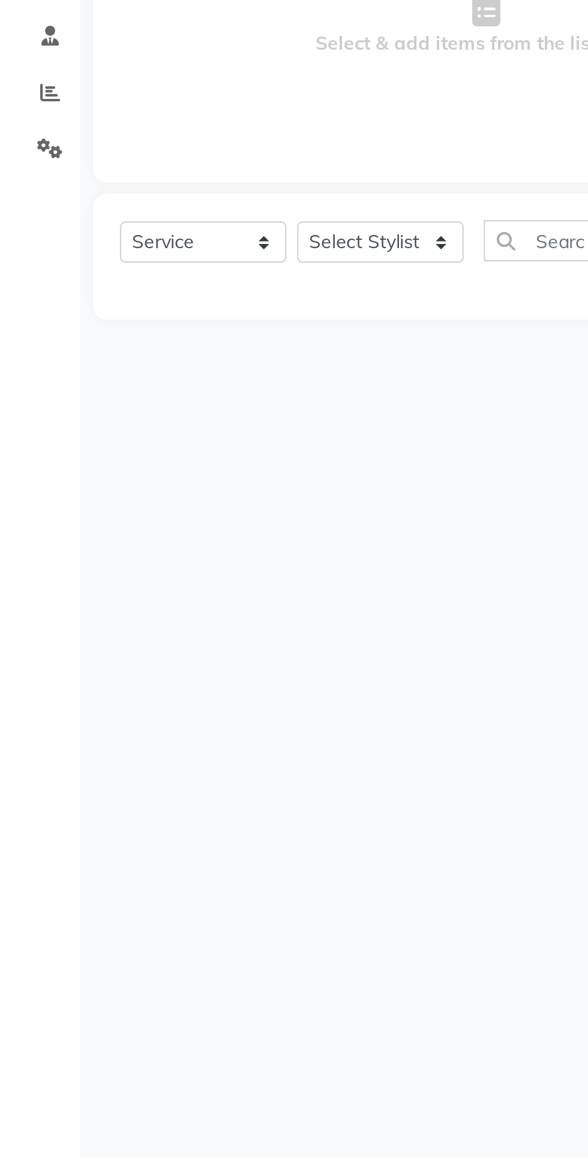
select select "5123"
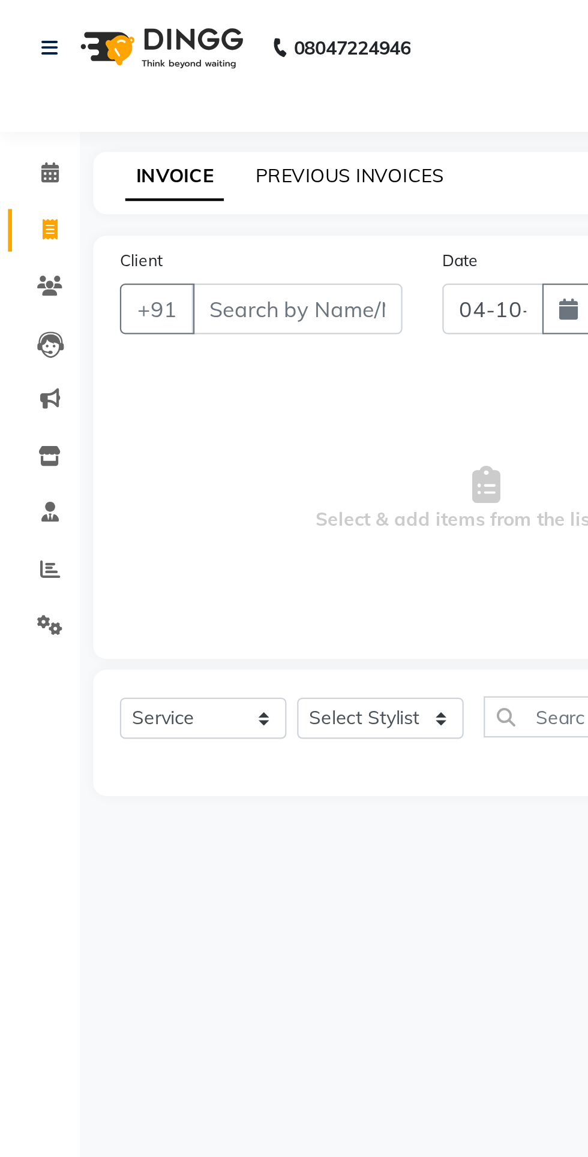
click at [151, 74] on link "PREVIOUS INVOICES" at bounding box center [157, 79] width 85 height 11
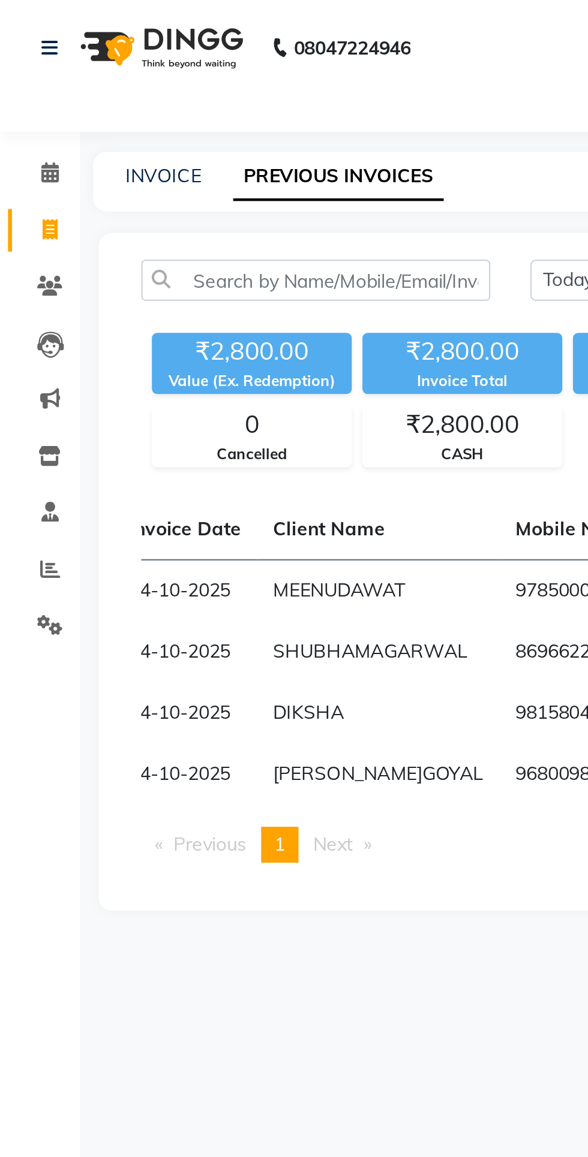
scroll to position [0, 80]
